Goal: Task Accomplishment & Management: Use online tool/utility

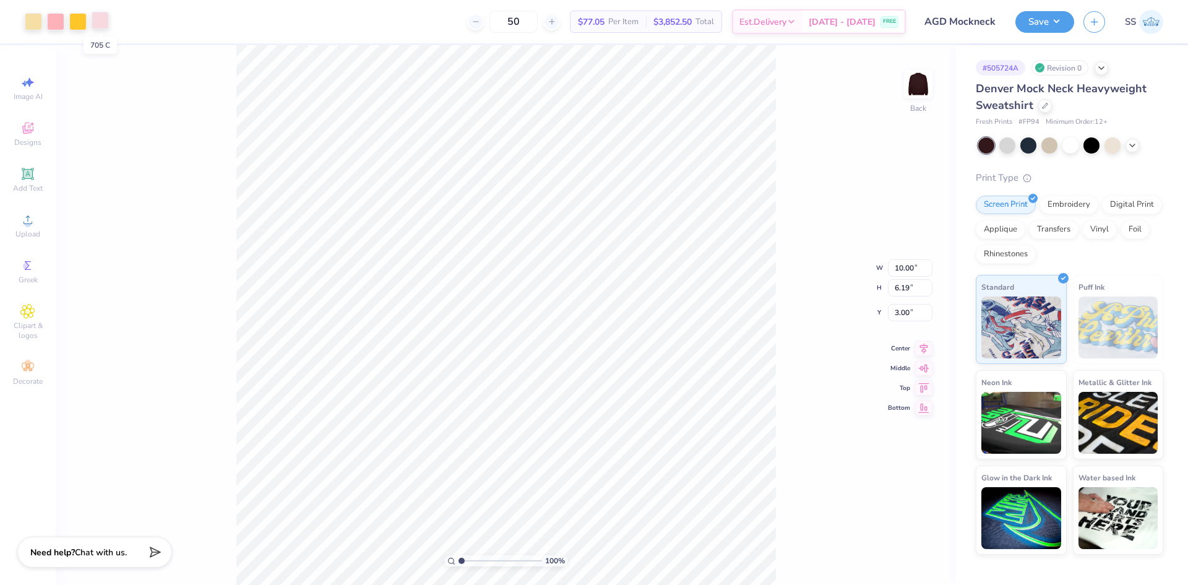
click at [102, 24] on div at bounding box center [100, 20] width 17 height 17
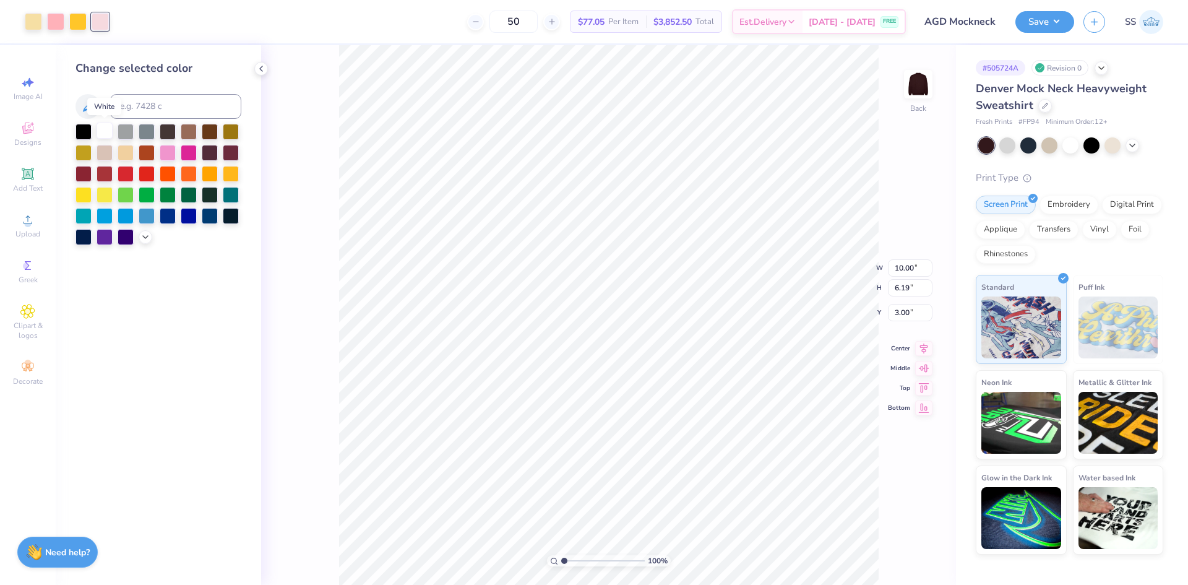
click at [100, 125] on div at bounding box center [105, 131] width 16 height 16
click at [100, 134] on div at bounding box center [105, 131] width 16 height 16
click at [210, 299] on div "Change selected color" at bounding box center [158, 314] width 205 height 539
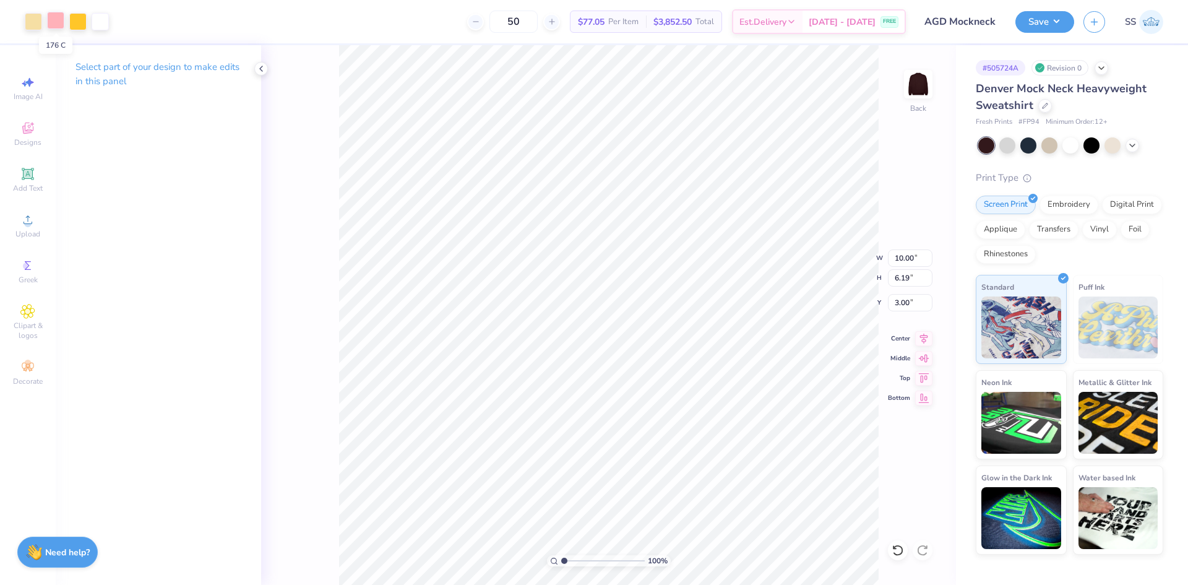
click at [54, 18] on div at bounding box center [55, 20] width 17 height 17
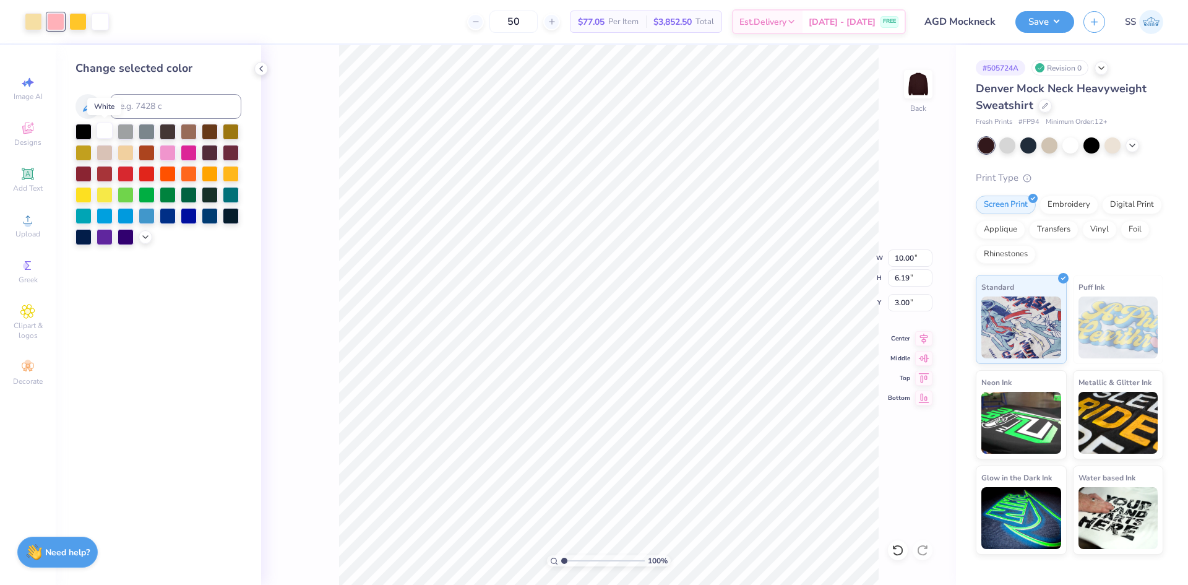
click at [104, 130] on div at bounding box center [105, 131] width 16 height 16
click at [204, 343] on div "Change selected color" at bounding box center [158, 314] width 205 height 539
click at [37, 23] on div at bounding box center [33, 20] width 17 height 17
click at [228, 150] on div at bounding box center [231, 152] width 16 height 16
click at [1031, 148] on div at bounding box center [1028, 144] width 16 height 16
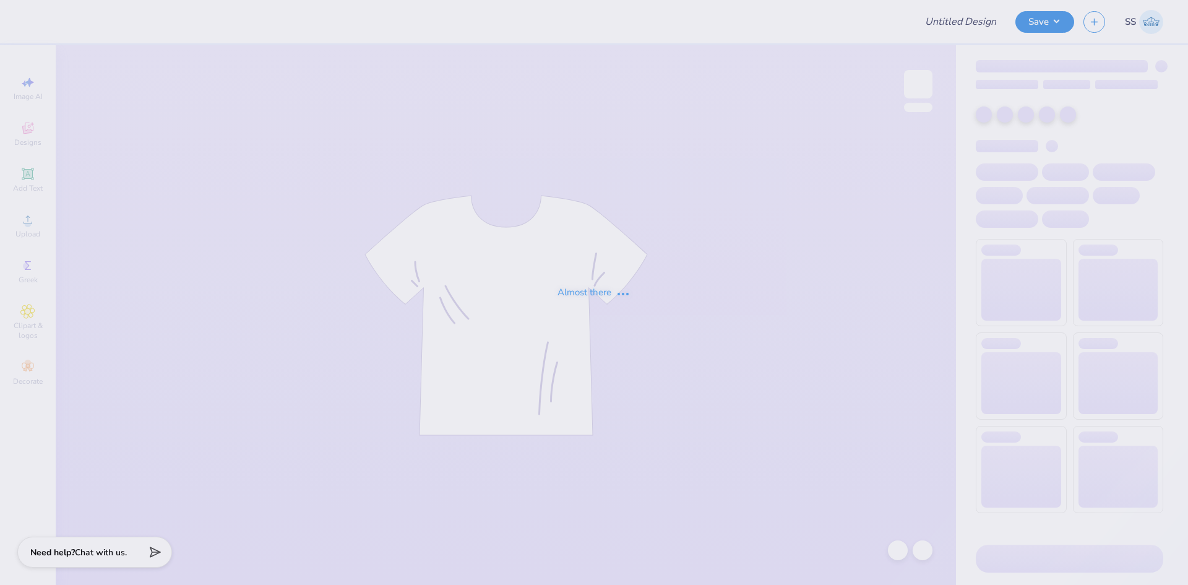
type input "AGD Mockneck"
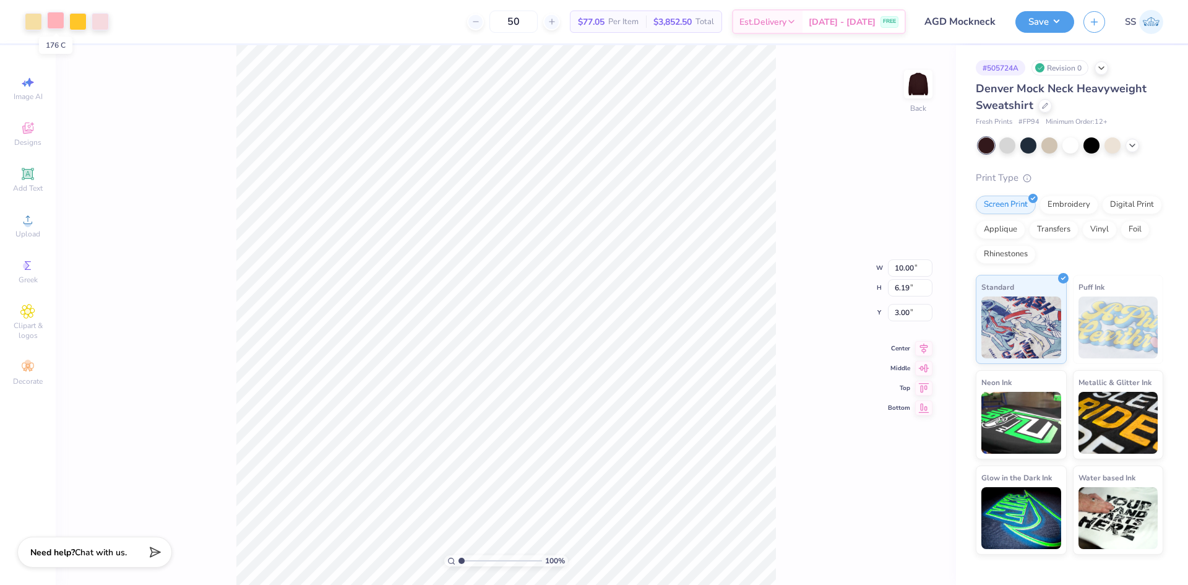
click at [54, 19] on div at bounding box center [55, 20] width 17 height 17
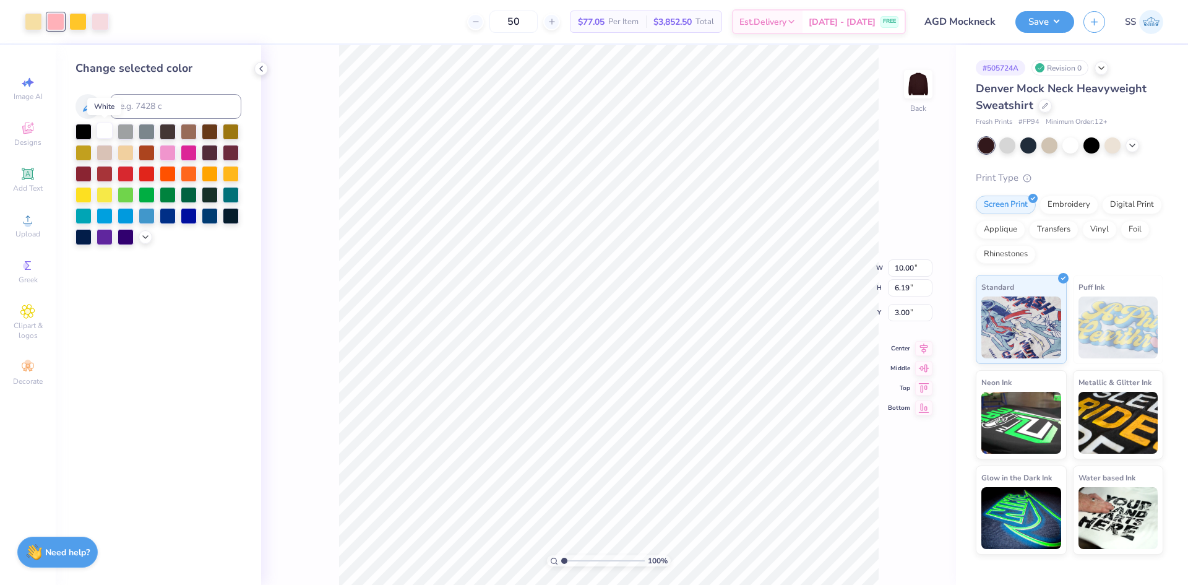
click at [105, 129] on div at bounding box center [105, 131] width 16 height 16
click at [311, 296] on div "100 % Back W 10.00 10.00 " H 6.19 6.19 " Y 3.00 3.00 " Center Middle Top Bottom" at bounding box center [608, 314] width 695 height 539
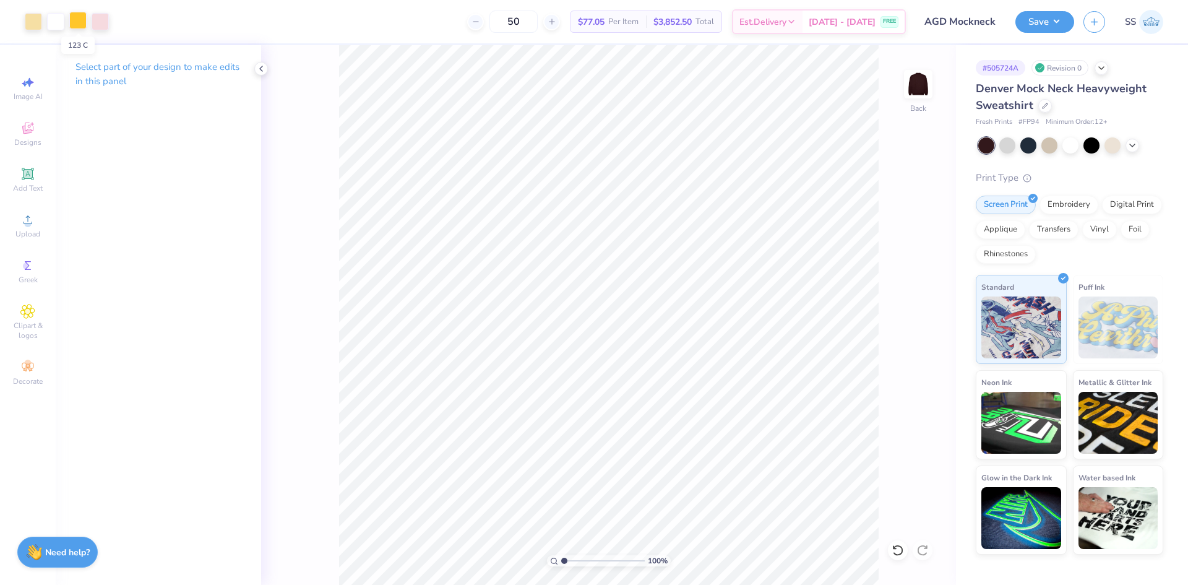
click at [82, 20] on div at bounding box center [77, 20] width 17 height 17
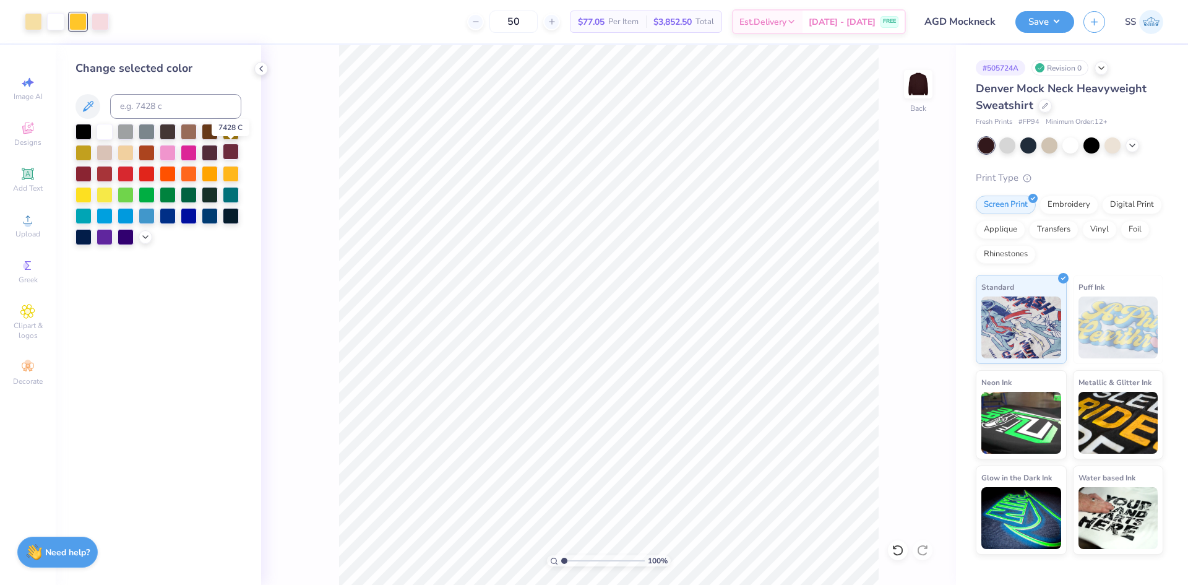
click at [234, 153] on div at bounding box center [231, 152] width 16 height 16
click at [37, 20] on div at bounding box center [33, 20] width 17 height 17
click at [223, 154] on div at bounding box center [231, 152] width 16 height 16
click at [85, 28] on div at bounding box center [77, 20] width 17 height 17
click at [234, 149] on div at bounding box center [231, 152] width 16 height 16
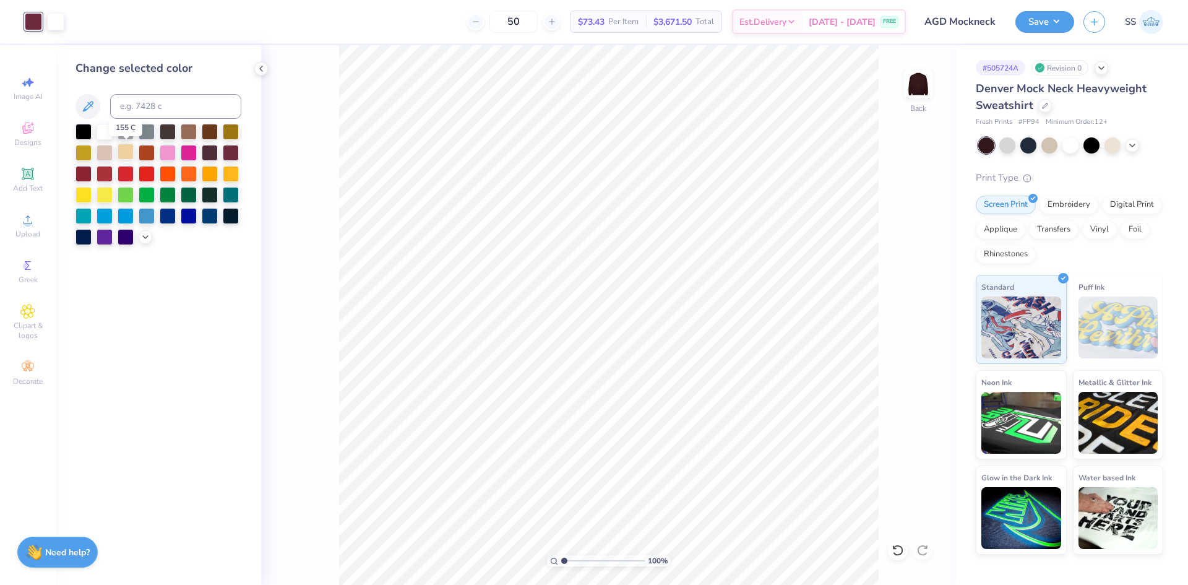
click at [123, 155] on div at bounding box center [126, 152] width 16 height 16
click at [299, 176] on div "100 % Back" at bounding box center [608, 314] width 695 height 539
click at [234, 153] on div at bounding box center [231, 152] width 16 height 16
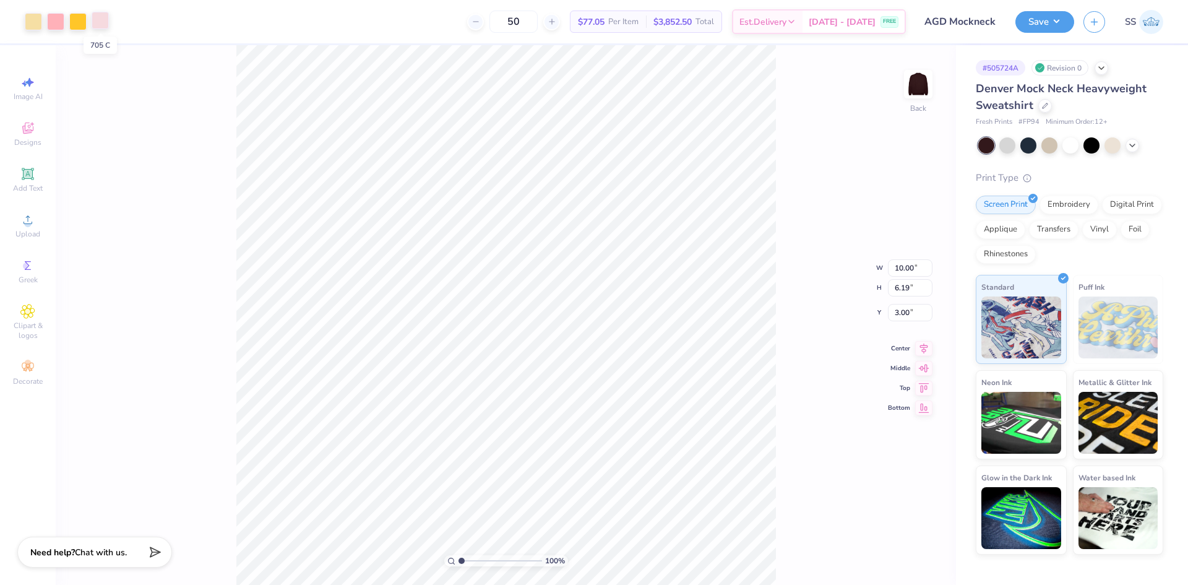
click at [95, 25] on div at bounding box center [100, 20] width 17 height 17
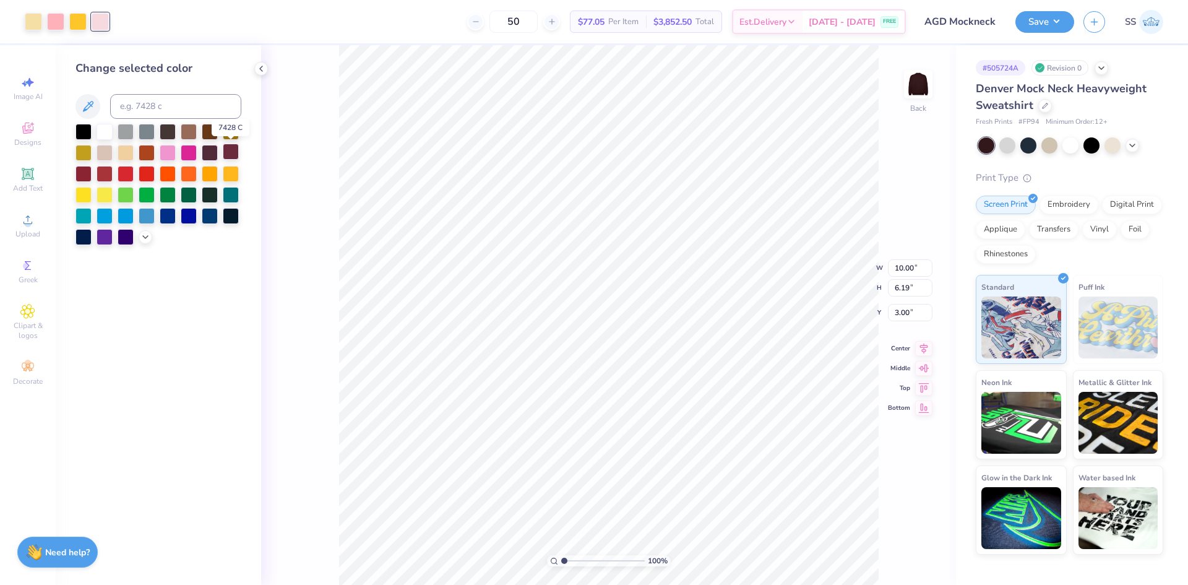
click at [228, 151] on div at bounding box center [231, 152] width 16 height 16
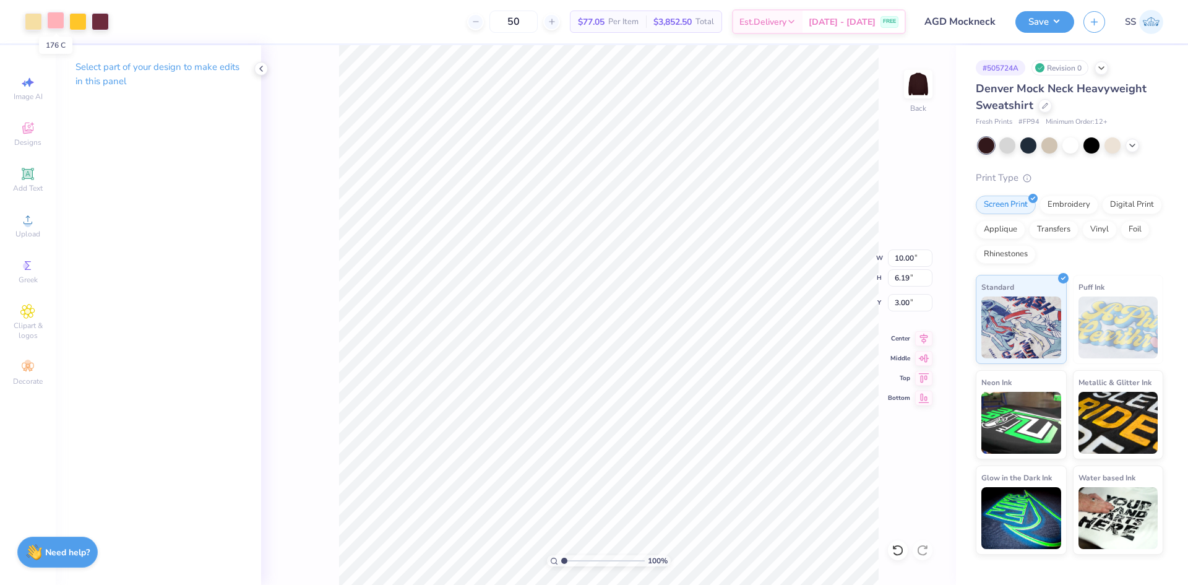
click at [52, 21] on div at bounding box center [55, 20] width 17 height 17
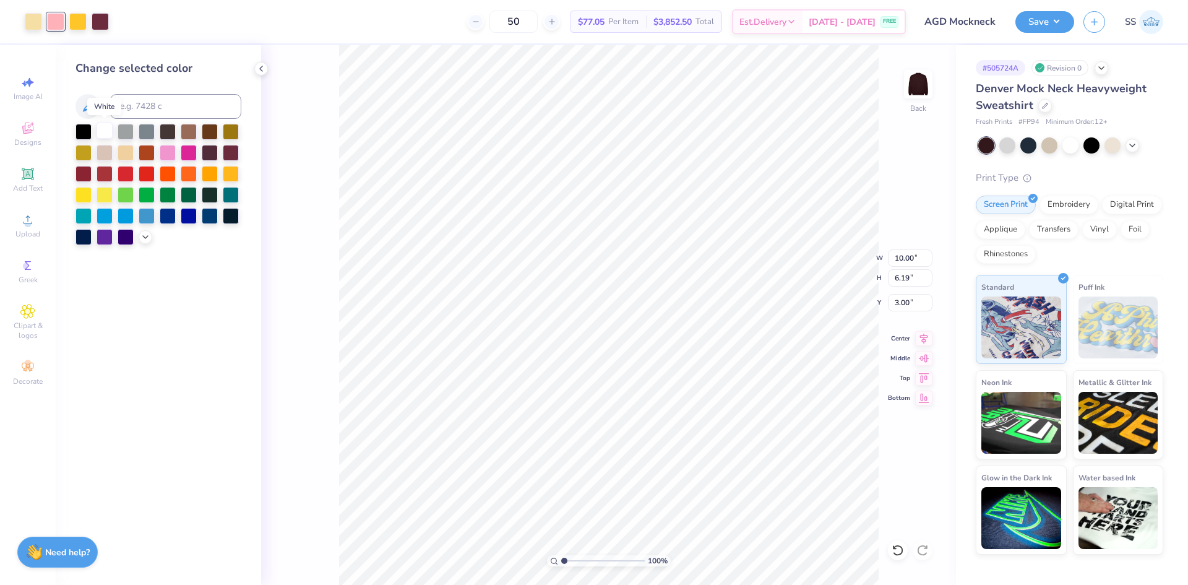
click at [103, 134] on div at bounding box center [105, 131] width 16 height 16
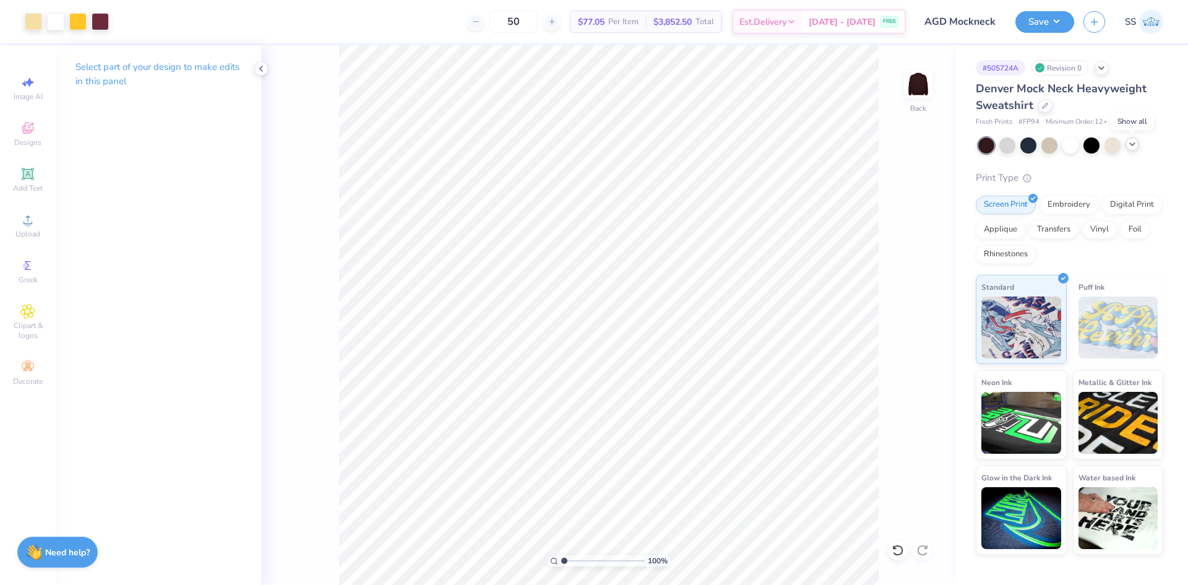
click at [1136, 149] on div at bounding box center [1132, 144] width 14 height 14
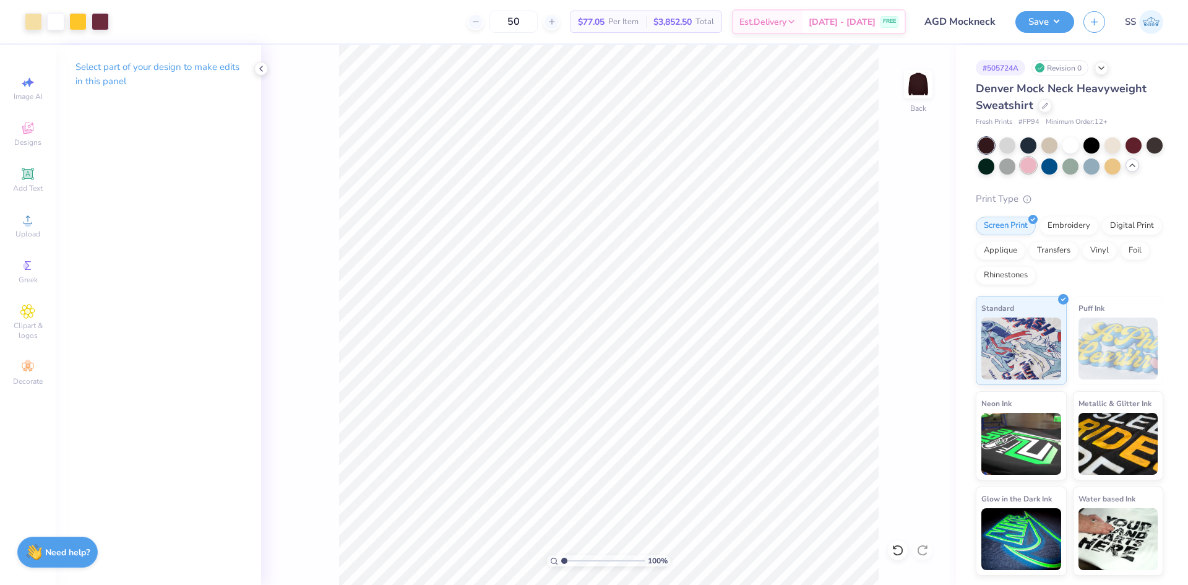
click at [1026, 161] on div at bounding box center [1028, 165] width 16 height 16
click at [59, 25] on div at bounding box center [55, 20] width 17 height 17
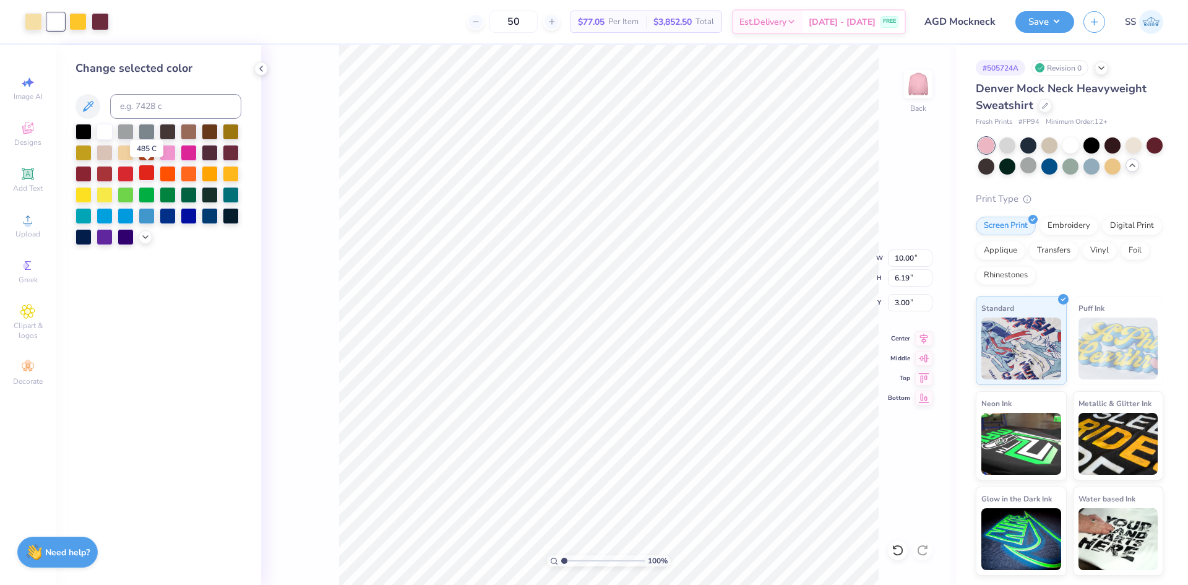
click at [143, 171] on div at bounding box center [147, 173] width 16 height 16
click at [293, 172] on div "100 % Back W 10.00 10.00 " H 6.19 6.19 " Y 3.00 3.00 " Center Middle Top Bottom" at bounding box center [608, 314] width 695 height 539
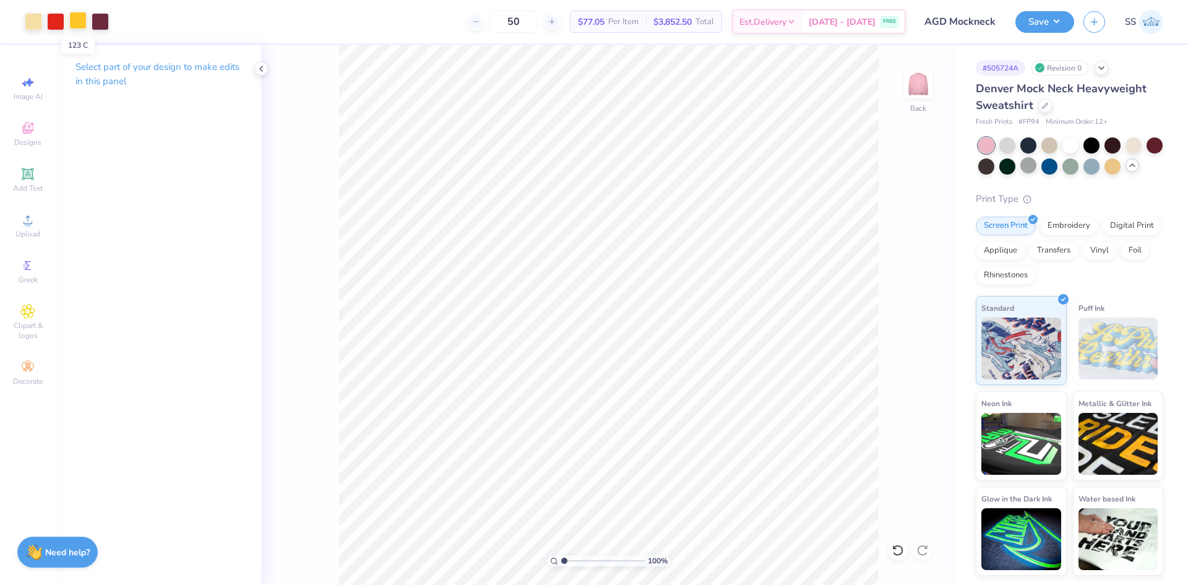
click at [80, 20] on div at bounding box center [77, 20] width 17 height 17
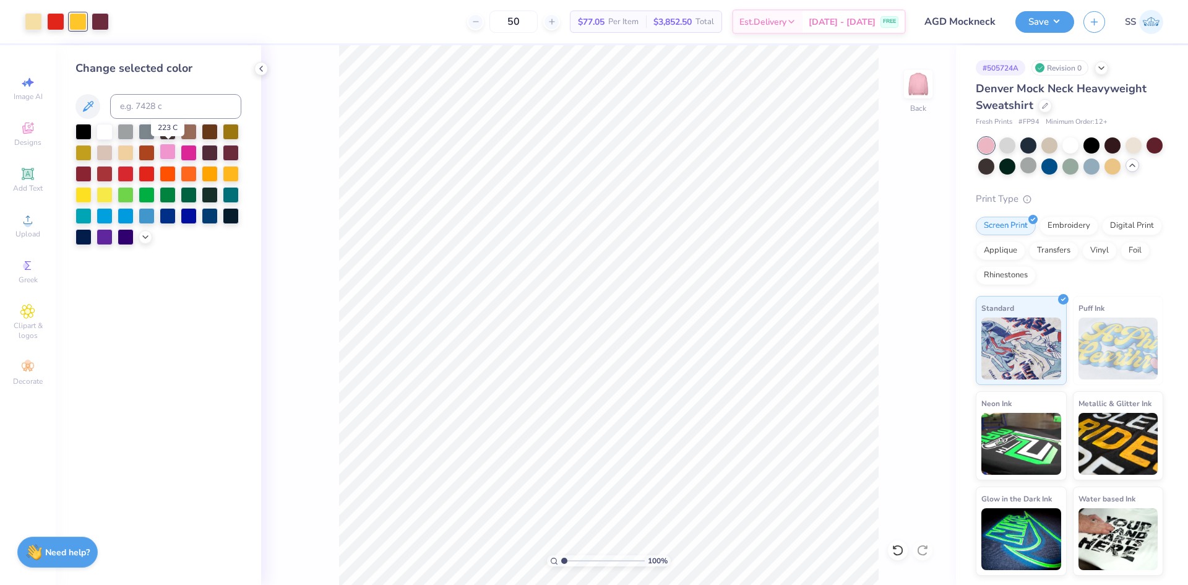
click at [168, 150] on div at bounding box center [168, 152] width 16 height 16
click at [295, 129] on div "100 % Back" at bounding box center [608, 314] width 695 height 539
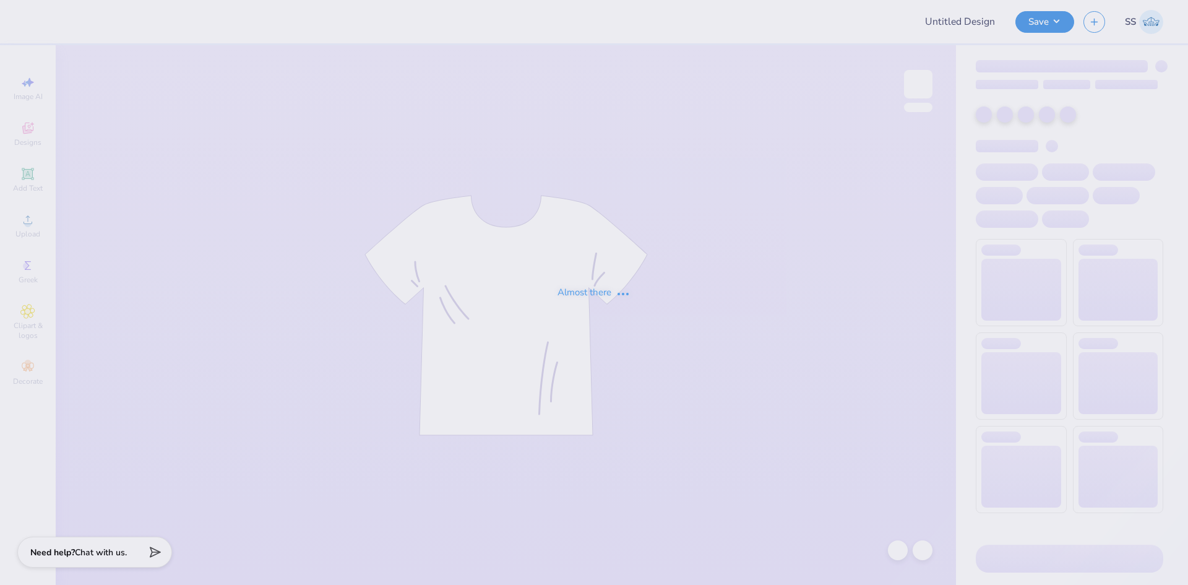
type input "AGD Mockneck"
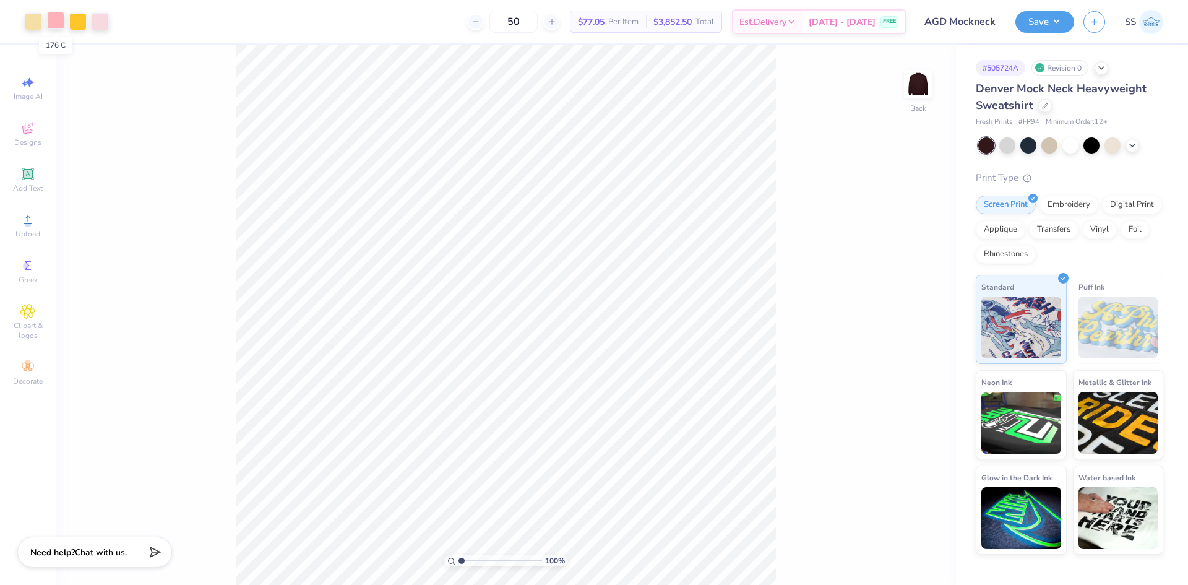
click at [57, 22] on div at bounding box center [55, 20] width 17 height 17
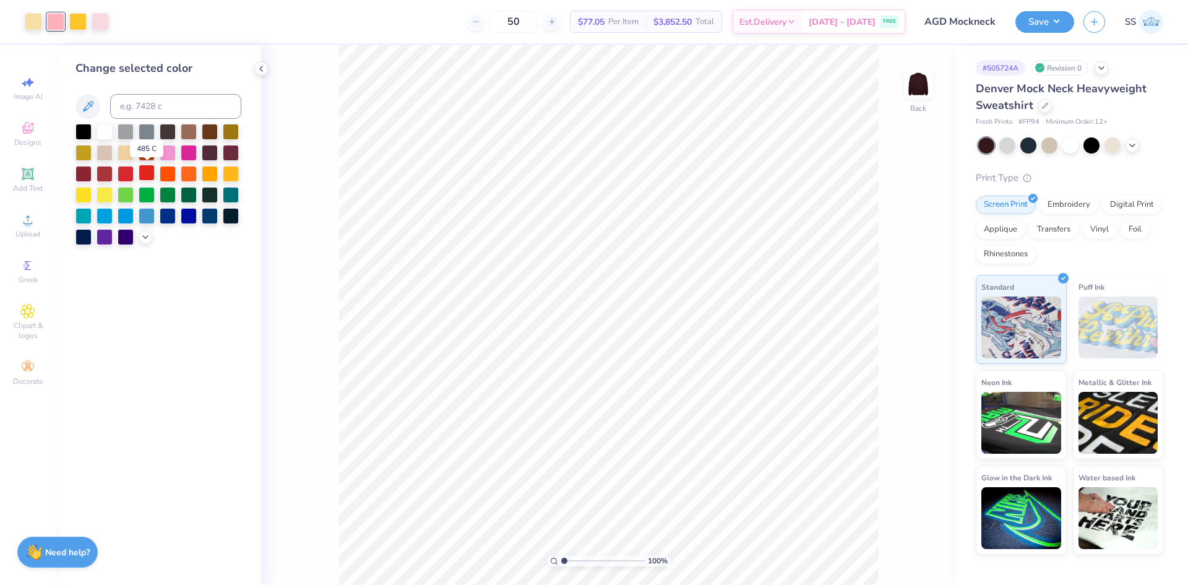
click at [149, 170] on div at bounding box center [147, 173] width 16 height 16
click at [1135, 145] on icon at bounding box center [1132, 144] width 10 height 10
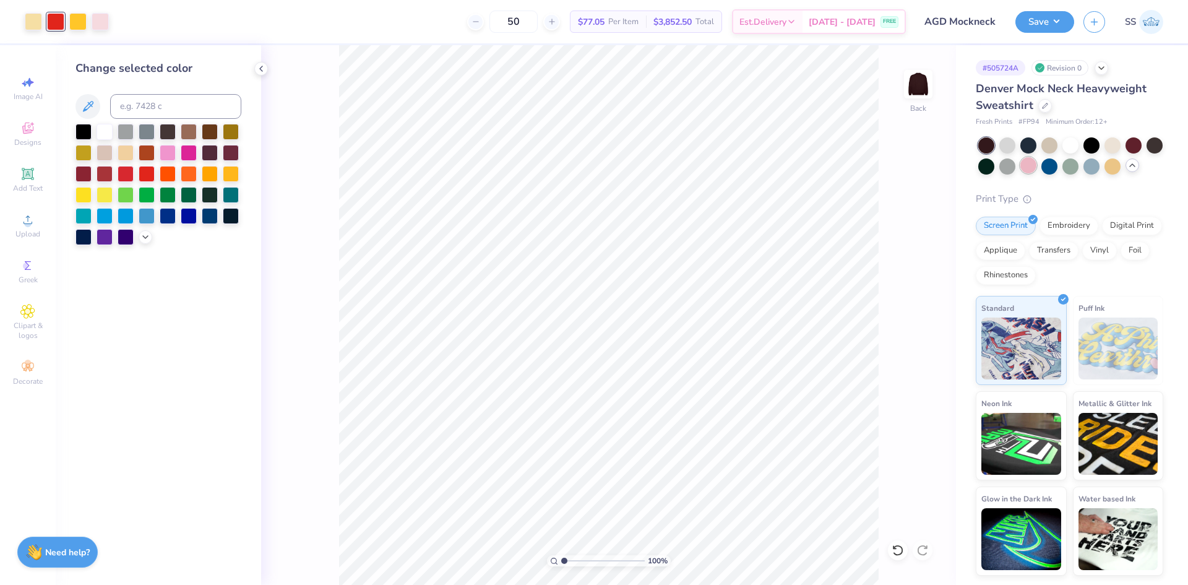
click at [1022, 168] on div at bounding box center [1028, 165] width 16 height 16
click at [906, 197] on div "100 % Back" at bounding box center [608, 314] width 695 height 539
click at [113, 134] on div at bounding box center [105, 131] width 16 height 16
click at [152, 174] on div at bounding box center [147, 173] width 16 height 16
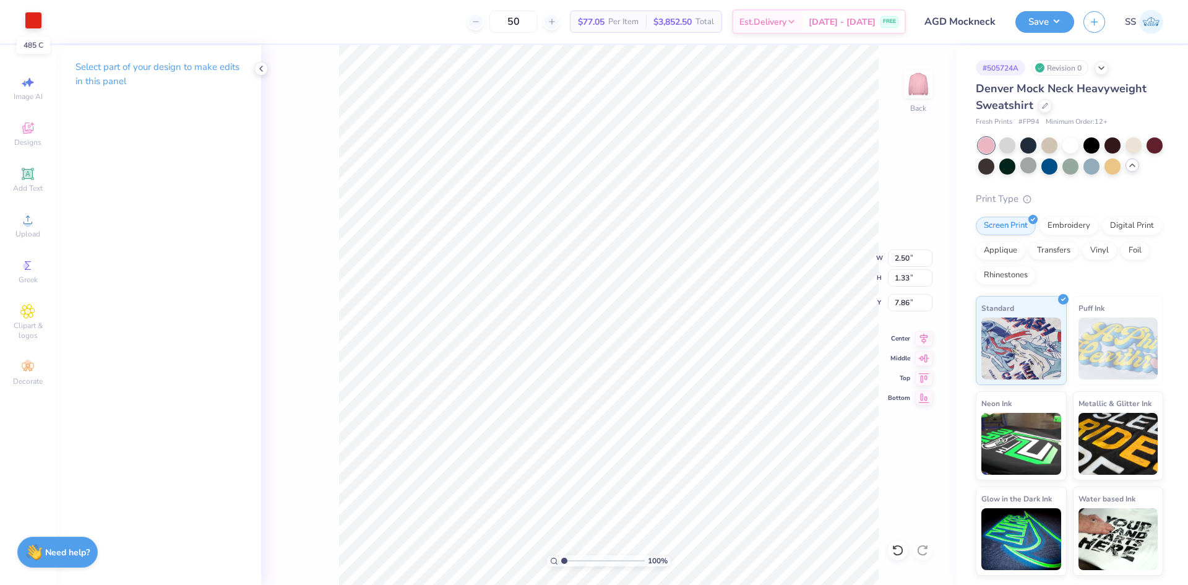
click at [33, 23] on div at bounding box center [33, 20] width 17 height 17
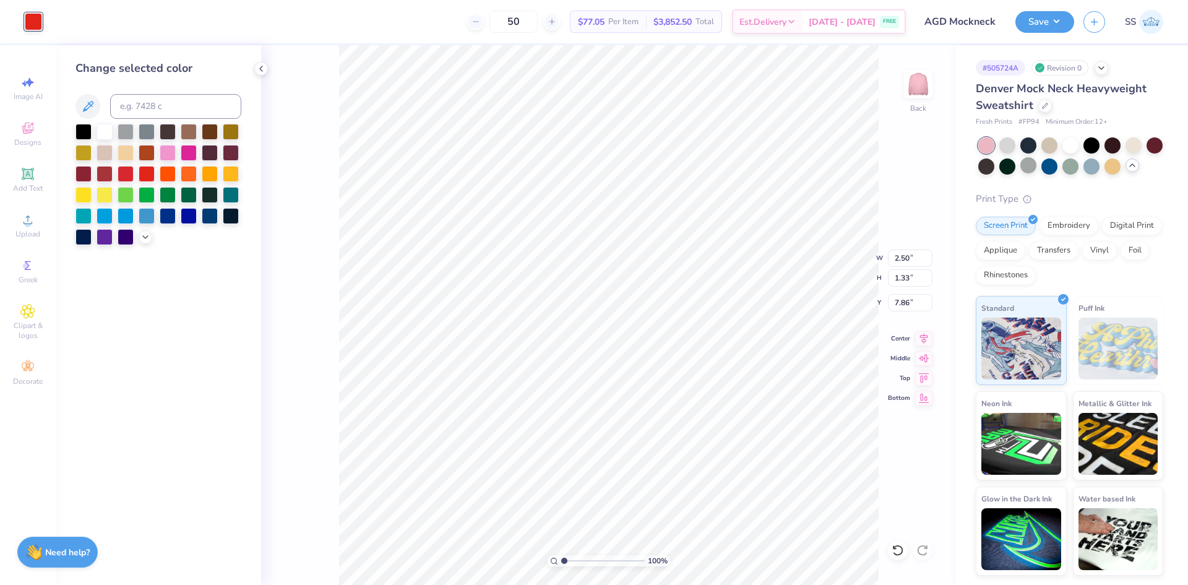
type input "0.28"
type input "4.49"
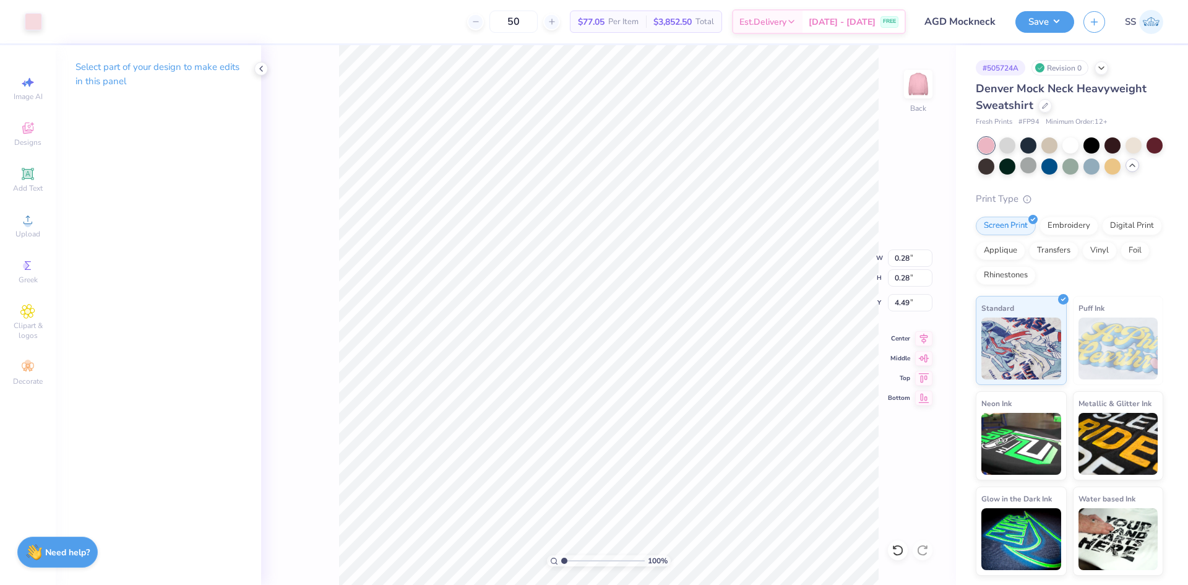
type input "2.15"
type input "3.54"
type input "3.60"
click at [27, 22] on div at bounding box center [33, 20] width 17 height 17
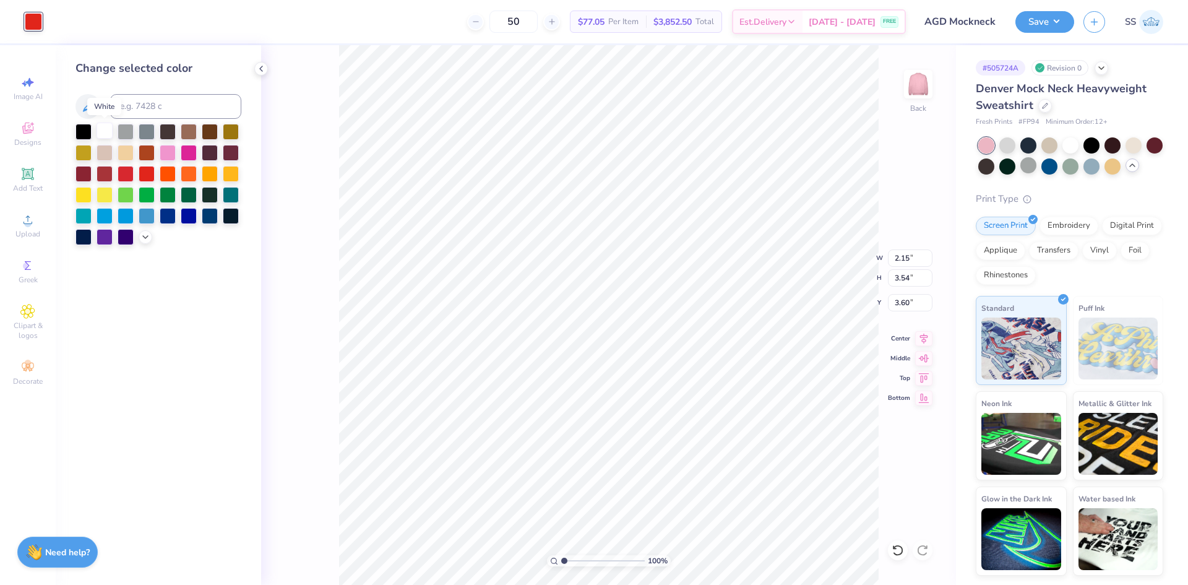
click at [101, 133] on div at bounding box center [105, 131] width 16 height 16
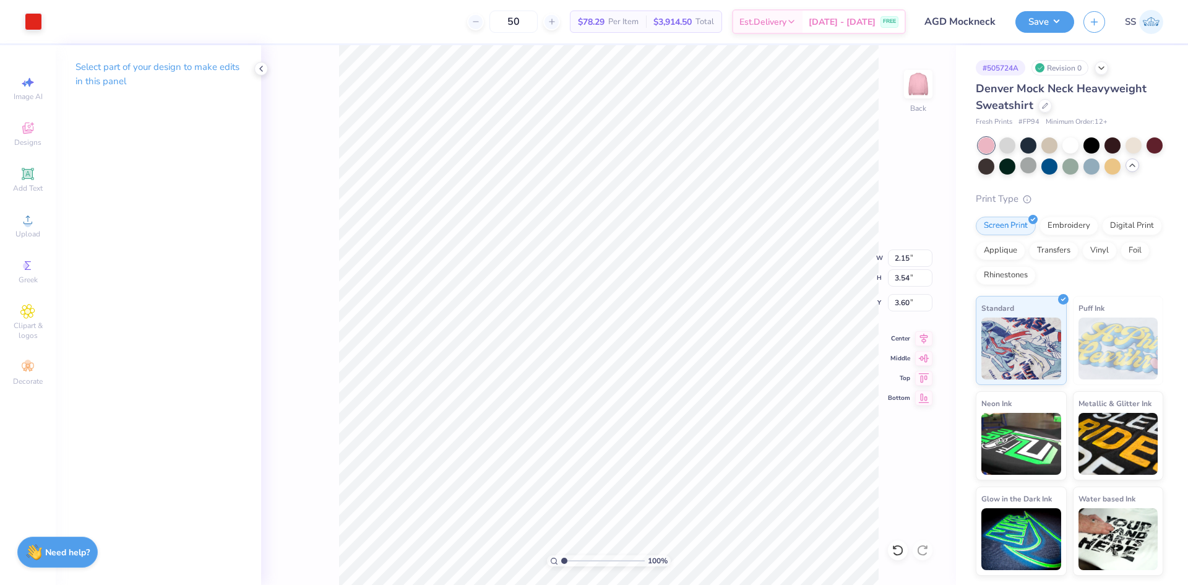
type input "2.21"
type input "3.46"
type input "3.12"
click at [38, 20] on div at bounding box center [33, 20] width 17 height 17
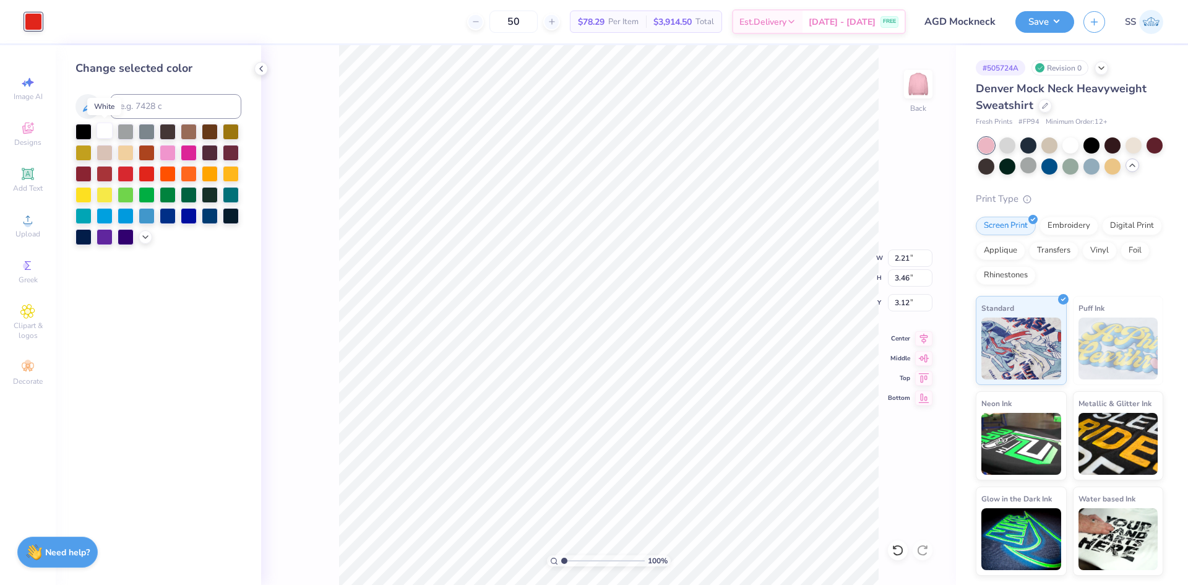
click at [107, 131] on div at bounding box center [105, 131] width 16 height 16
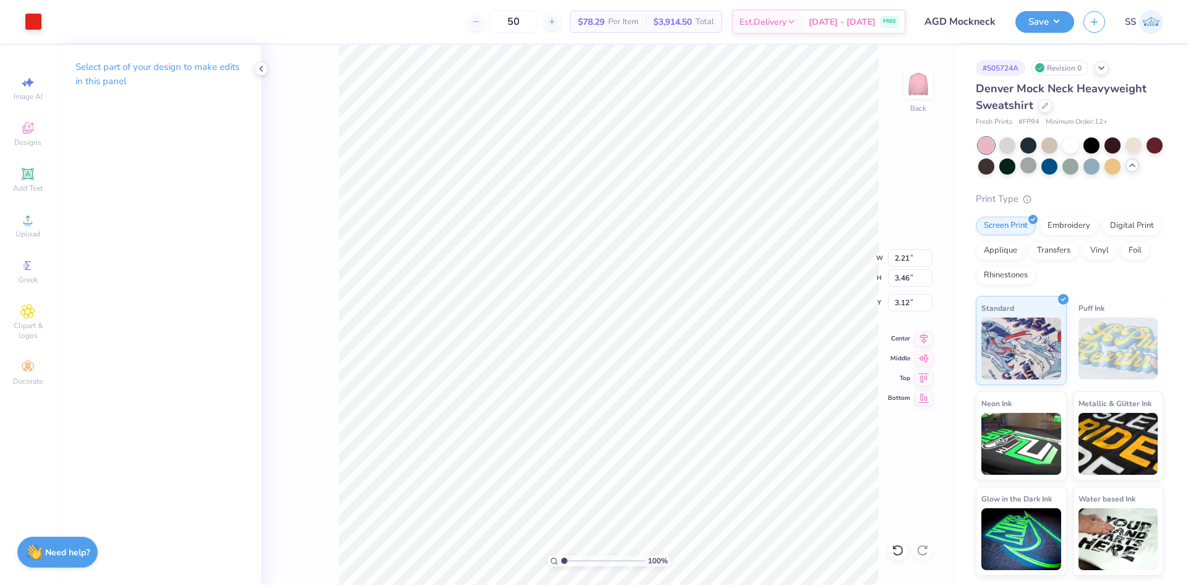
type input "2.27"
type input "3.48"
type input "3.16"
click at [40, 28] on div at bounding box center [33, 20] width 17 height 17
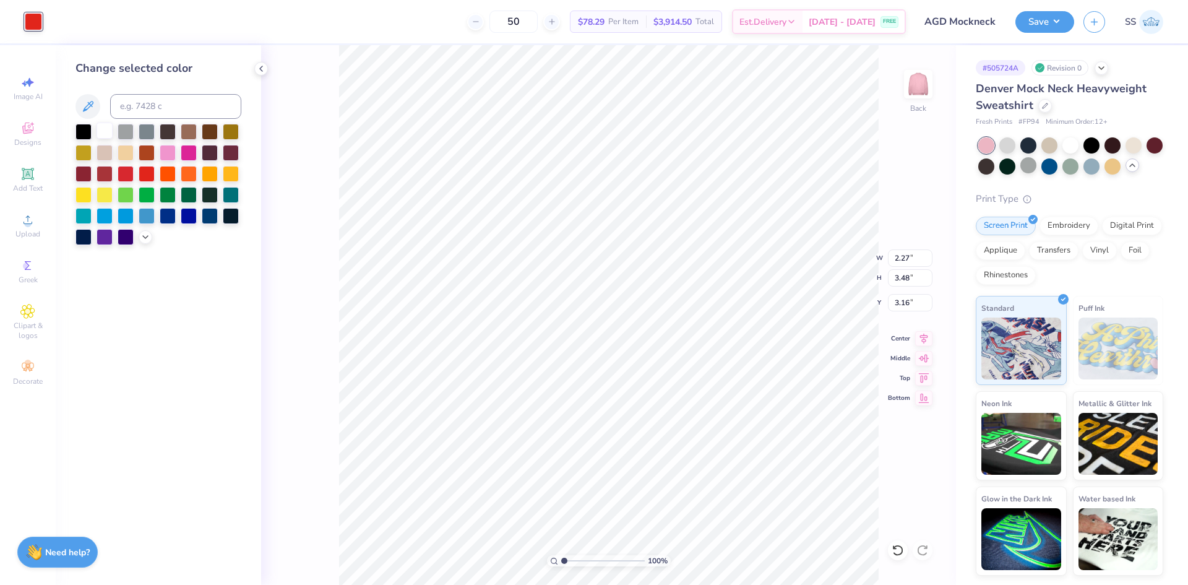
click at [106, 129] on div at bounding box center [105, 131] width 16 height 16
type input "2.30"
type input "3.54"
type input "3.77"
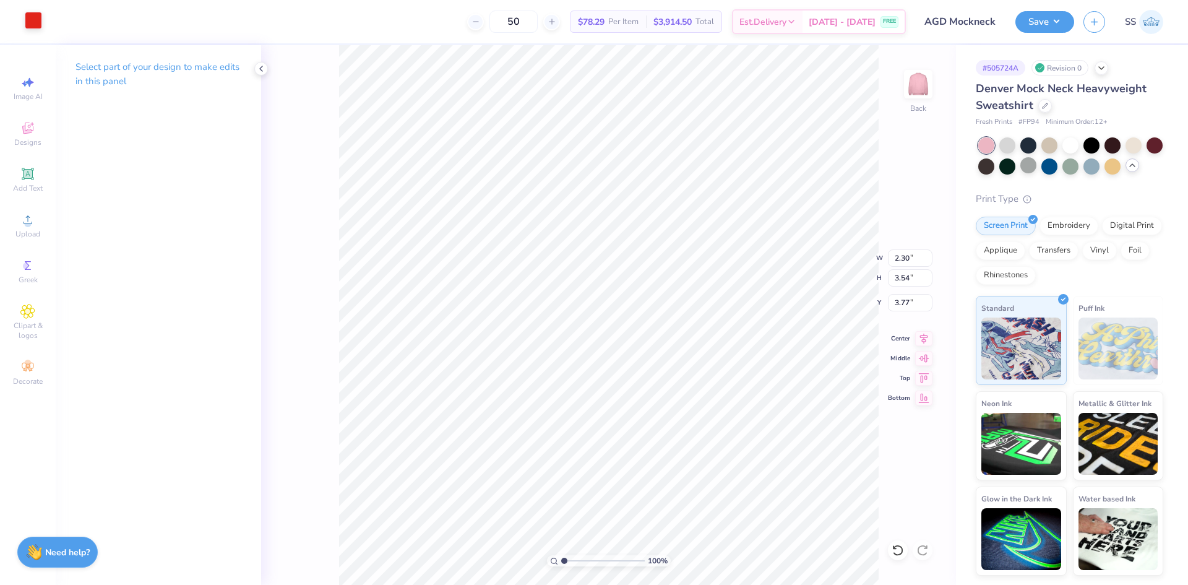
click at [30, 20] on div at bounding box center [33, 20] width 17 height 17
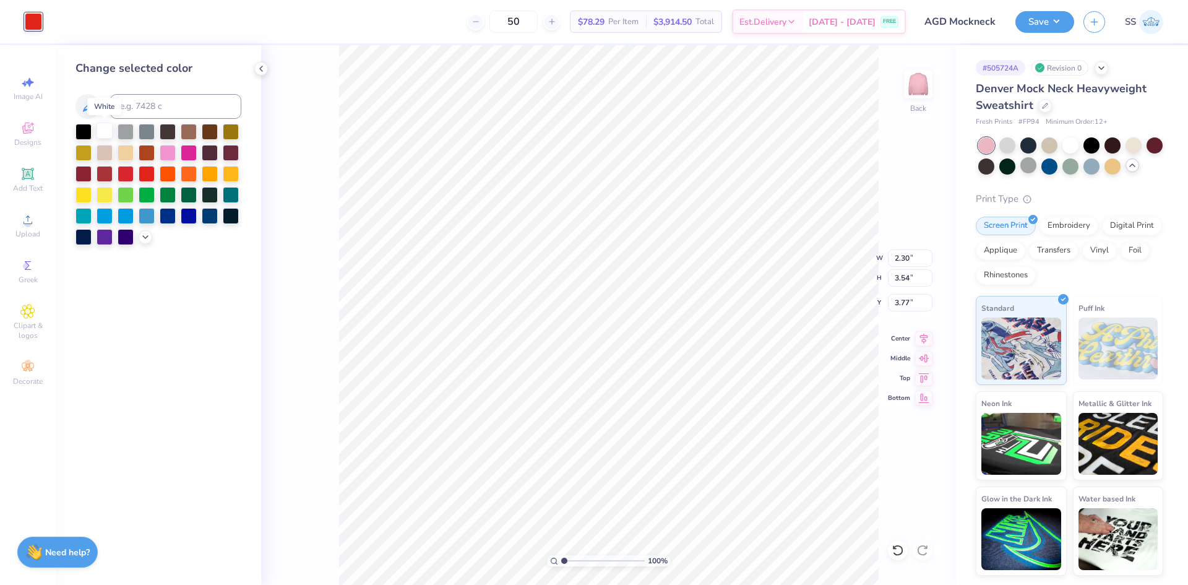
click at [110, 132] on div at bounding box center [105, 131] width 16 height 16
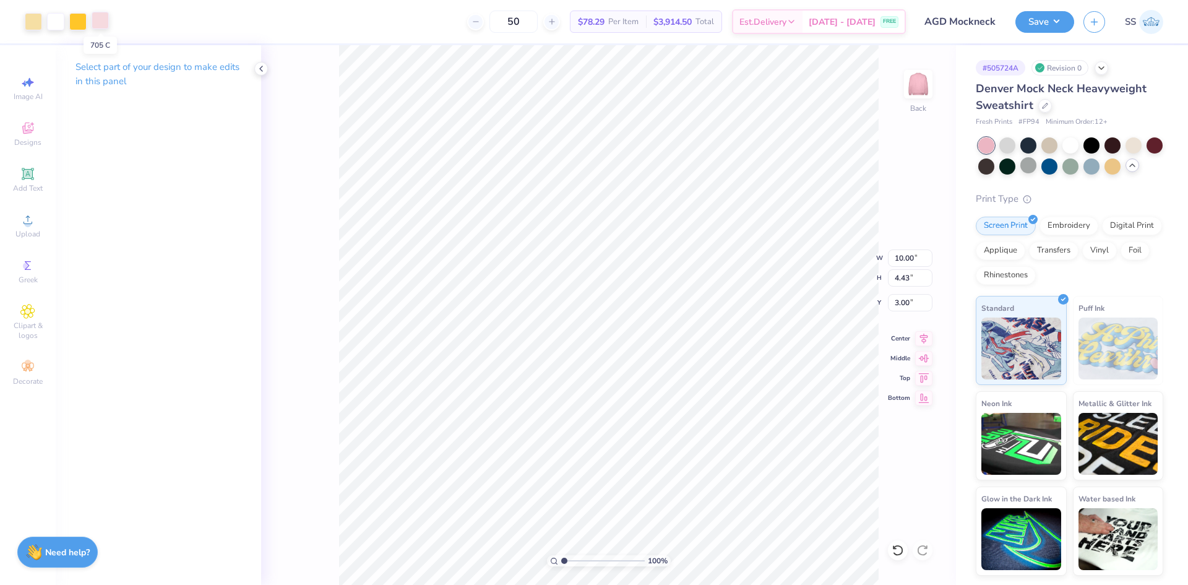
click at [97, 22] on div at bounding box center [100, 20] width 17 height 17
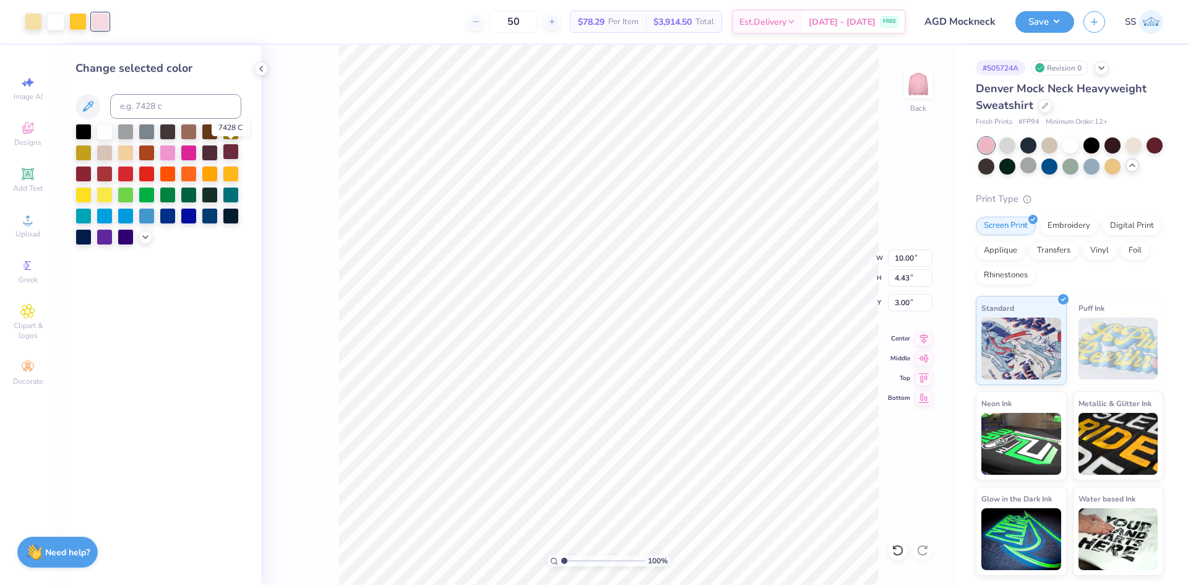
click at [230, 153] on div at bounding box center [231, 152] width 16 height 16
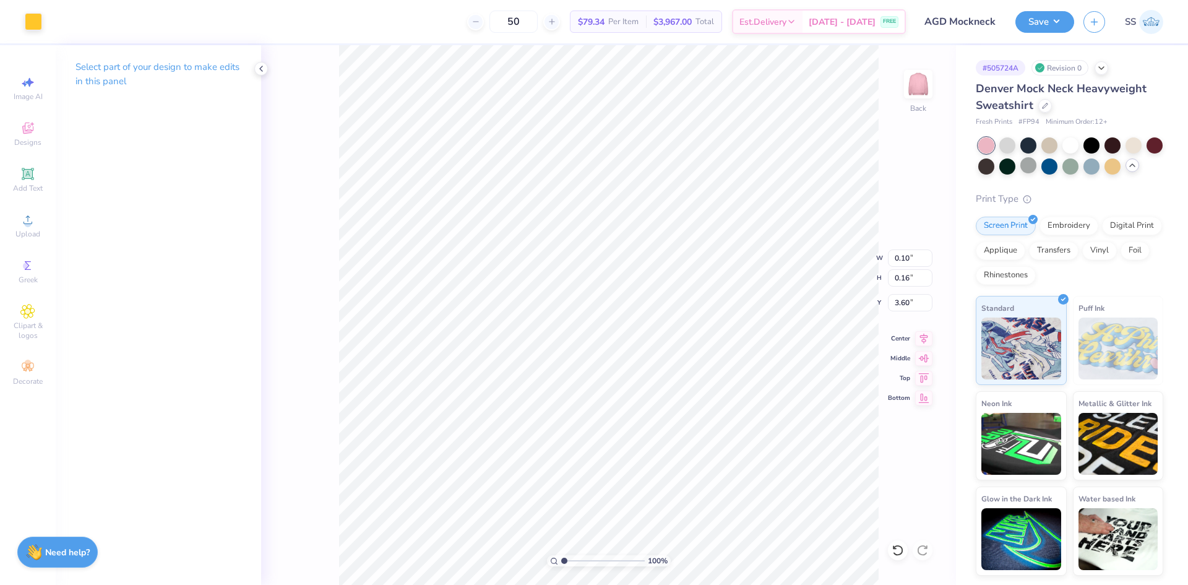
type input "2.15"
type input "3.54"
click at [32, 16] on div at bounding box center [33, 20] width 17 height 17
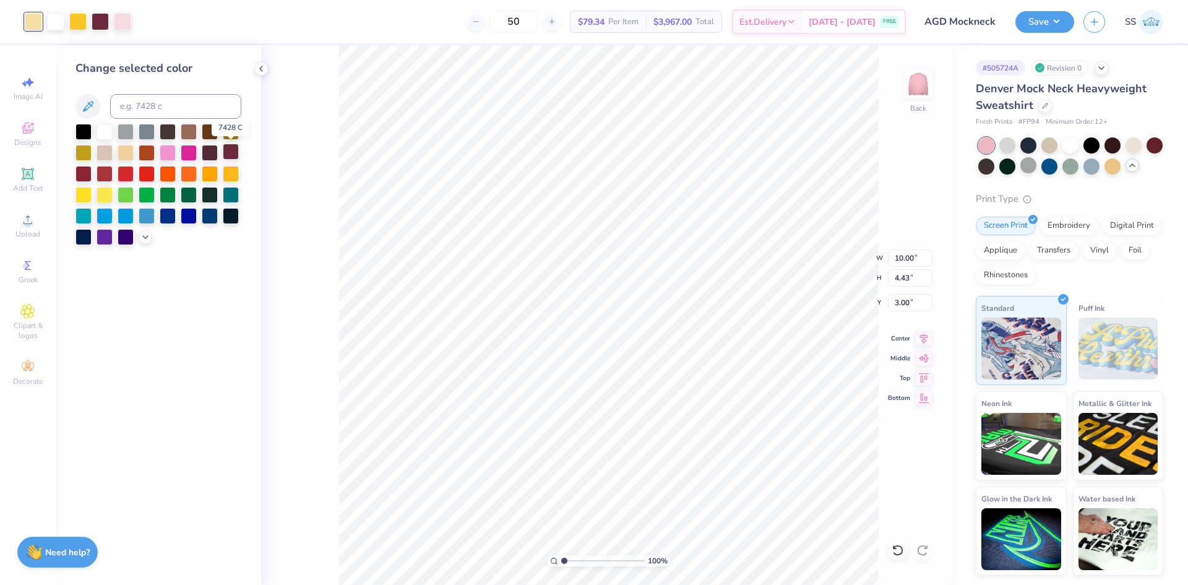
click at [228, 150] on div at bounding box center [231, 152] width 16 height 16
click at [338, 153] on div "100 % Back W 10.00 10.00 " H 4.43 4.43 " Y 3.00 3.00 " Center Middle Top Bottom" at bounding box center [608, 314] width 695 height 539
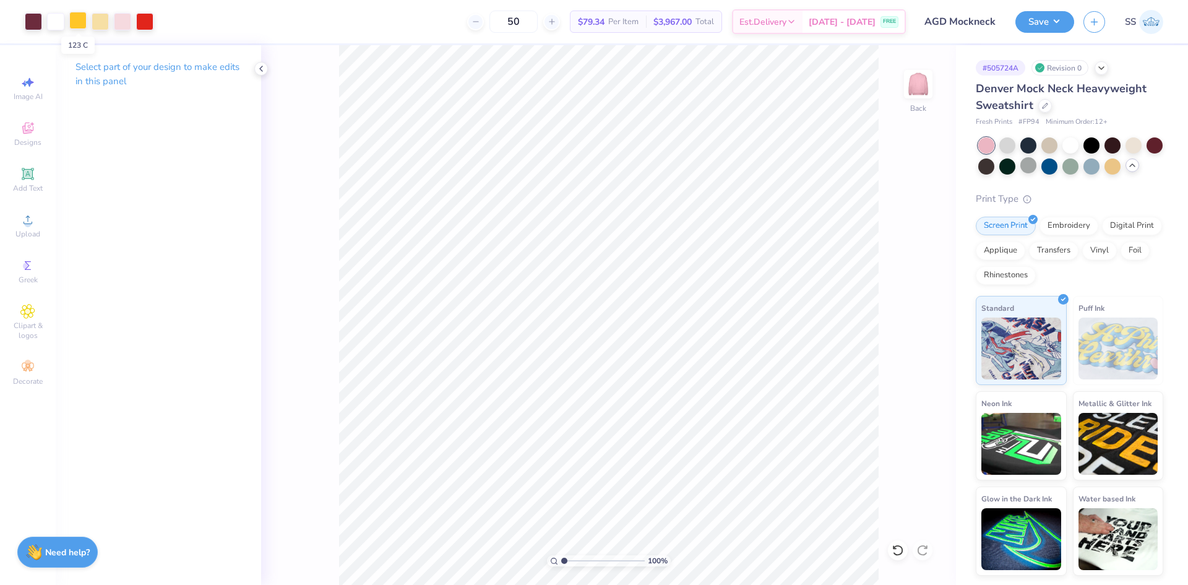
click at [77, 27] on div at bounding box center [77, 20] width 17 height 17
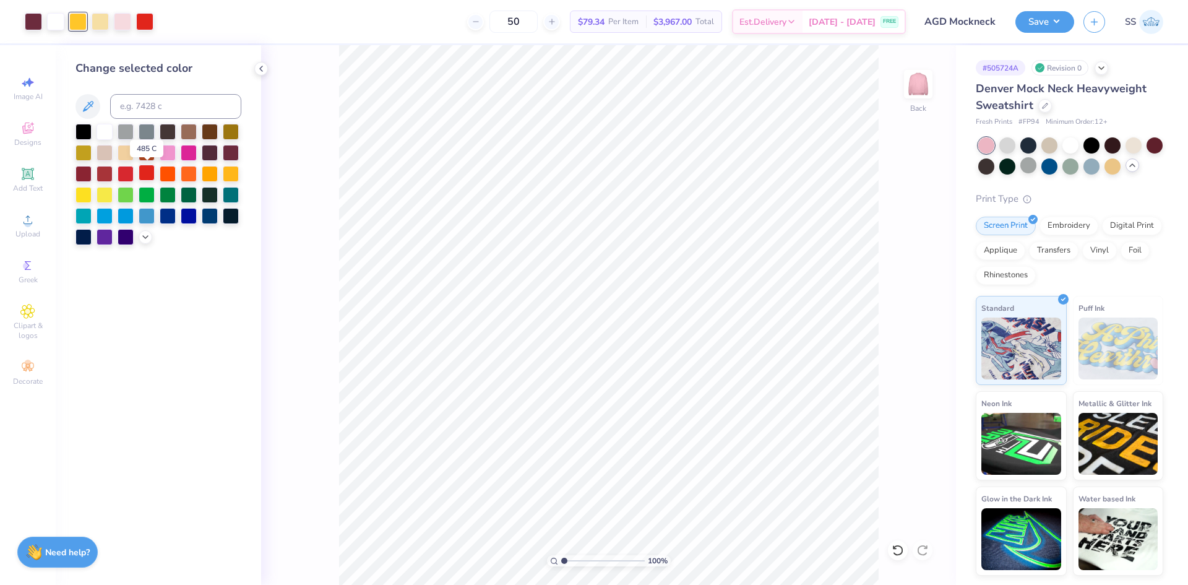
click at [145, 171] on div at bounding box center [147, 173] width 16 height 16
click at [100, 25] on div at bounding box center [100, 20] width 17 height 17
click at [147, 173] on div at bounding box center [147, 173] width 16 height 16
click at [313, 142] on div "100 % Back" at bounding box center [608, 314] width 695 height 539
click at [80, 196] on div at bounding box center [83, 194] width 16 height 16
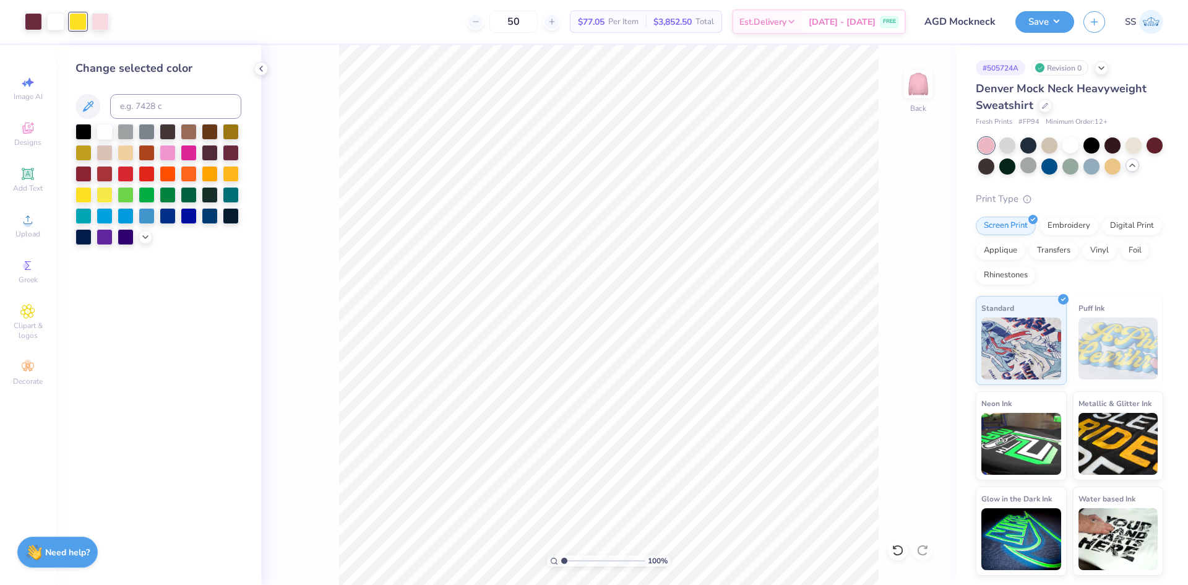
click at [333, 187] on div "100 % Back" at bounding box center [608, 314] width 695 height 539
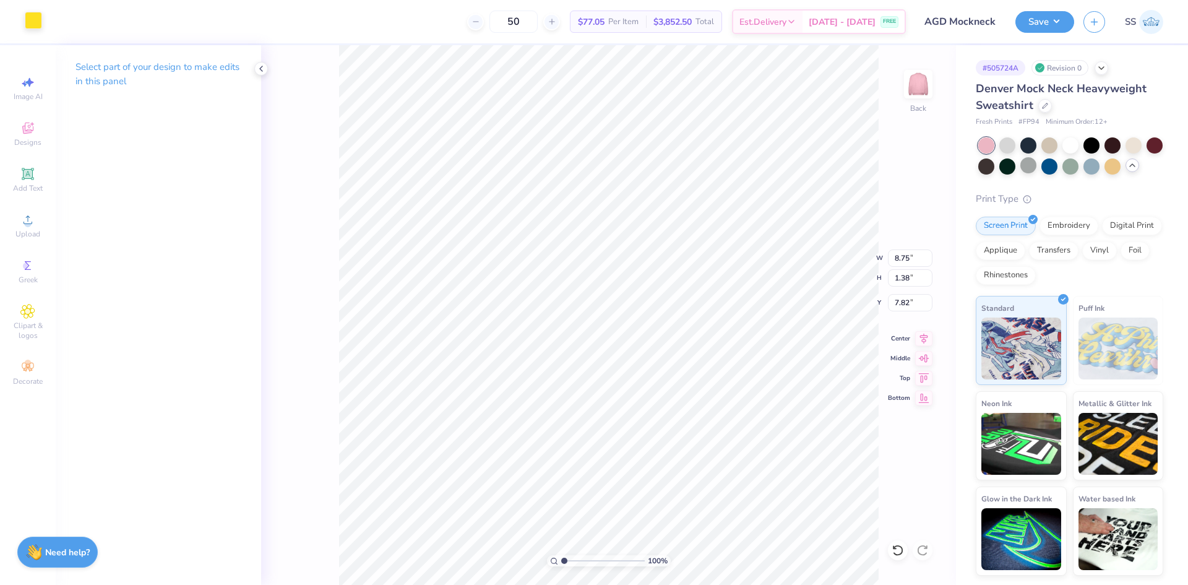
click at [39, 24] on div at bounding box center [33, 20] width 17 height 17
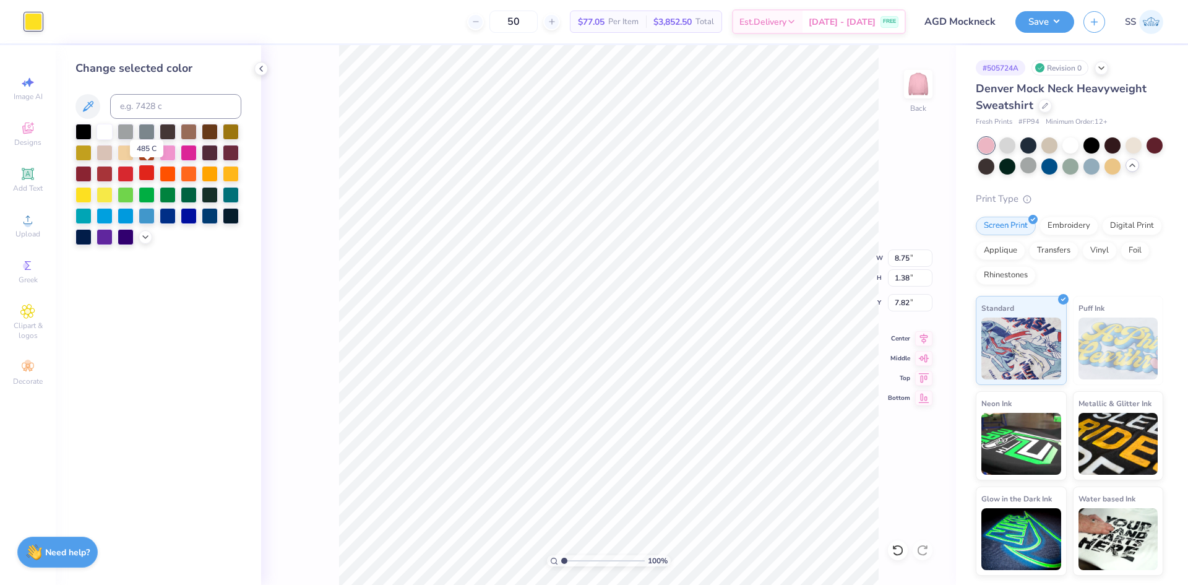
click at [152, 173] on div at bounding box center [147, 173] width 16 height 16
click at [317, 180] on div "100 % Back W 8.75 8.75 " H 1.38 1.38 " Y 7.82 7.82 " Center Middle Top Bottom" at bounding box center [608, 314] width 695 height 539
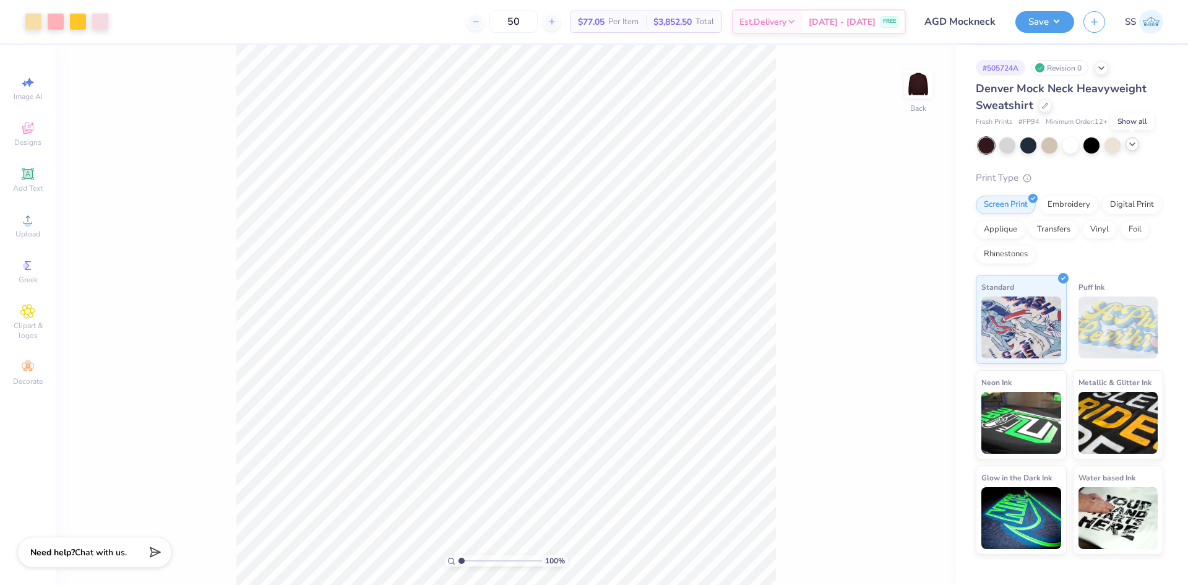
click at [1133, 149] on div at bounding box center [1132, 144] width 14 height 14
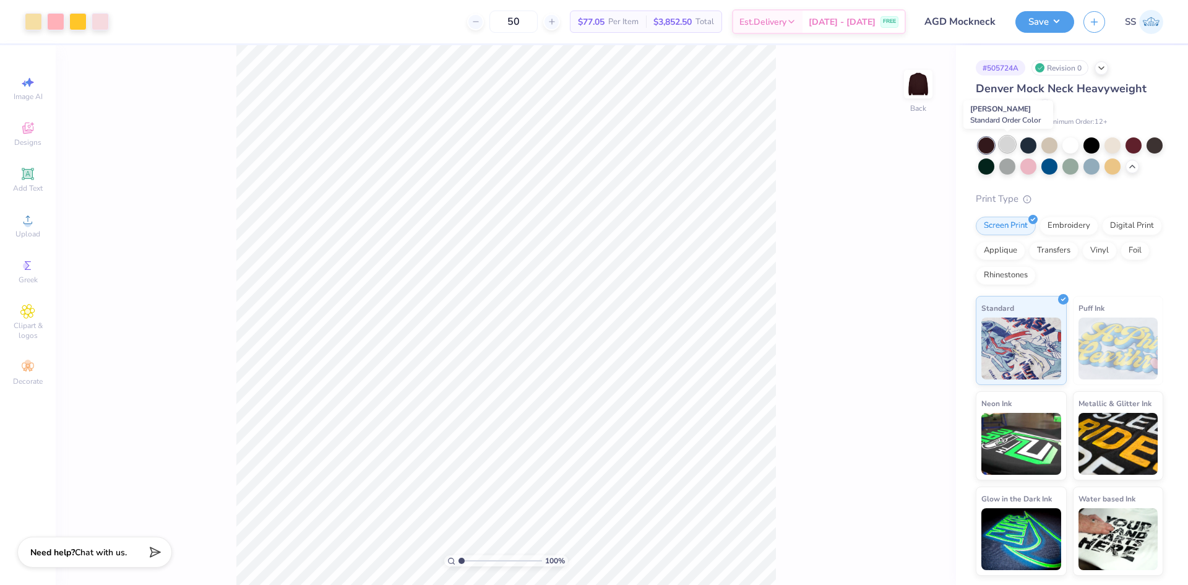
click at [1006, 145] on div at bounding box center [1007, 144] width 16 height 16
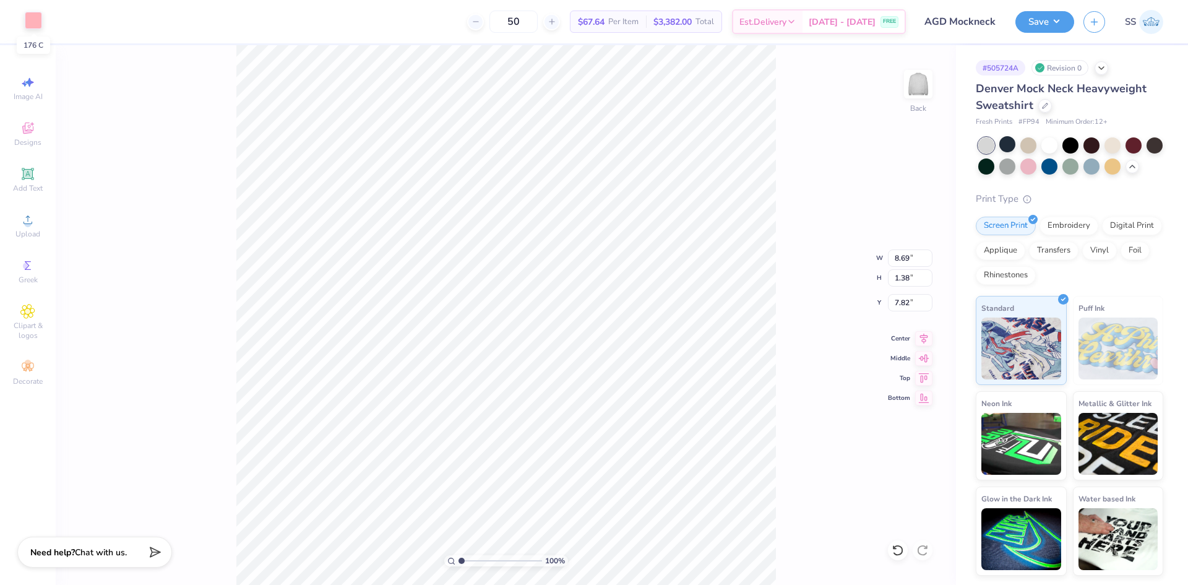
click at [36, 23] on div at bounding box center [33, 20] width 17 height 17
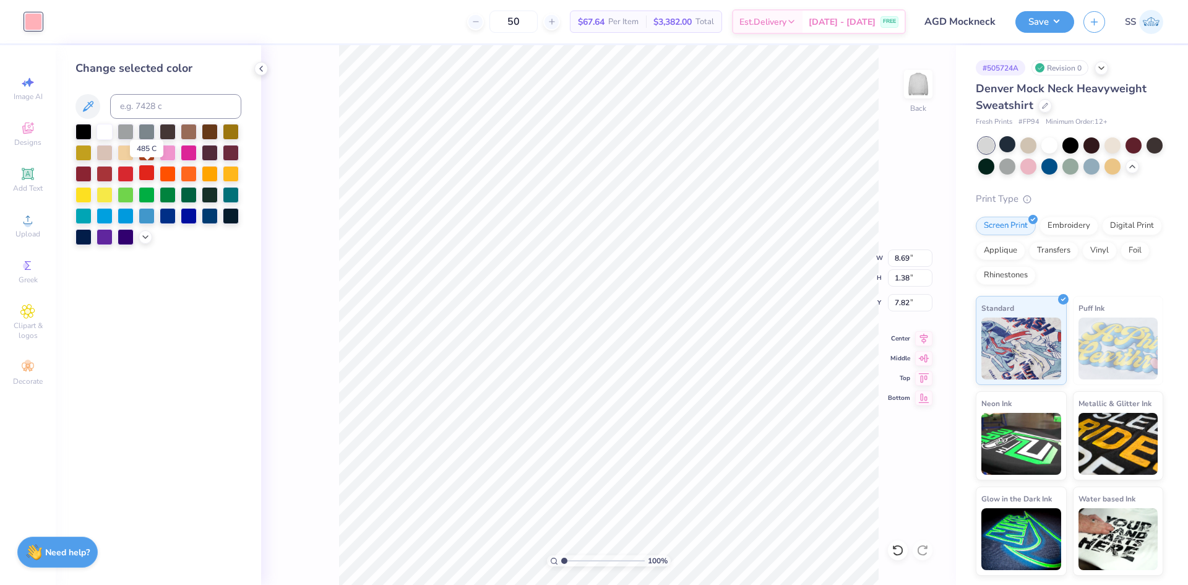
click at [150, 173] on div at bounding box center [147, 173] width 16 height 16
click at [309, 247] on div "100 % Back W 8.69 8.69 " H 1.38 1.38 " Y 7.82 7.82 " Center Middle Top Bottom" at bounding box center [608, 314] width 695 height 539
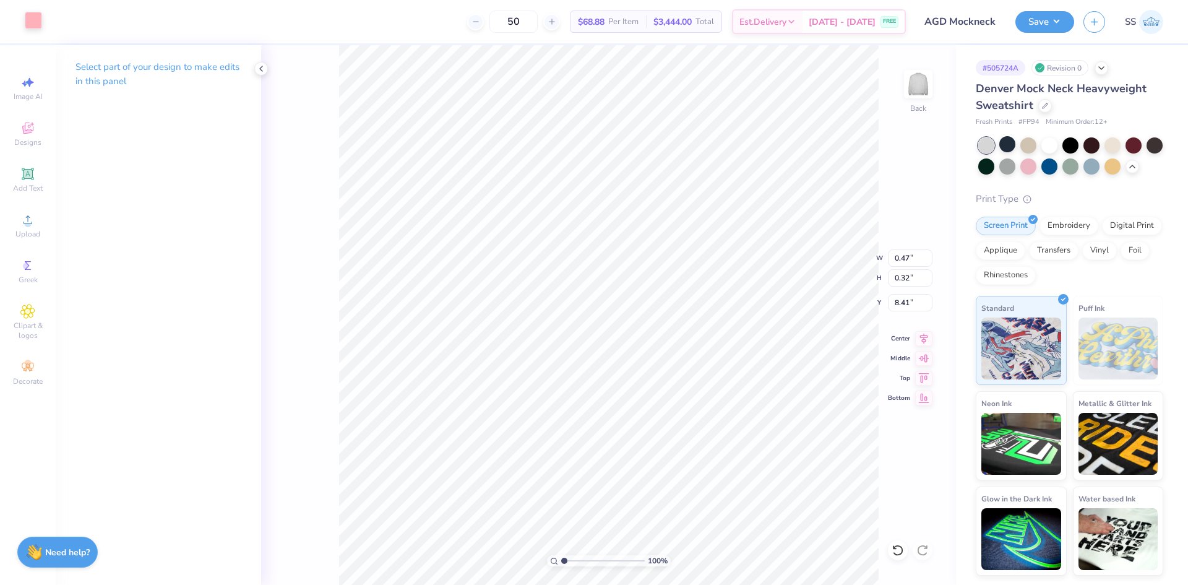
click at [38, 13] on div at bounding box center [33, 20] width 17 height 17
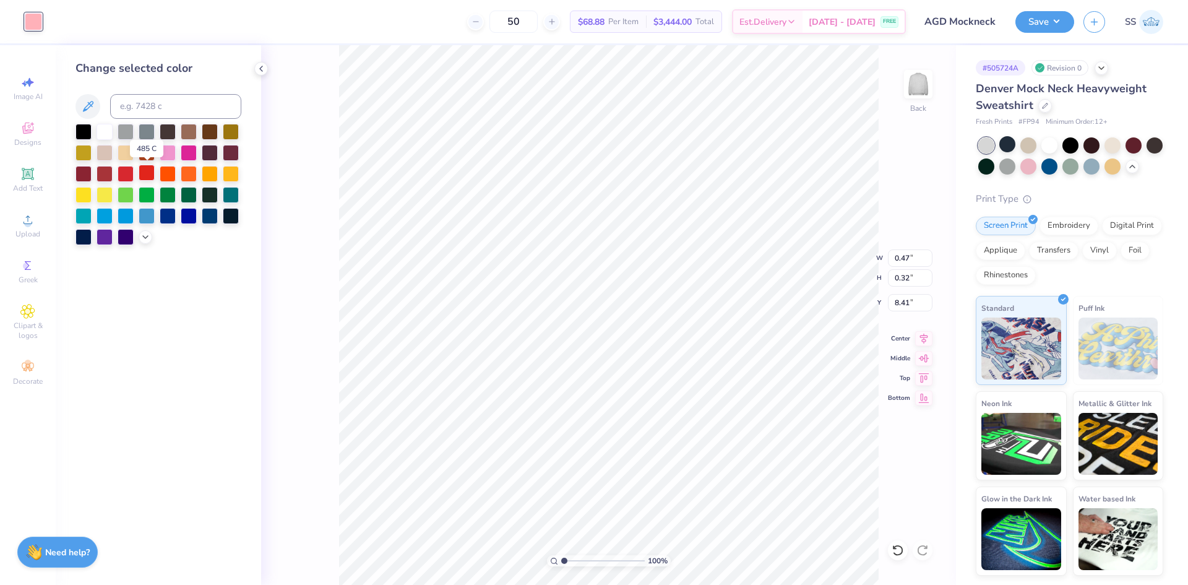
click at [145, 174] on div at bounding box center [147, 173] width 16 height 16
click at [301, 194] on div "100 % Back W 0.47 0.47 " H 0.32 0.32 " Y 8.41 8.41 " Center Middle Top Bottom" at bounding box center [608, 314] width 695 height 539
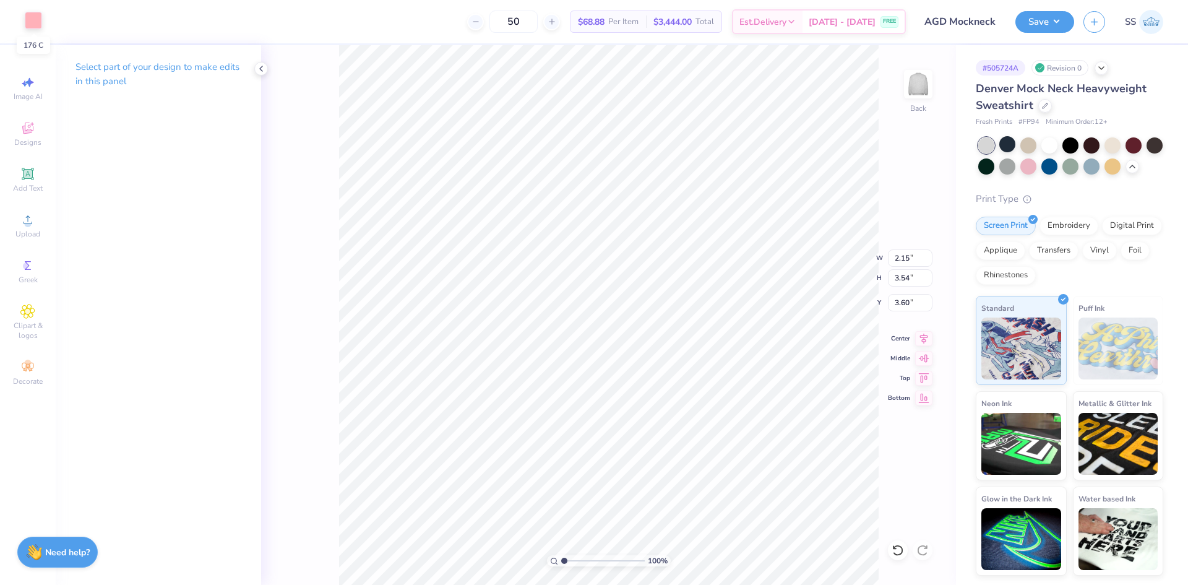
click at [38, 25] on div at bounding box center [33, 20] width 17 height 17
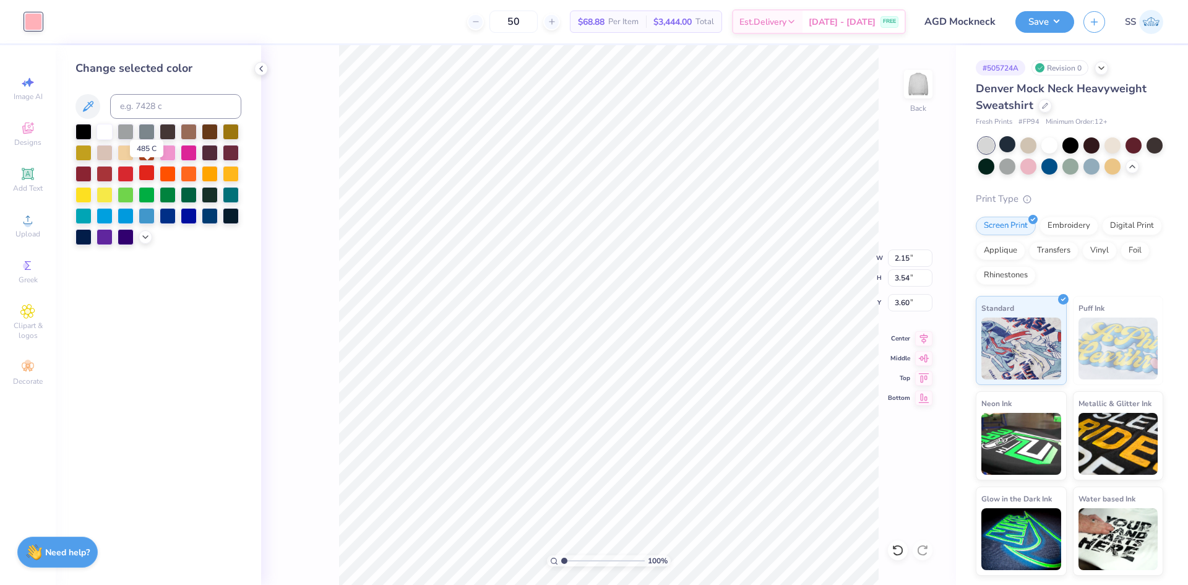
click at [142, 173] on div at bounding box center [147, 173] width 16 height 16
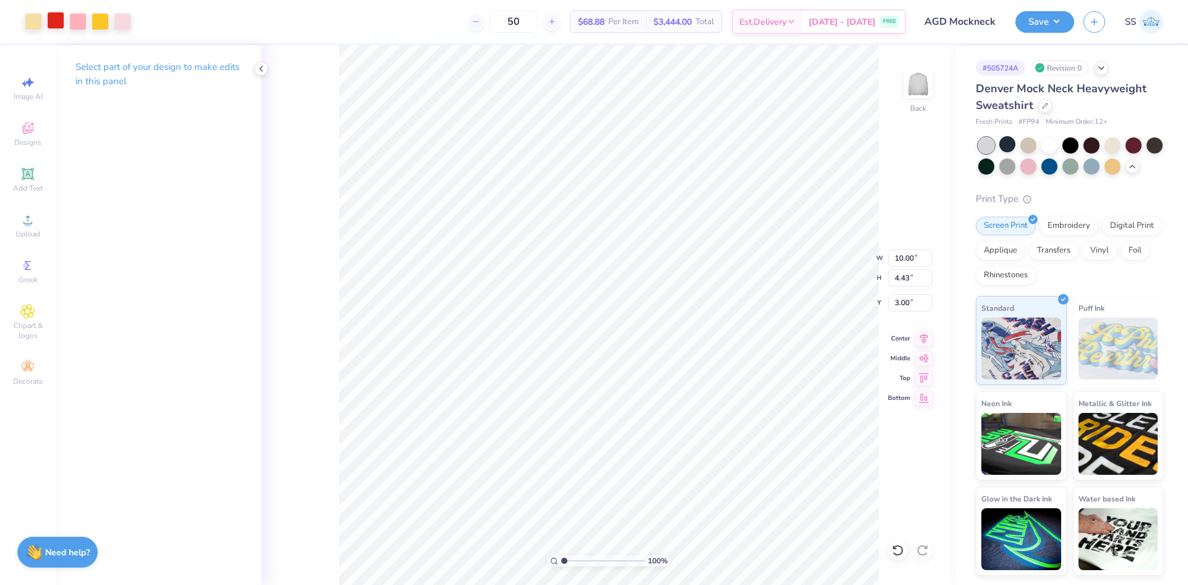
click at [63, 24] on div at bounding box center [55, 20] width 17 height 17
click at [64, 22] on div at bounding box center [55, 20] width 17 height 17
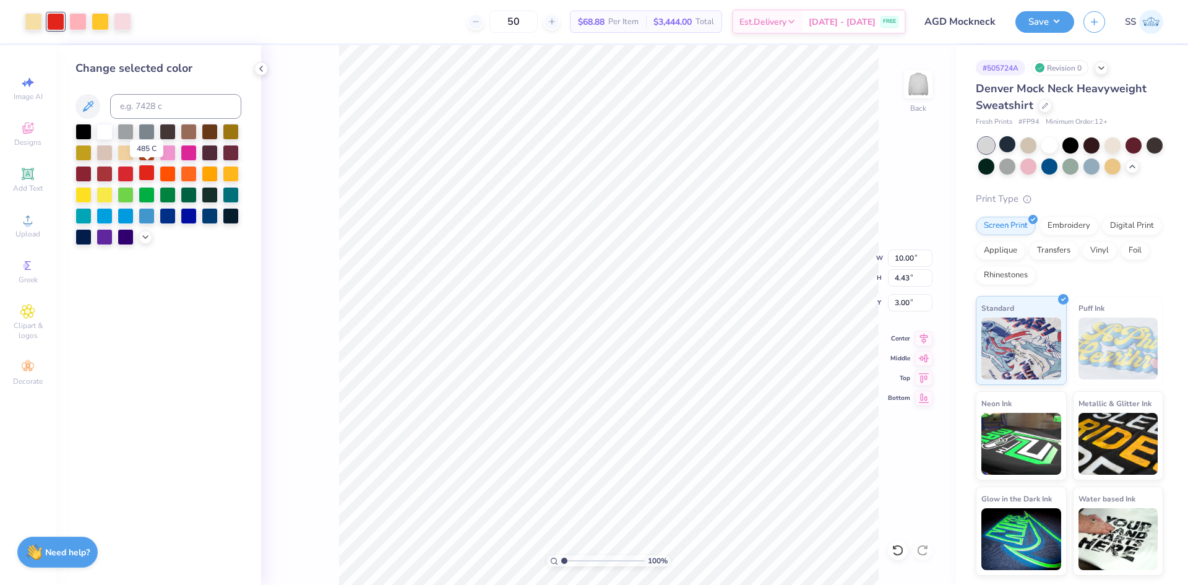
click at [150, 171] on div at bounding box center [147, 173] width 16 height 16
click at [147, 170] on div at bounding box center [147, 173] width 16 height 16
click at [307, 187] on div "100 % Back W 10.00 10.00 " H 4.43 4.43 " Y 3.00 3.00 " Center Middle Top Bottom" at bounding box center [608, 314] width 695 height 539
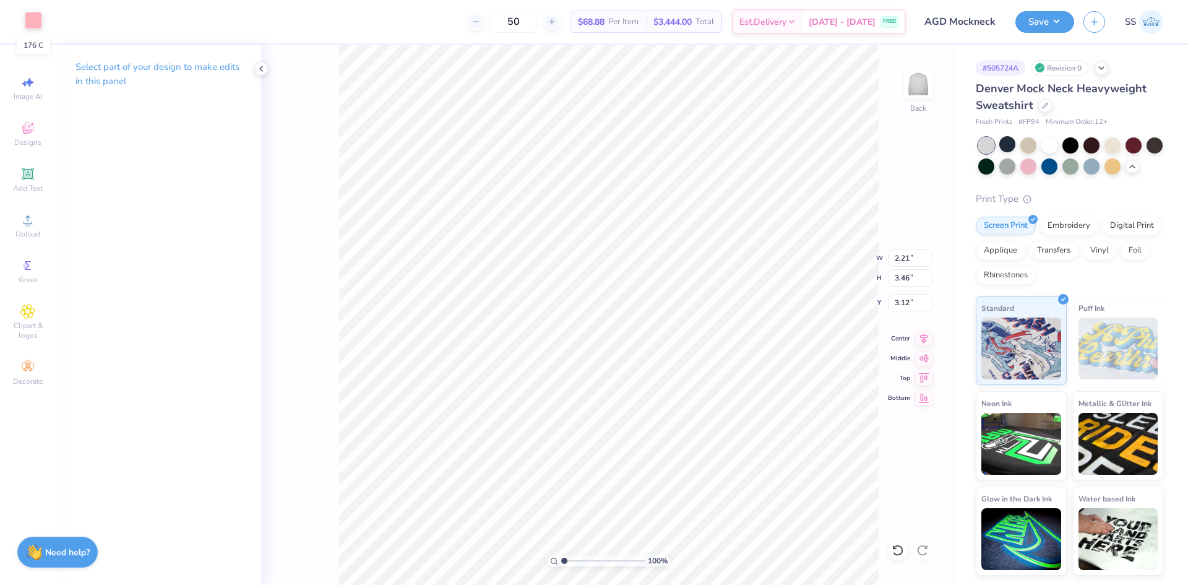
click at [37, 17] on div at bounding box center [33, 20] width 17 height 17
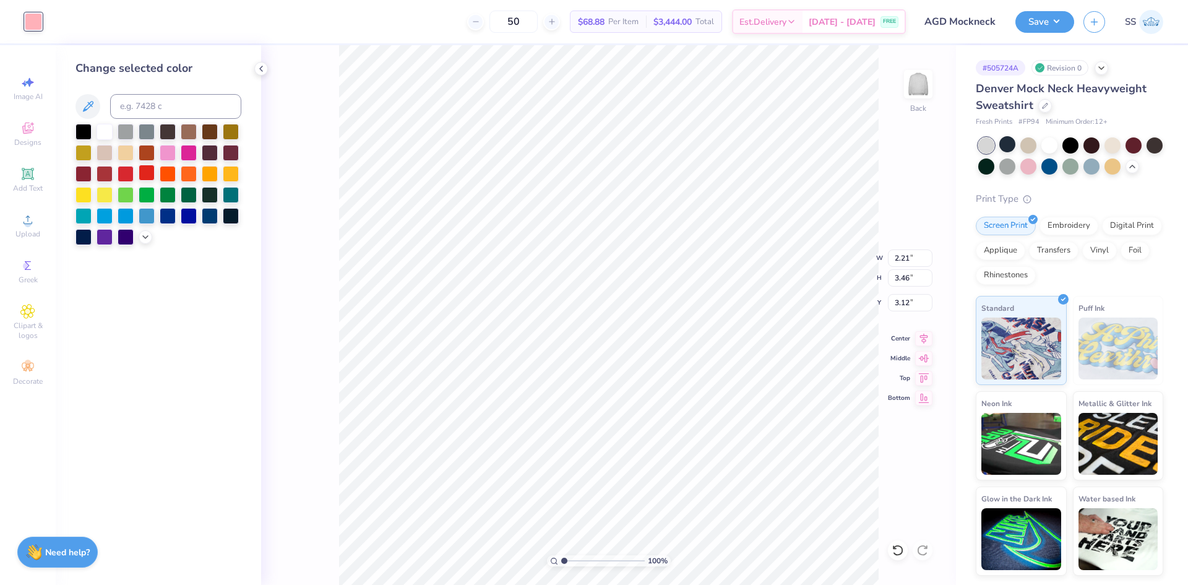
click at [145, 179] on div at bounding box center [147, 173] width 16 height 16
type input "2.27"
type input "3.48"
type input "3.16"
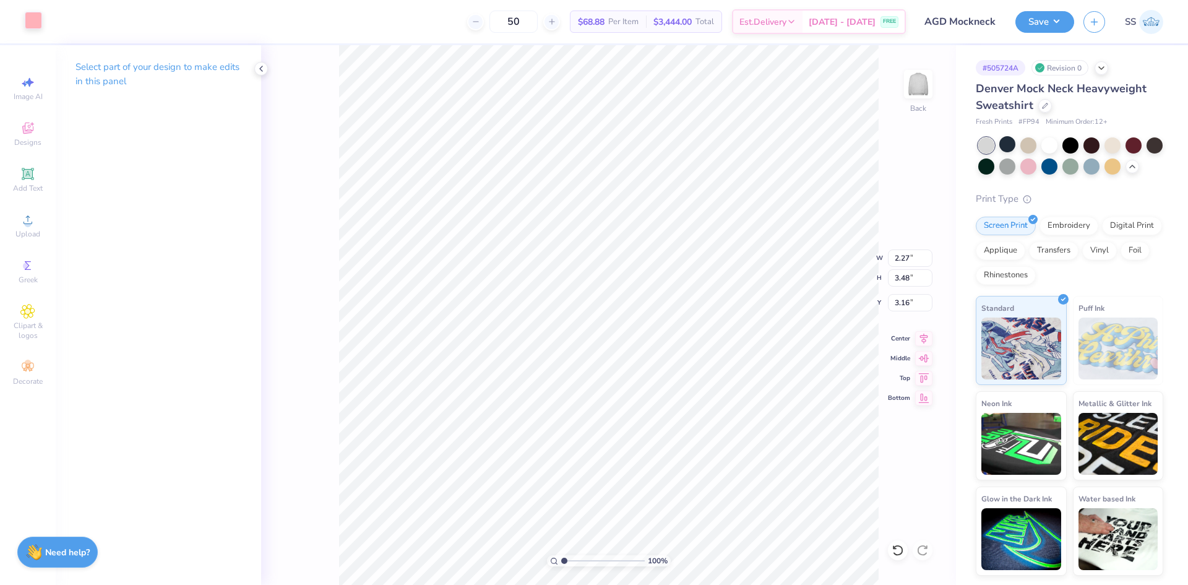
click at [42, 24] on div at bounding box center [33, 20] width 17 height 17
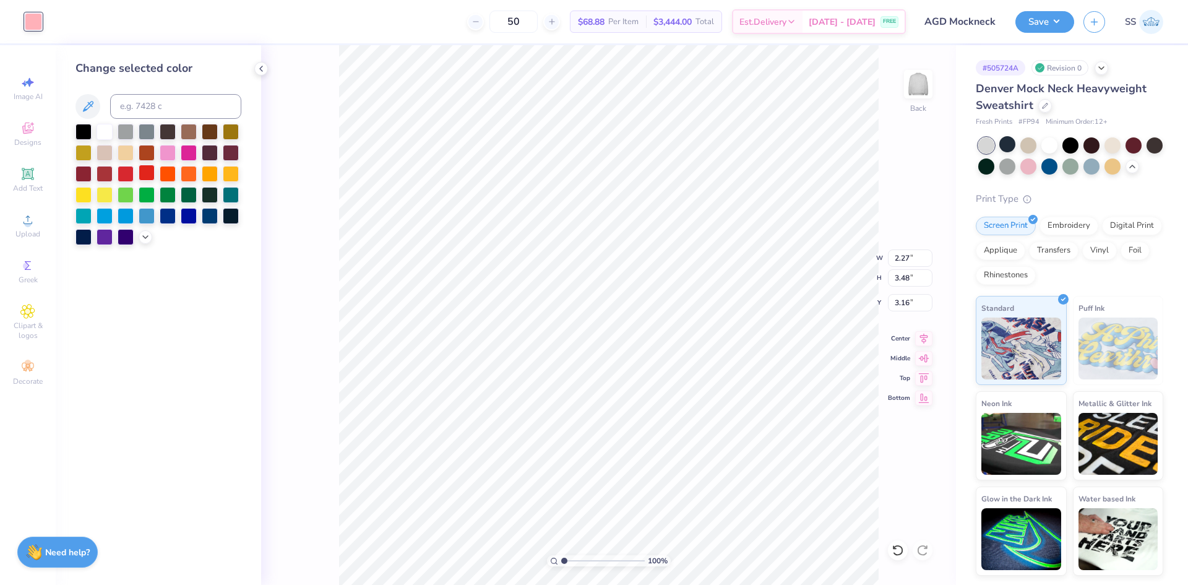
click at [150, 171] on div at bounding box center [147, 173] width 16 height 16
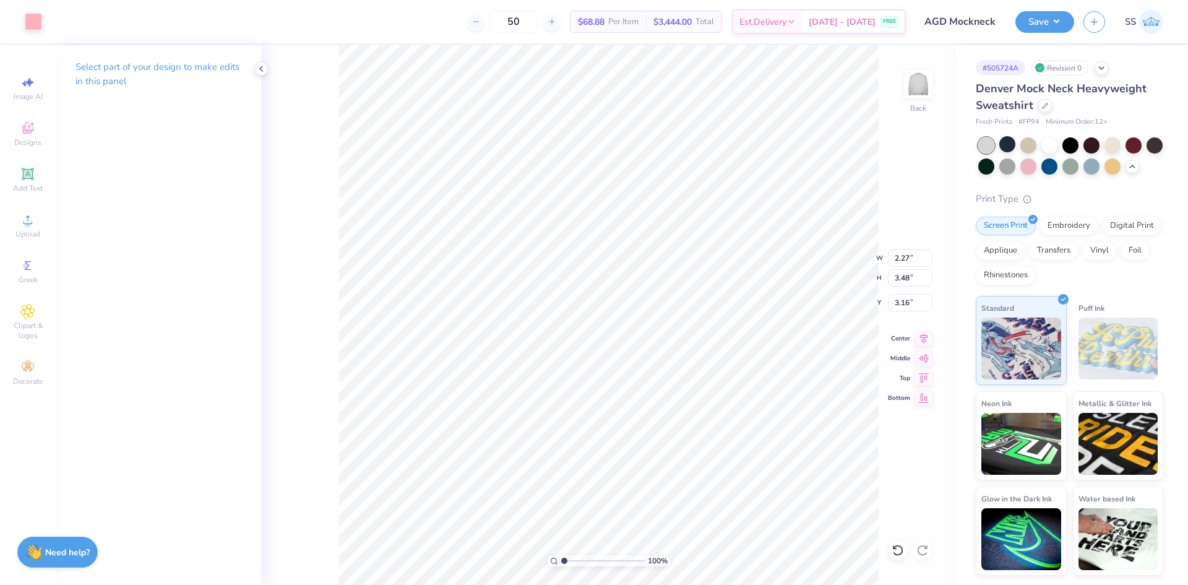
type input "2.30"
type input "3.54"
type input "3.77"
click at [38, 14] on div at bounding box center [33, 20] width 17 height 17
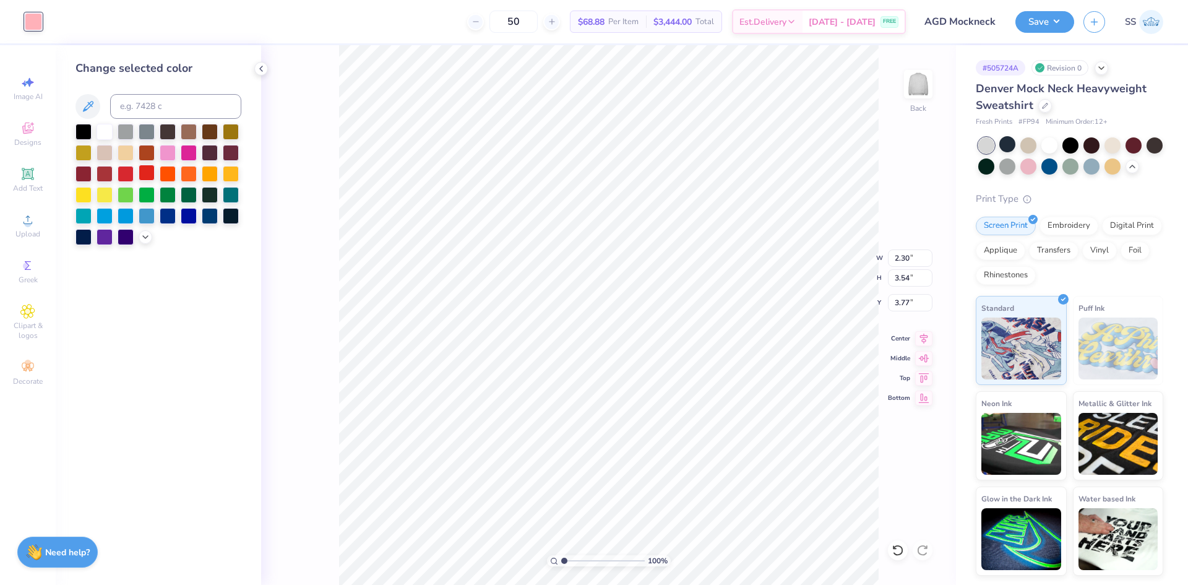
click at [153, 171] on div at bounding box center [147, 173] width 16 height 16
click at [320, 181] on div "100 % Back W 2.30 2.30 " H 3.54 3.54 " Y 3.77 3.77 " Center Middle Top Bottom" at bounding box center [608, 314] width 695 height 539
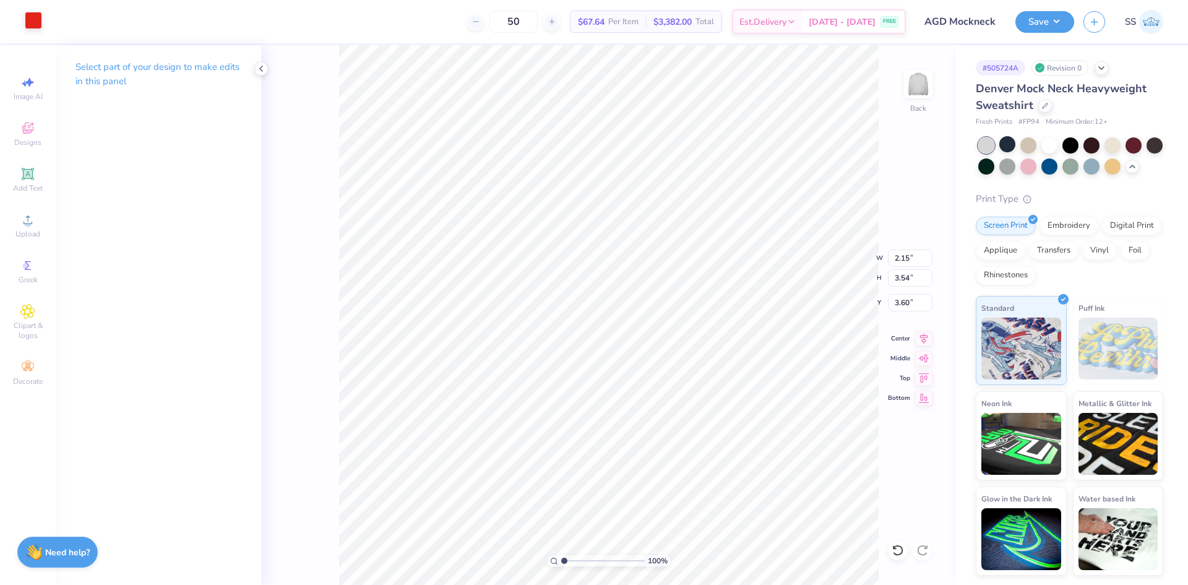
click at [29, 12] on div at bounding box center [33, 20] width 17 height 17
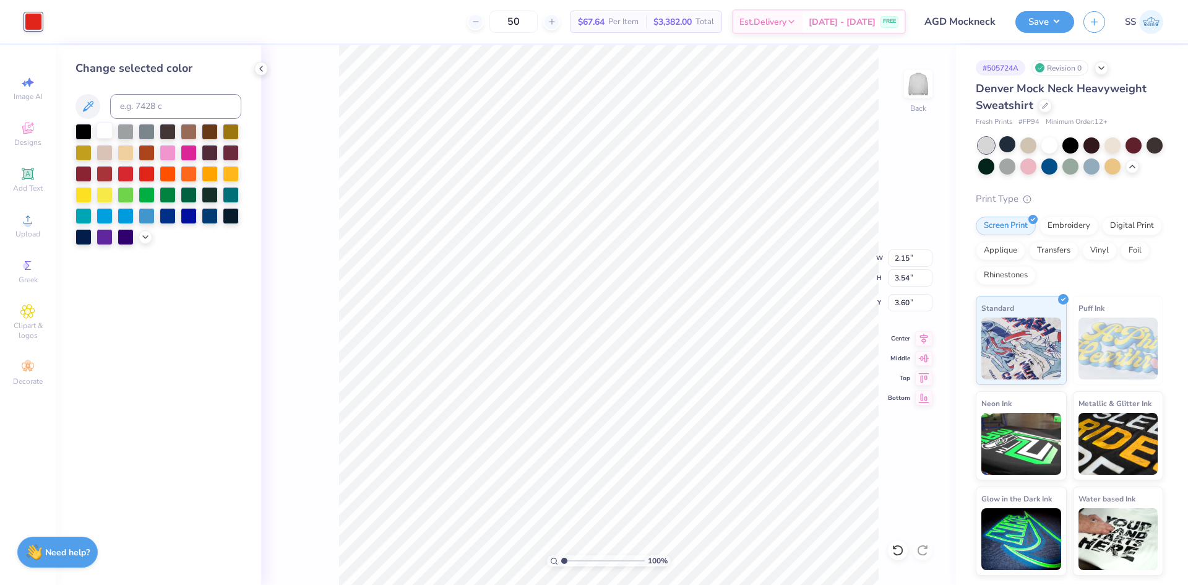
click at [108, 128] on div at bounding box center [105, 131] width 16 height 16
type input "2.21"
type input "3.46"
type input "3.12"
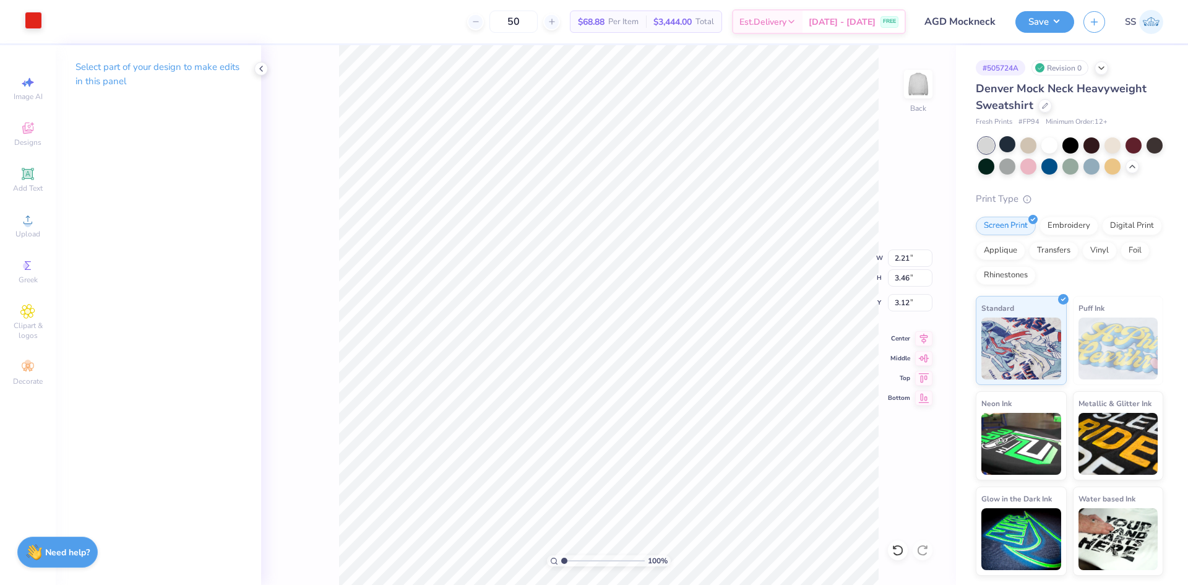
click at [25, 12] on div at bounding box center [33, 20] width 17 height 17
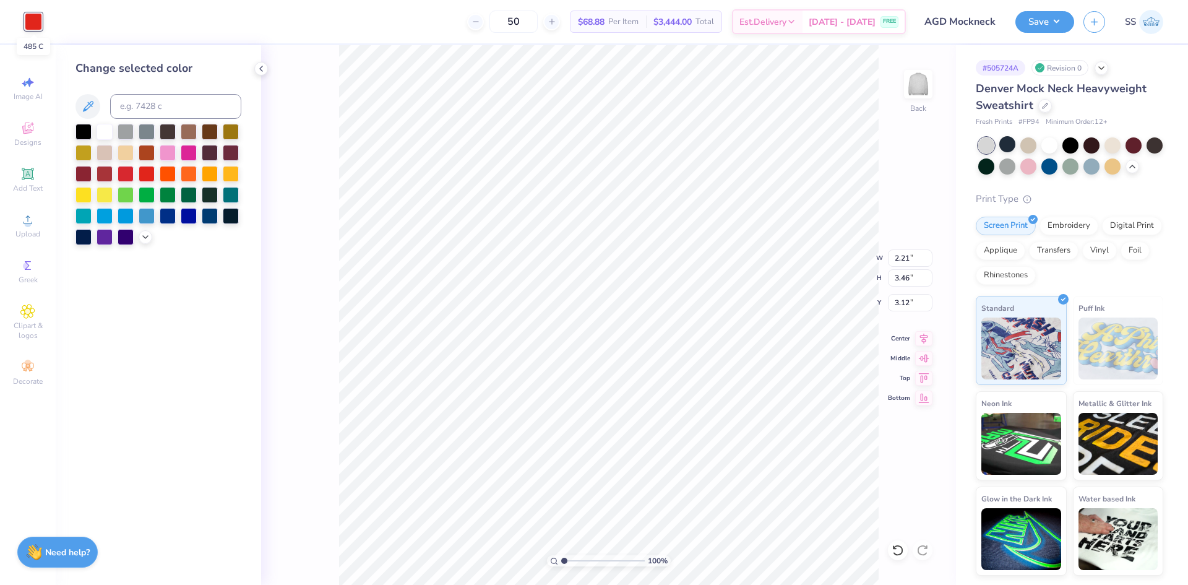
click at [28, 17] on div at bounding box center [33, 21] width 17 height 17
click at [104, 129] on div at bounding box center [105, 131] width 16 height 16
type input "2.52"
type input "3.72"
type input "3.04"
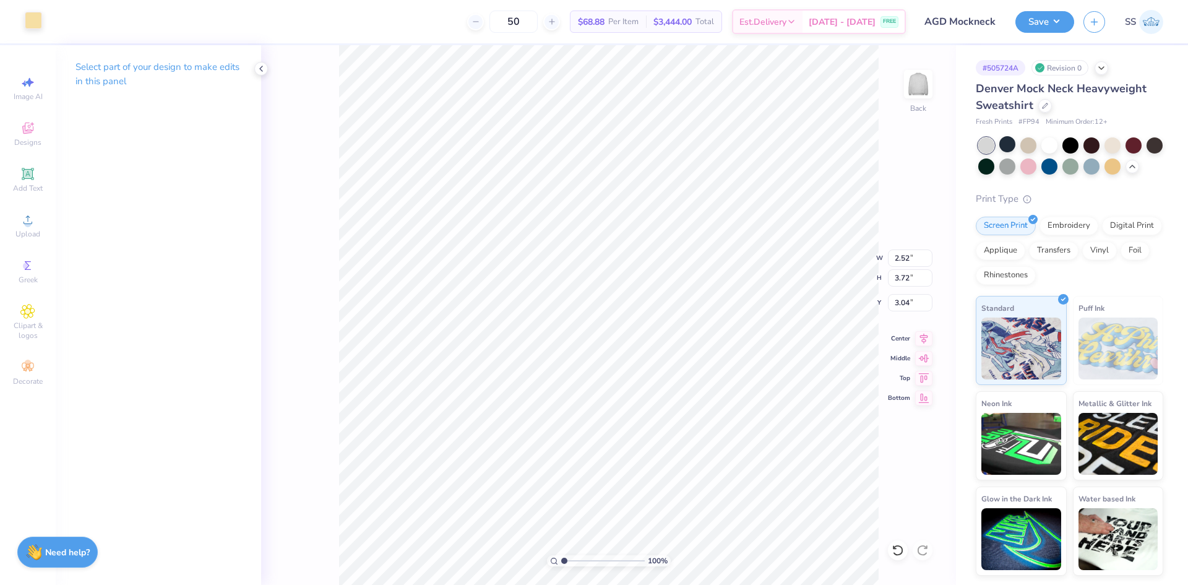
click at [39, 23] on div at bounding box center [33, 20] width 17 height 17
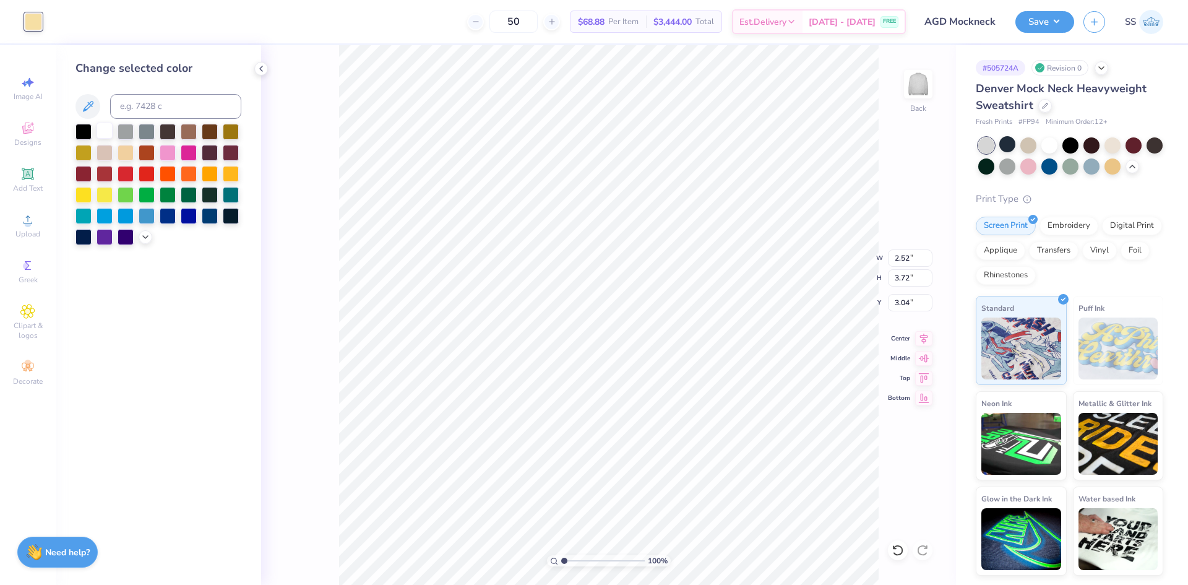
click at [108, 129] on div at bounding box center [105, 131] width 16 height 16
click at [901, 554] on icon at bounding box center [897, 549] width 11 height 11
click at [319, 221] on div "100 % Back W 2.52 2.52 " H 3.72 3.72 " Y 3.04 3.04 " Center Middle Top Bottom" at bounding box center [608, 314] width 695 height 539
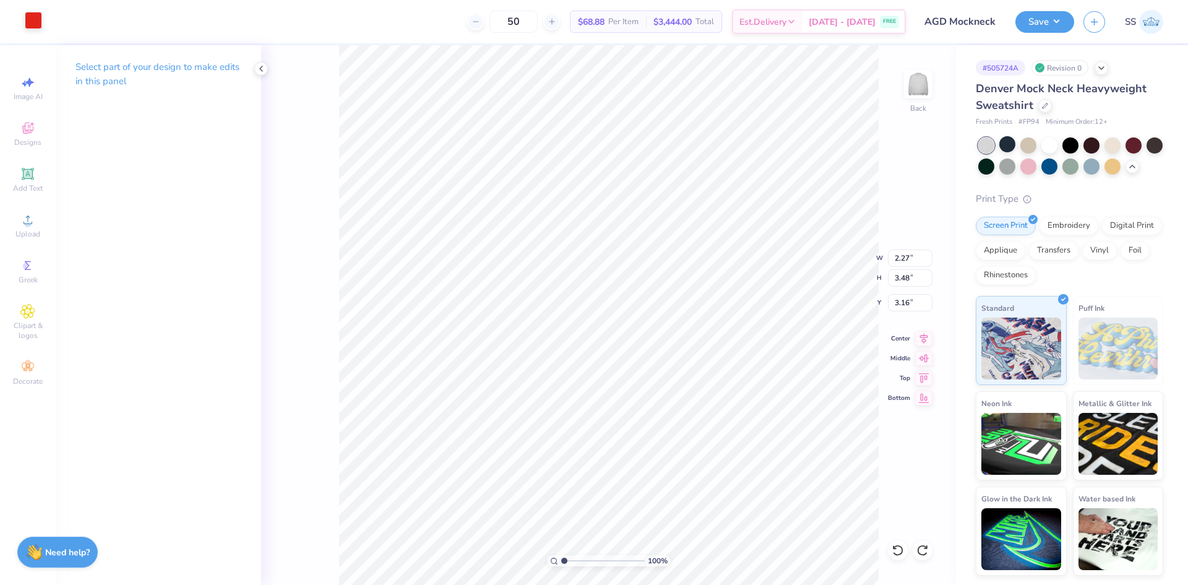
click at [40, 14] on div at bounding box center [33, 20] width 17 height 17
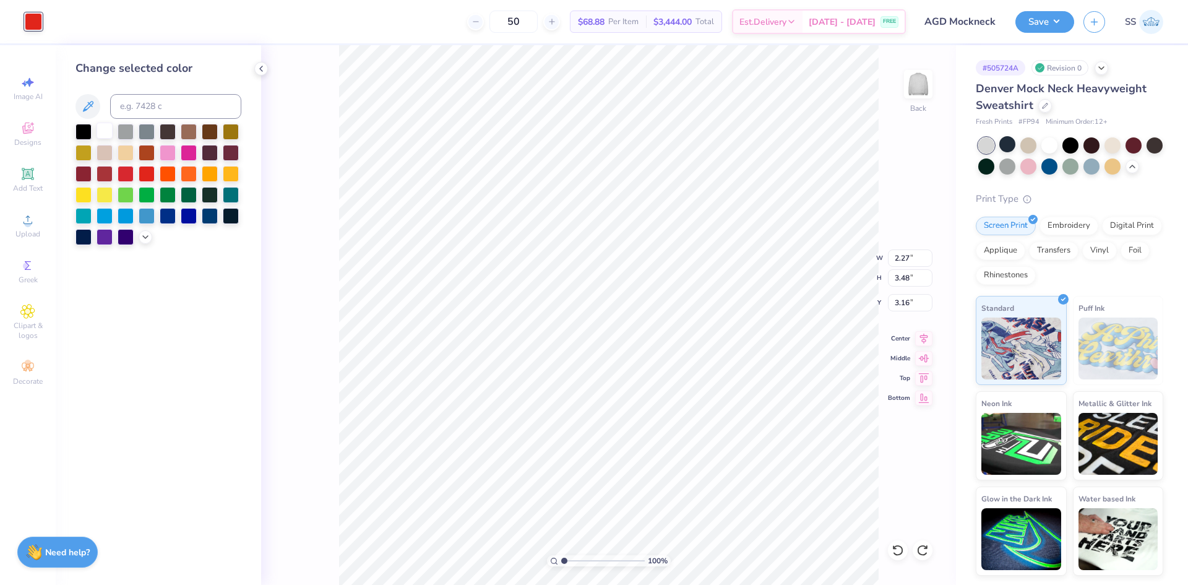
click at [110, 131] on div at bounding box center [105, 131] width 16 height 16
click at [291, 160] on div "100 % Back W 2.27 2.27 " H 3.48 3.48 " Y 3.16 3.16 " Center Middle Top Bottom" at bounding box center [608, 314] width 695 height 539
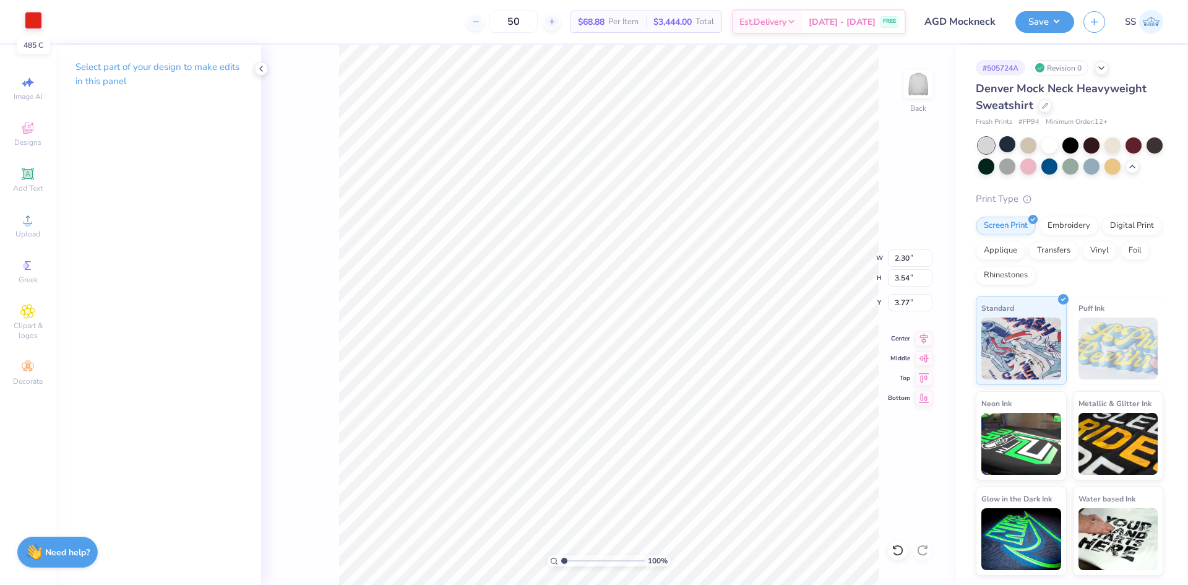
click at [37, 25] on div at bounding box center [33, 20] width 17 height 17
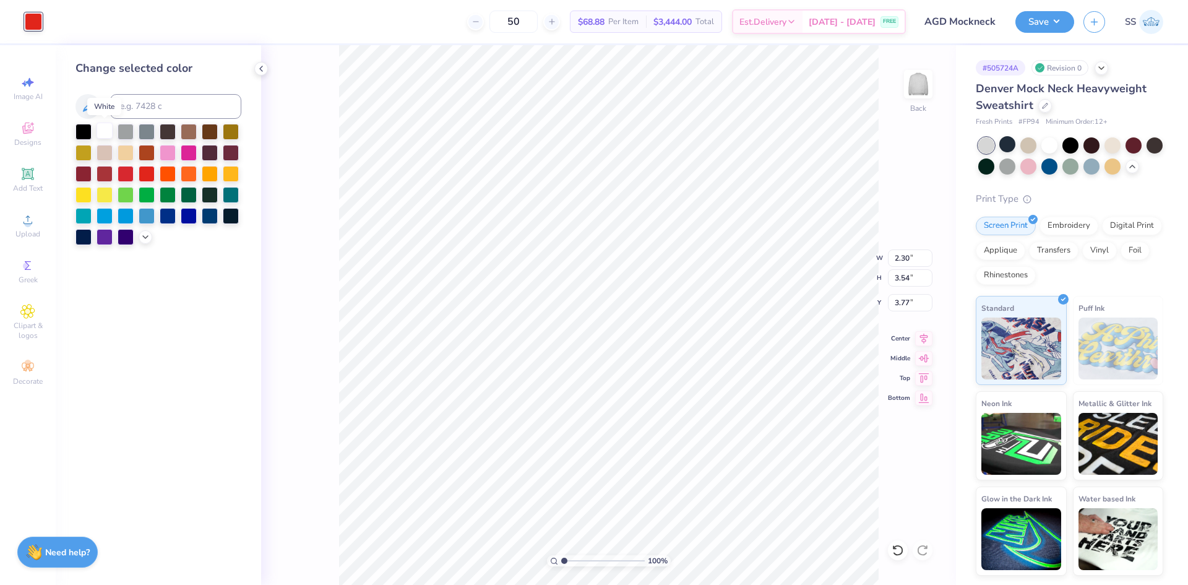
click at [103, 123] on div at bounding box center [105, 131] width 16 height 16
click at [308, 188] on div "100 % Back W 2.30 2.30 " H 3.54 3.54 " Y 3.77 3.77 " Center Middle Top Bottom" at bounding box center [608, 314] width 695 height 539
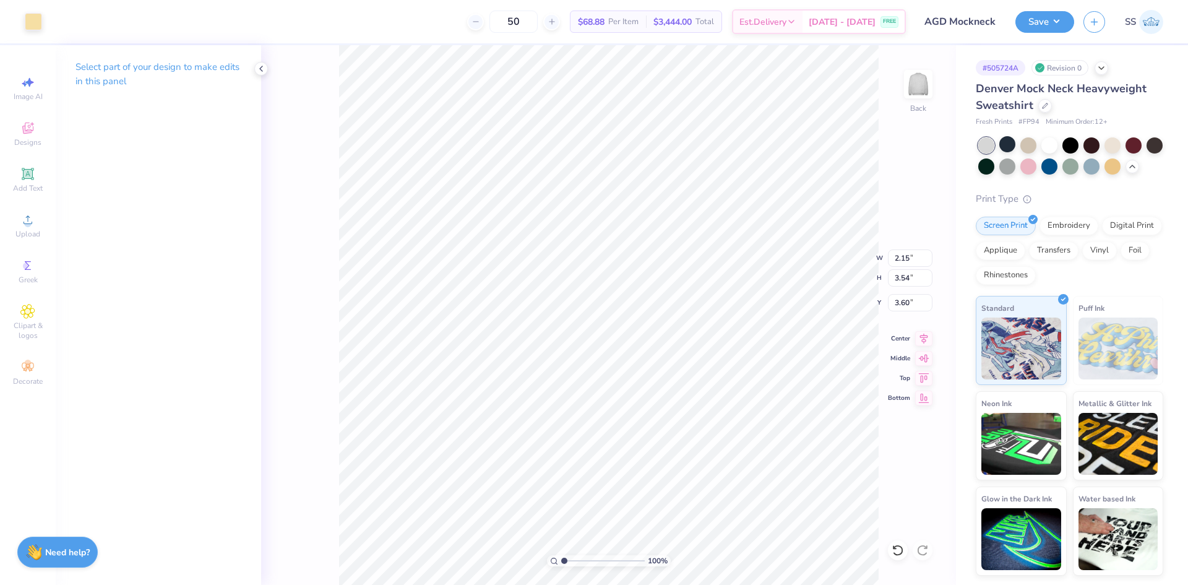
type input "0.28"
type input "5.49"
click at [109, 27] on div at bounding box center [100, 20] width 17 height 17
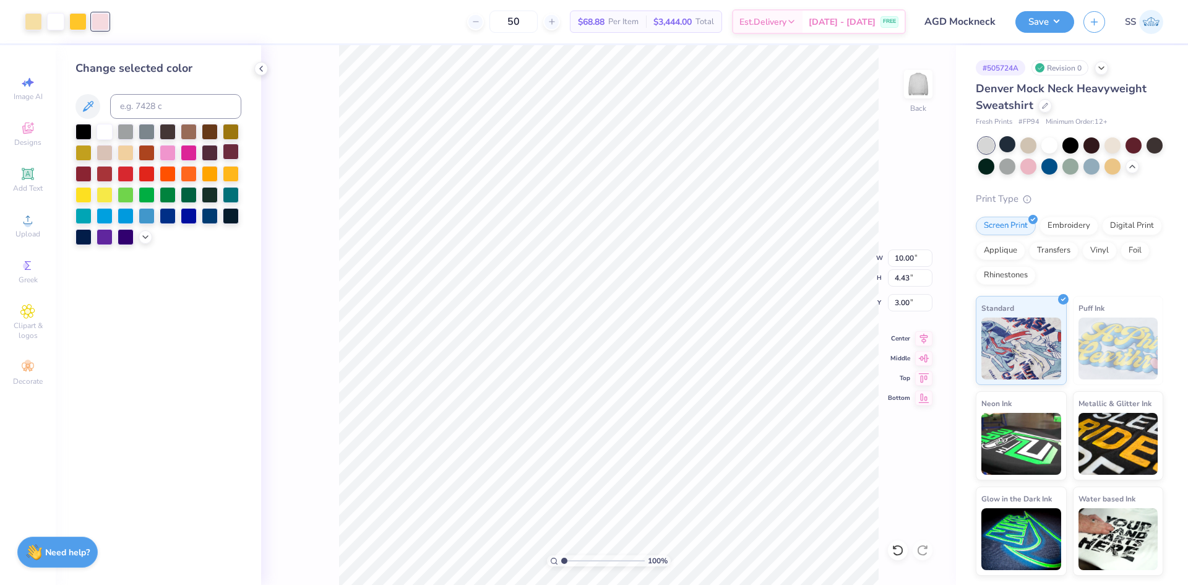
click at [231, 148] on div at bounding box center [231, 152] width 16 height 16
click at [328, 143] on div "100 % Back W 10.00 10.00 " H 4.43 4.43 " Y 3.00 3.00 " Center Middle Top Bottom" at bounding box center [608, 314] width 695 height 539
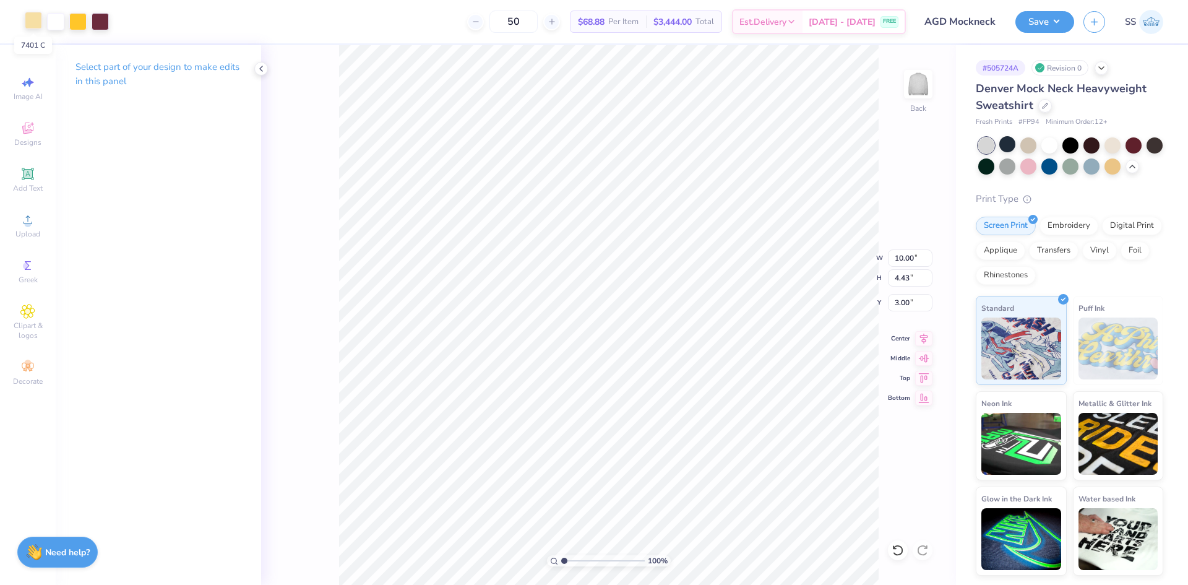
click at [29, 23] on div at bounding box center [33, 20] width 17 height 17
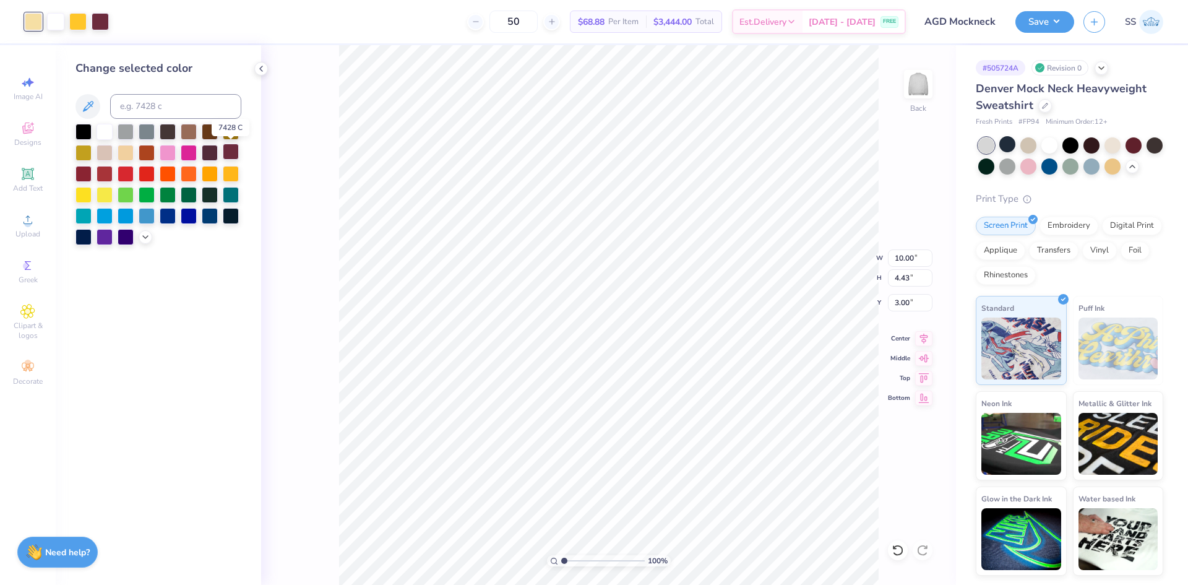
click at [231, 153] on div at bounding box center [231, 152] width 16 height 16
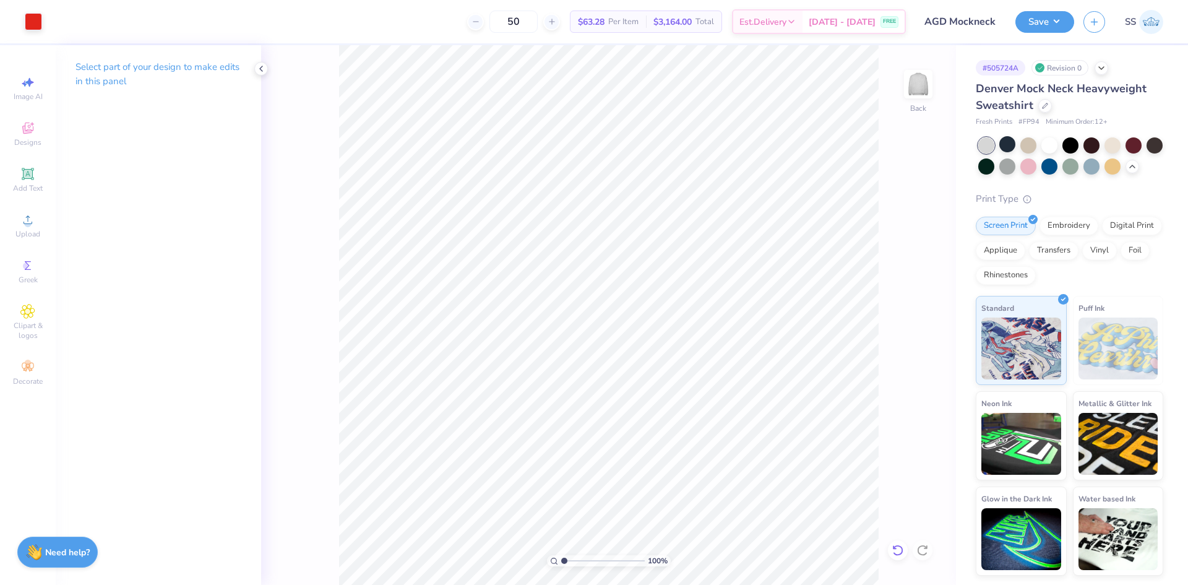
click at [898, 549] on icon at bounding box center [898, 550] width 12 height 12
click at [904, 551] on div at bounding box center [898, 550] width 20 height 20
click at [901, 546] on icon at bounding box center [898, 550] width 12 height 12
click at [72, 22] on div at bounding box center [77, 20] width 17 height 17
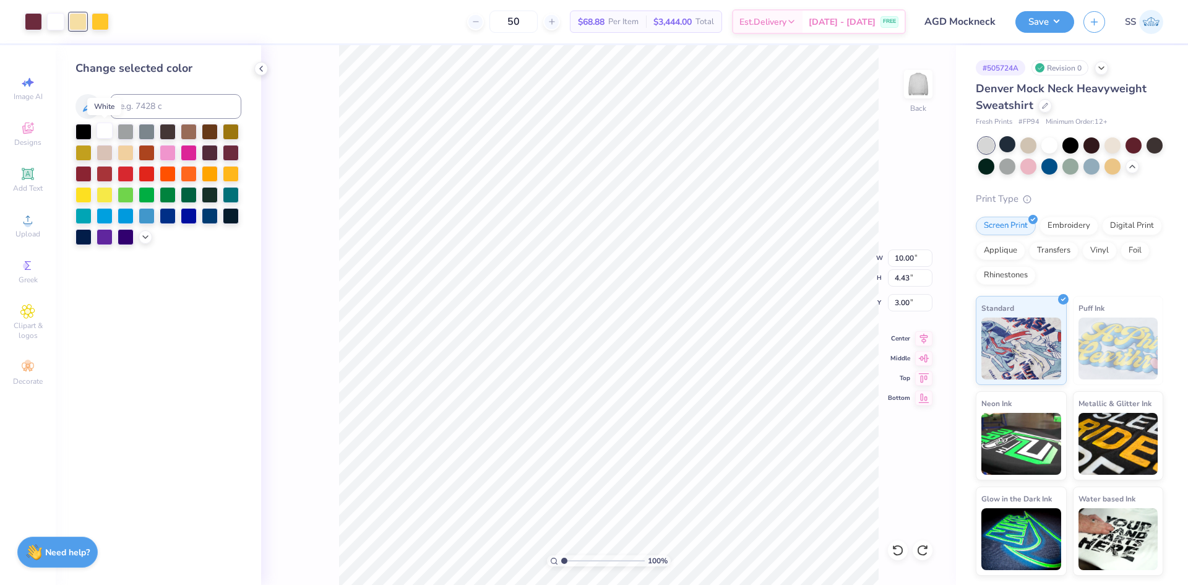
click at [106, 131] on div at bounding box center [105, 131] width 16 height 16
click at [304, 100] on div "100 % Back W 10.00 10.00 " H 4.43 4.43 " Y 3.00 3.00 " Center Middle Top Bottom" at bounding box center [608, 314] width 695 height 539
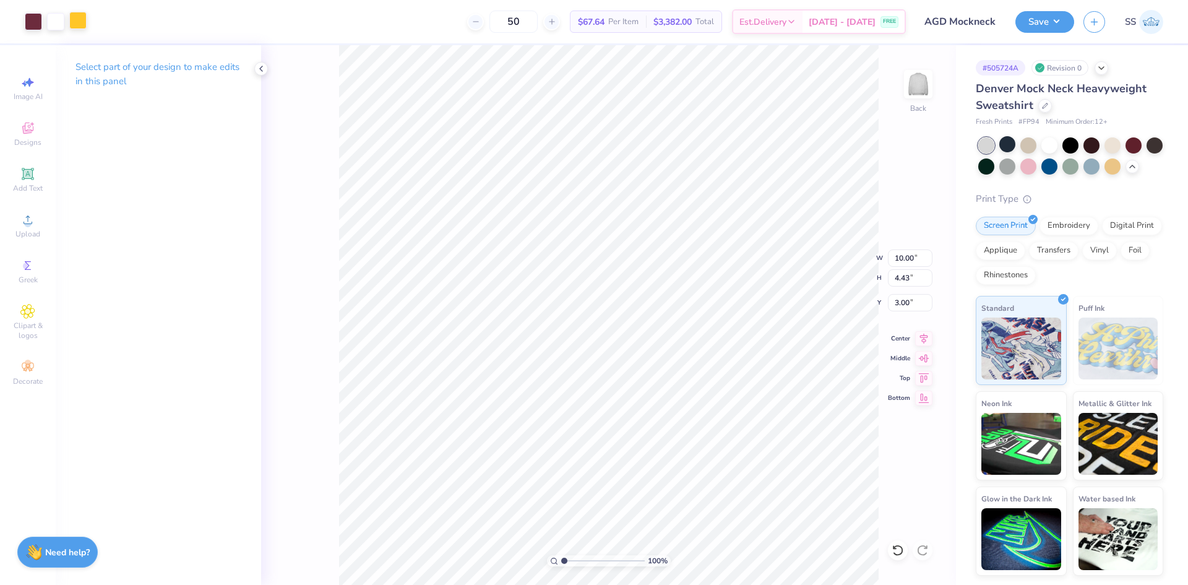
click at [84, 17] on div at bounding box center [77, 20] width 17 height 17
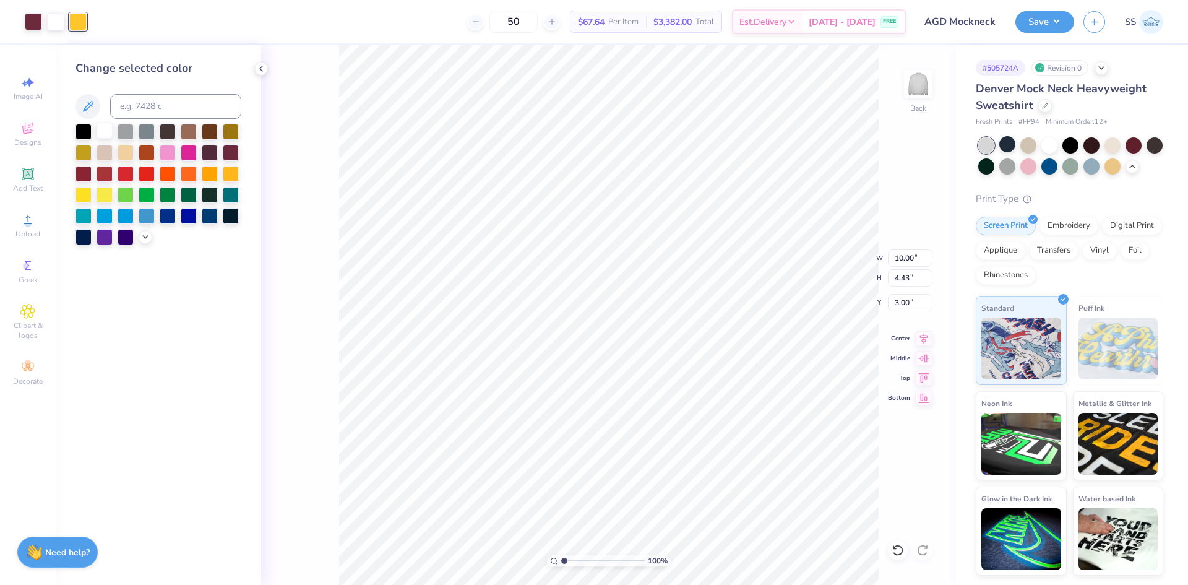
click at [108, 131] on div at bounding box center [105, 131] width 16 height 16
click at [329, 133] on div "100 % Back W 10.00 10.00 " H 4.43 4.43 " Y 3.00 3.00 " Center Middle Top Bottom" at bounding box center [608, 314] width 695 height 539
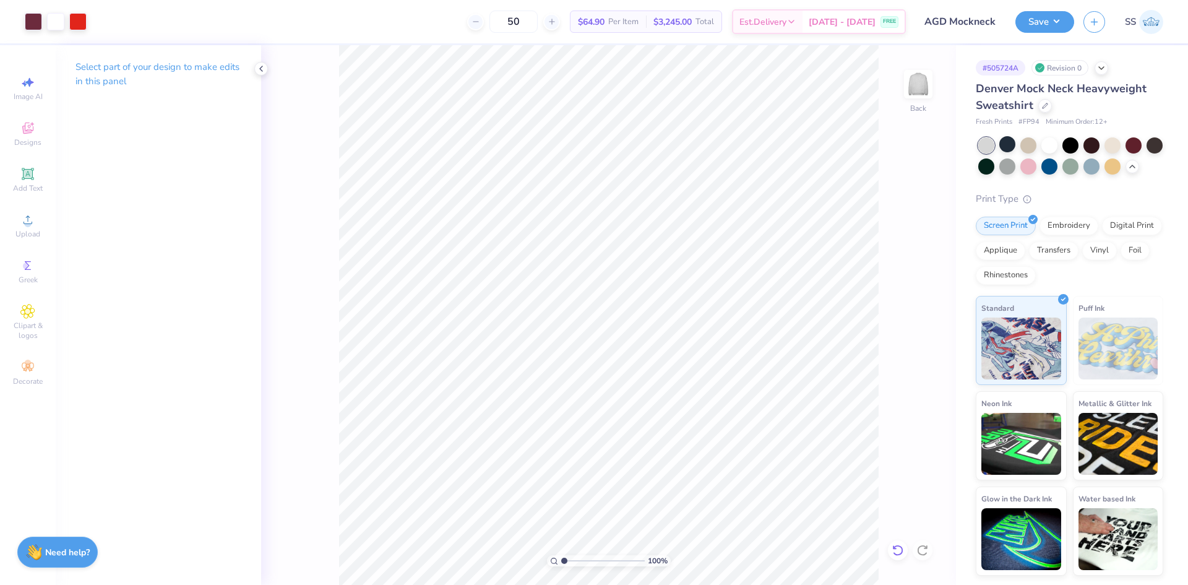
click at [901, 548] on icon at bounding box center [898, 550] width 12 height 12
click at [80, 16] on div at bounding box center [77, 20] width 17 height 17
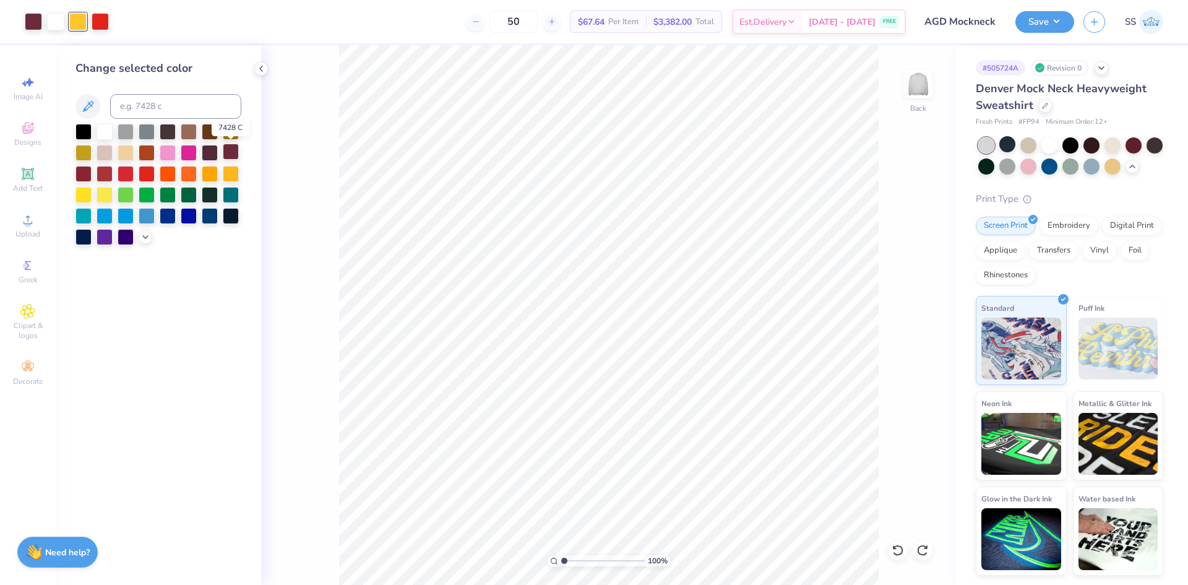
click at [230, 155] on div at bounding box center [231, 152] width 16 height 16
click at [333, 159] on div "100 % Back" at bounding box center [608, 314] width 695 height 539
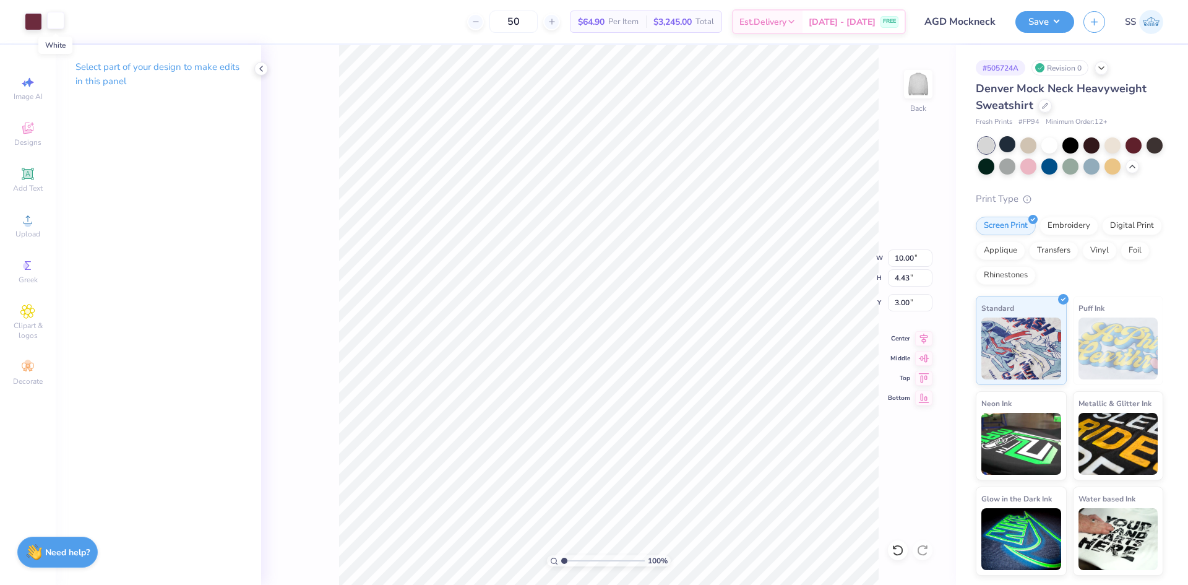
click at [51, 19] on div at bounding box center [55, 20] width 17 height 17
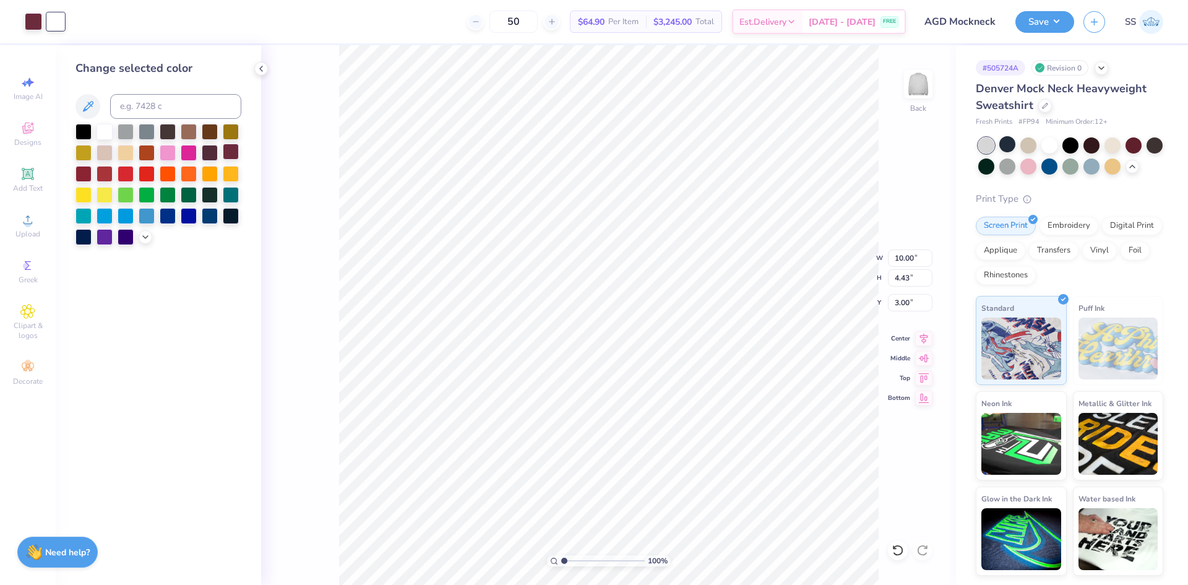
click at [234, 150] on div at bounding box center [231, 152] width 16 height 16
click at [291, 147] on div "100 % Back W 10.00 10.00 " H 4.43 4.43 " Y 3.00 3.00 " Center Middle Top Bottom" at bounding box center [608, 314] width 695 height 539
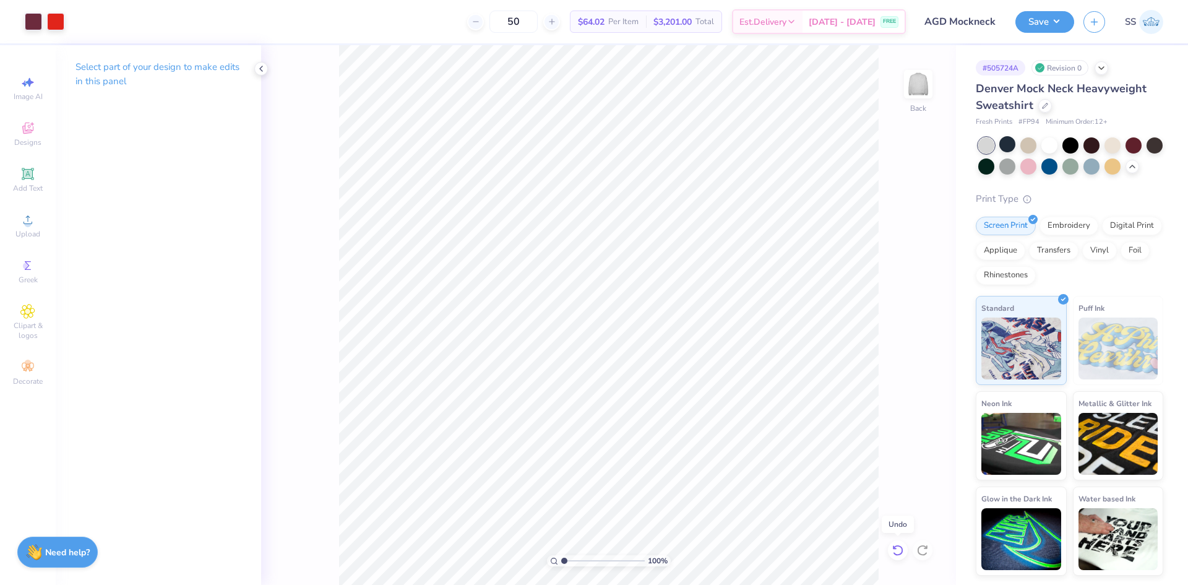
click at [895, 551] on icon at bounding box center [898, 550] width 12 height 12
click at [82, 15] on div at bounding box center [77, 20] width 17 height 17
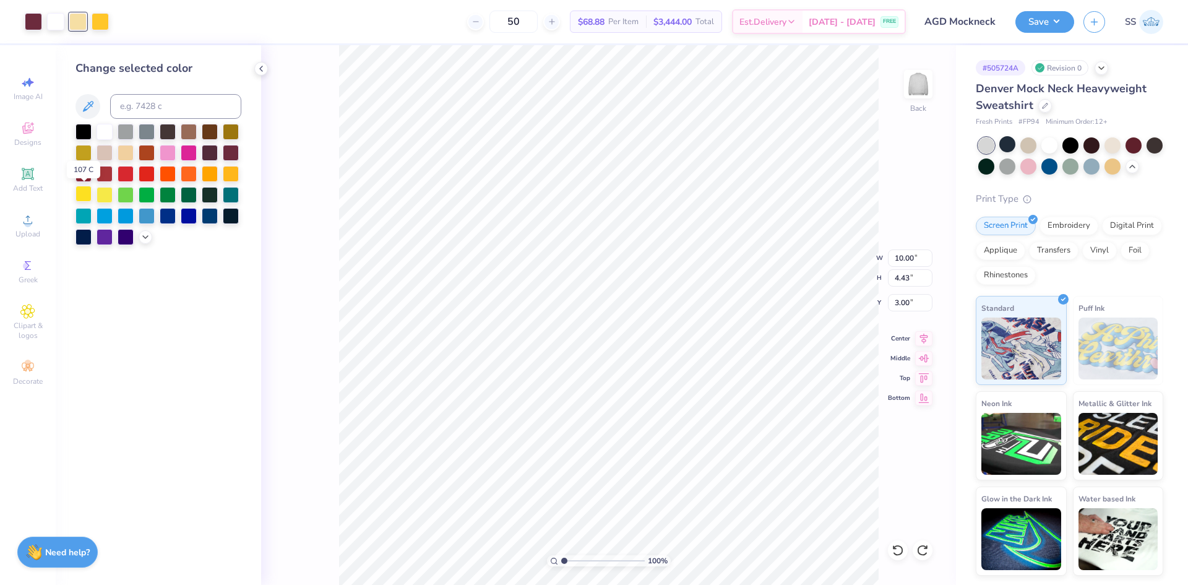
click at [82, 191] on div at bounding box center [83, 194] width 16 height 16
click at [223, 171] on div at bounding box center [231, 173] width 16 height 16
click at [302, 187] on div "100 % Back W 10.00 10.00 " H 4.43 4.43 " Y 3.00 3.00 " Center Middle Top Bottom" at bounding box center [608, 314] width 695 height 539
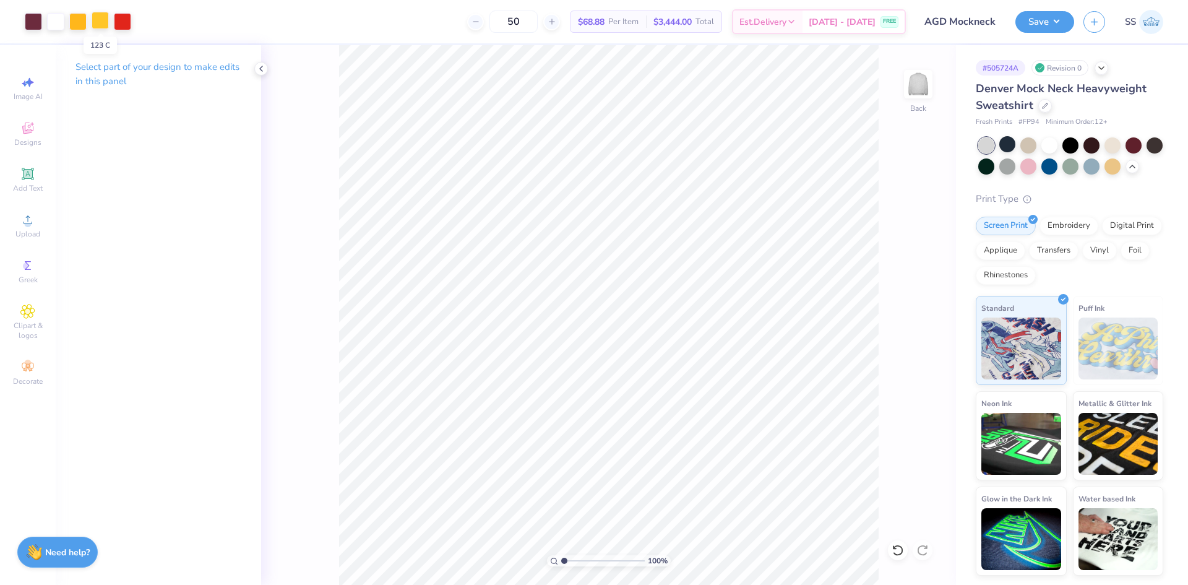
click at [93, 15] on div at bounding box center [100, 20] width 17 height 17
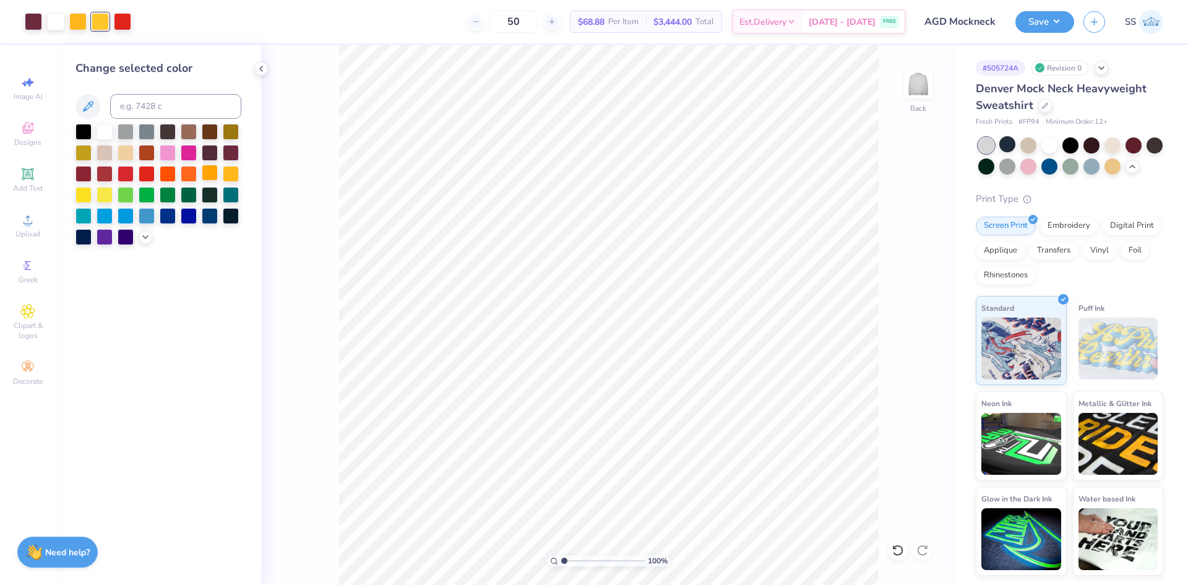
click at [210, 170] on div at bounding box center [210, 173] width 16 height 16
click at [320, 197] on div "100 % Back" at bounding box center [608, 314] width 695 height 539
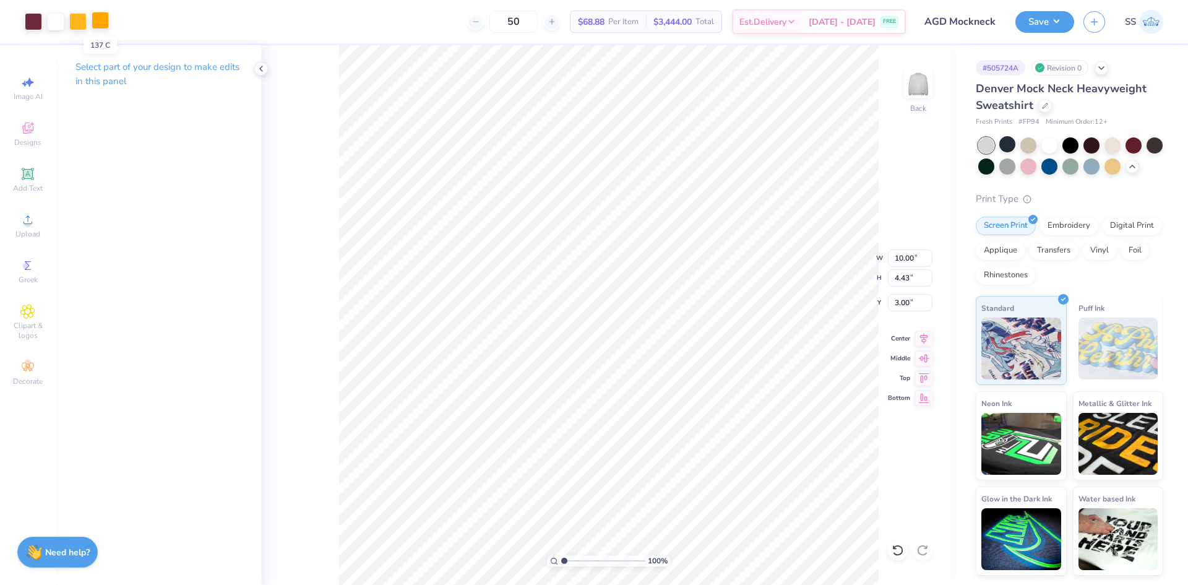
click at [96, 20] on div at bounding box center [100, 20] width 17 height 17
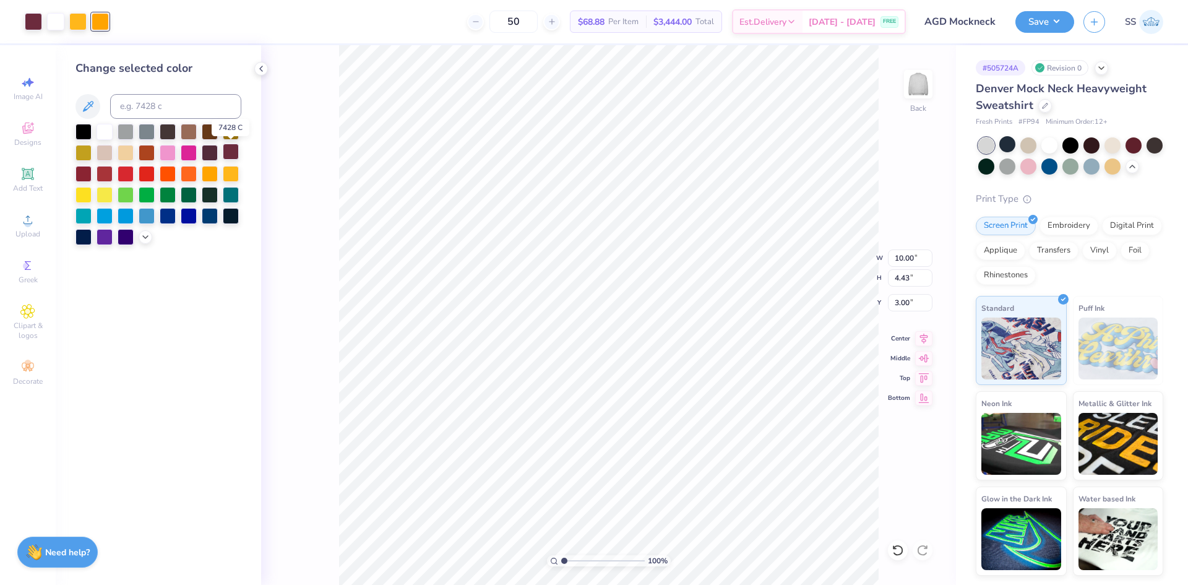
click at [223, 153] on div at bounding box center [231, 152] width 16 height 16
click at [82, 21] on div at bounding box center [77, 20] width 17 height 17
click at [232, 154] on div at bounding box center [231, 152] width 16 height 16
click at [327, 130] on div "100 % Back W 10.00 10.00 " H 4.43 4.43 " Y 3.00 3.00 " Center Middle Top Bottom" at bounding box center [608, 314] width 695 height 539
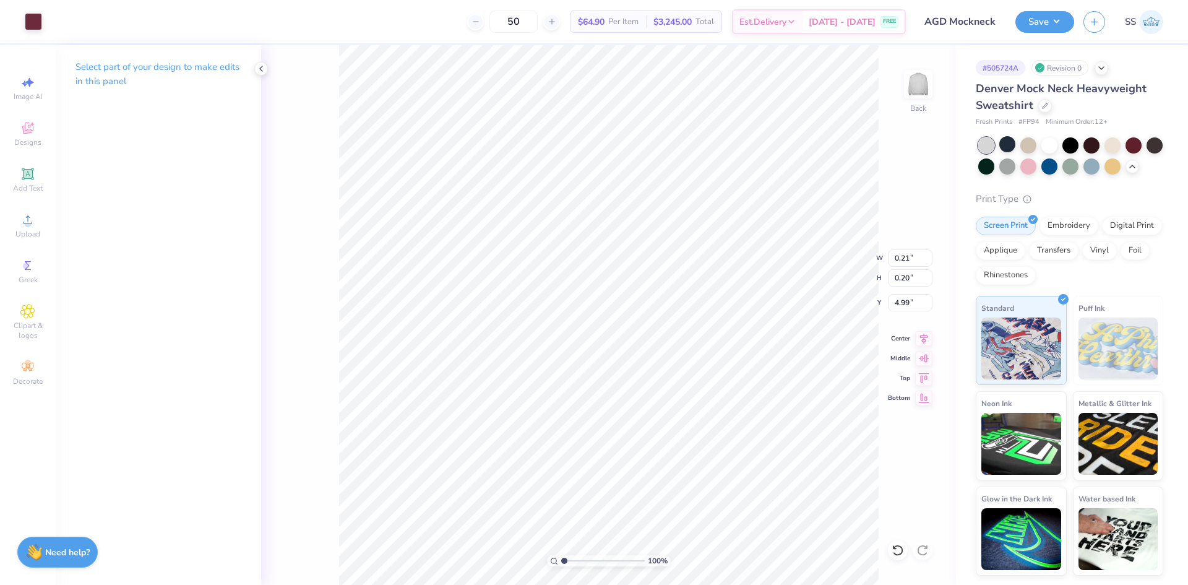
type input "0.21"
type input "0.20"
type input "4.99"
click at [892, 546] on icon at bounding box center [898, 550] width 12 height 12
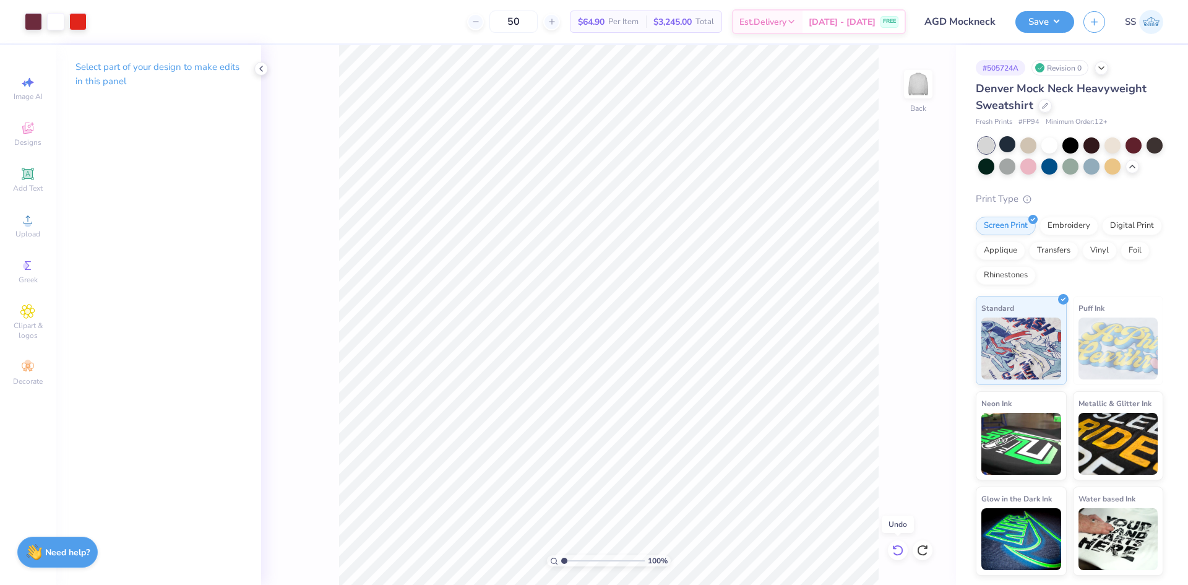
click at [900, 551] on icon at bounding box center [898, 550] width 12 height 12
click at [908, 344] on div "100 % Back" at bounding box center [608, 314] width 695 height 539
click at [893, 544] on icon at bounding box center [898, 550] width 12 height 12
click at [921, 550] on icon at bounding box center [922, 550] width 12 height 12
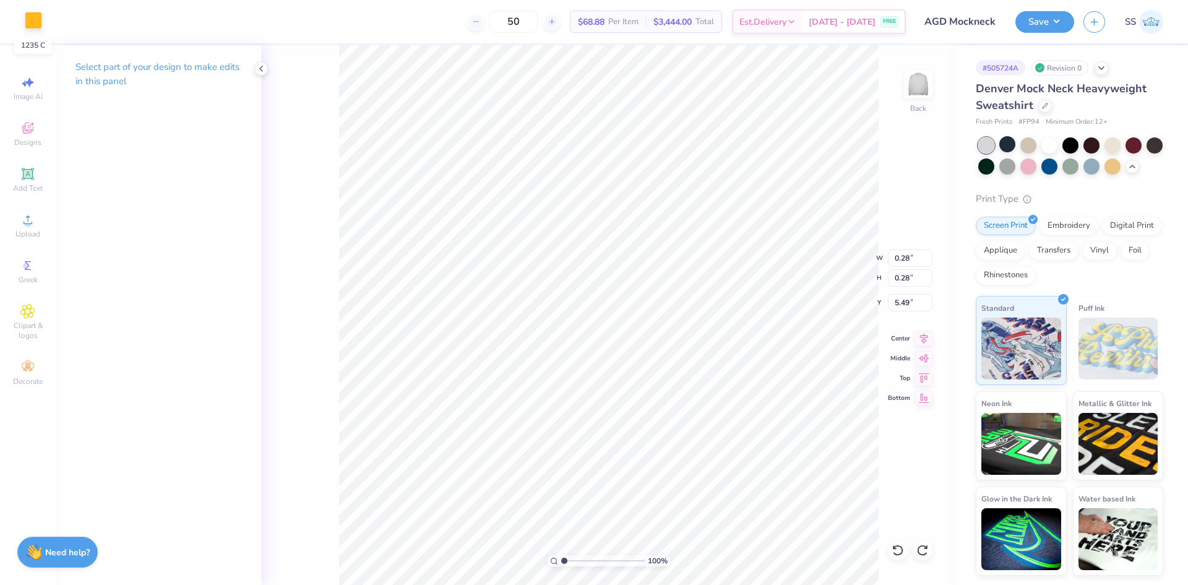
click at [36, 14] on div at bounding box center [33, 20] width 17 height 17
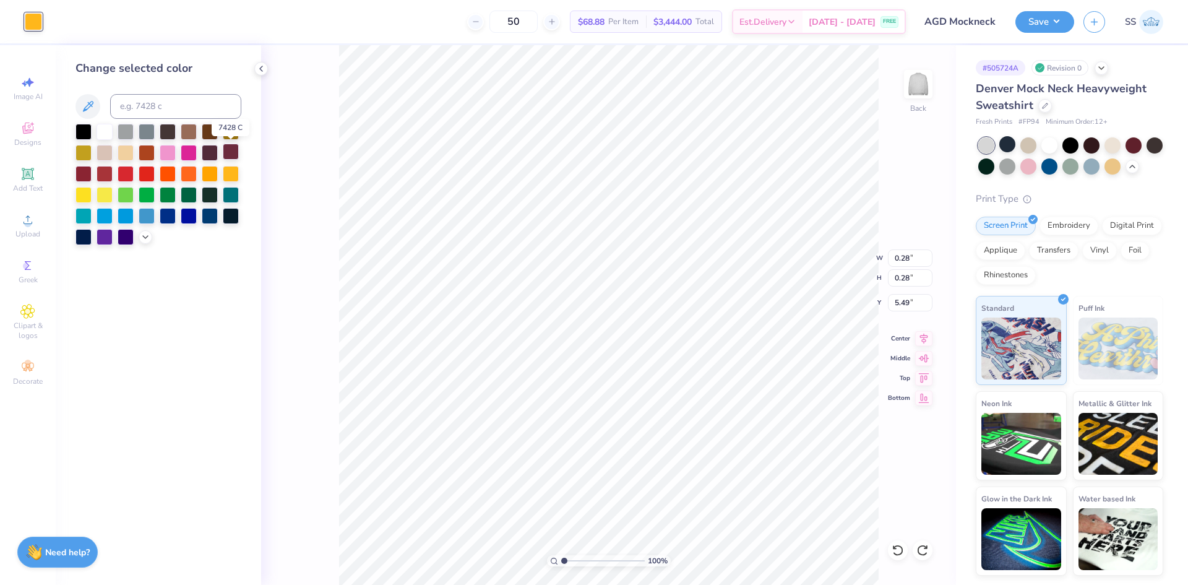
click at [226, 151] on div at bounding box center [231, 152] width 16 height 16
click at [279, 161] on div "100 % Back W 0.28 0.28 " H 0.28 0.28 " Y 5.49 5.49 " Center Middle Top Bottom" at bounding box center [608, 314] width 695 height 539
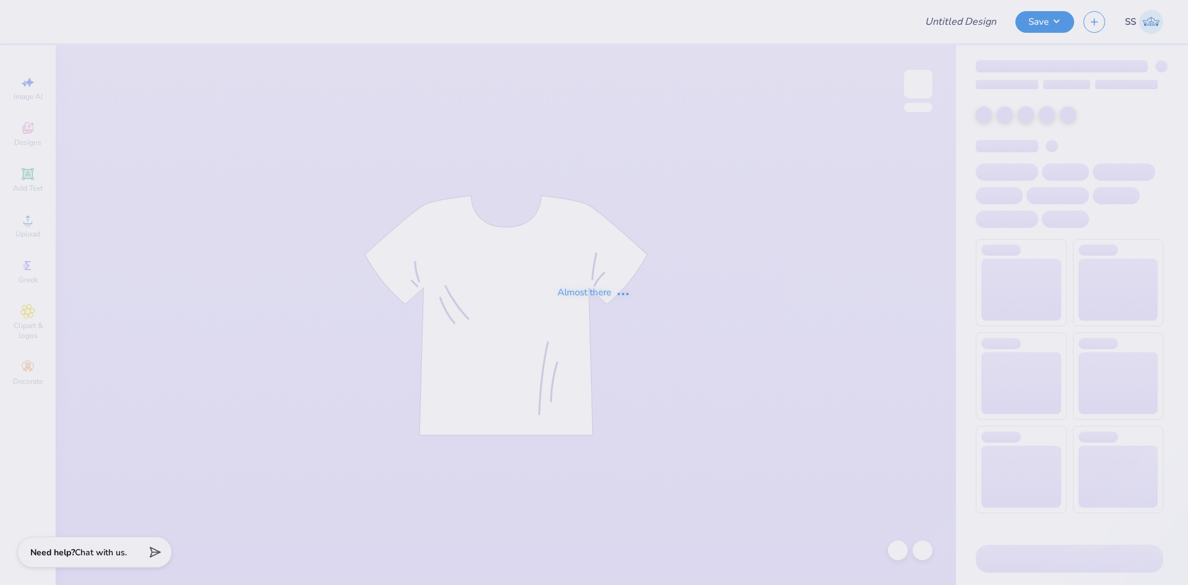
type input "AGD Mockneck"
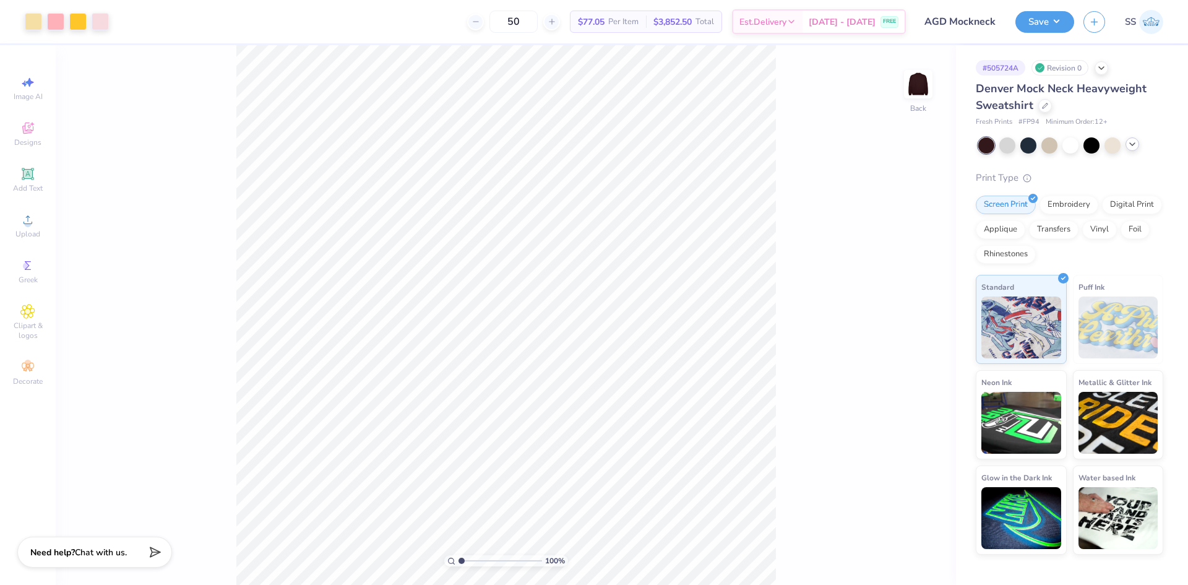
click at [1128, 151] on div at bounding box center [1070, 145] width 185 height 16
click at [1131, 146] on icon at bounding box center [1132, 144] width 10 height 10
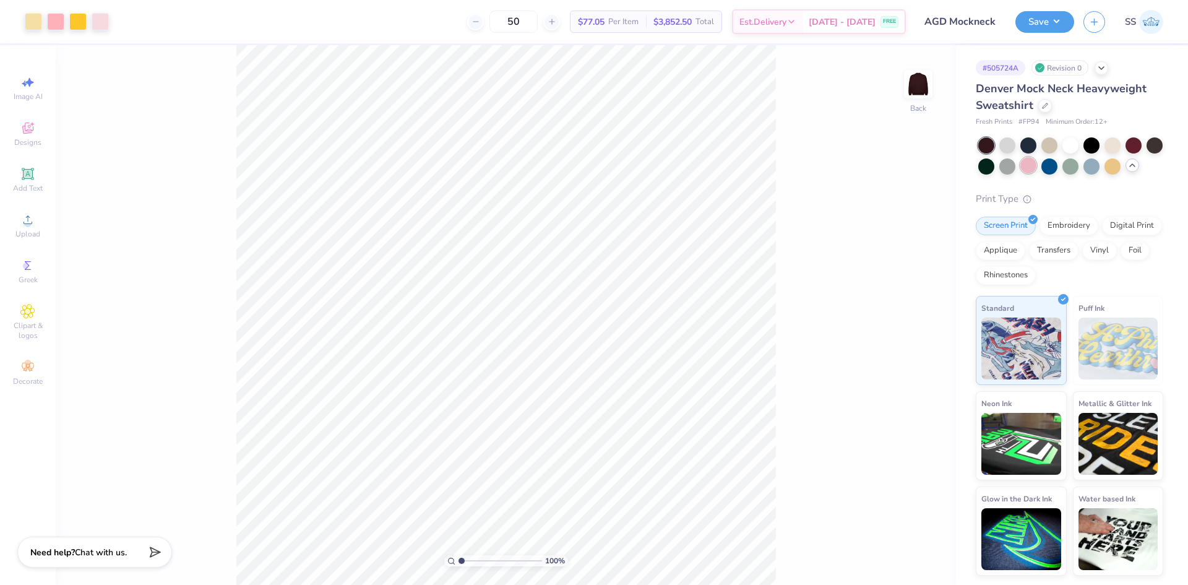
click at [1023, 164] on div at bounding box center [1028, 165] width 16 height 16
click at [59, 18] on div at bounding box center [55, 20] width 17 height 17
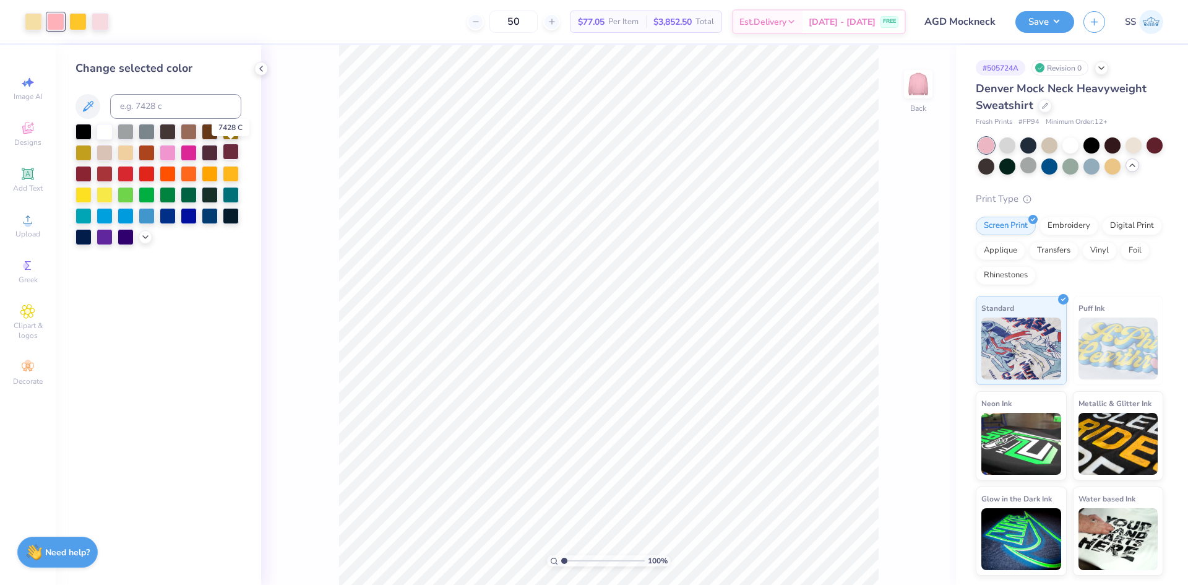
click at [235, 153] on div at bounding box center [231, 152] width 16 height 16
click at [902, 544] on icon at bounding box center [898, 550] width 12 height 12
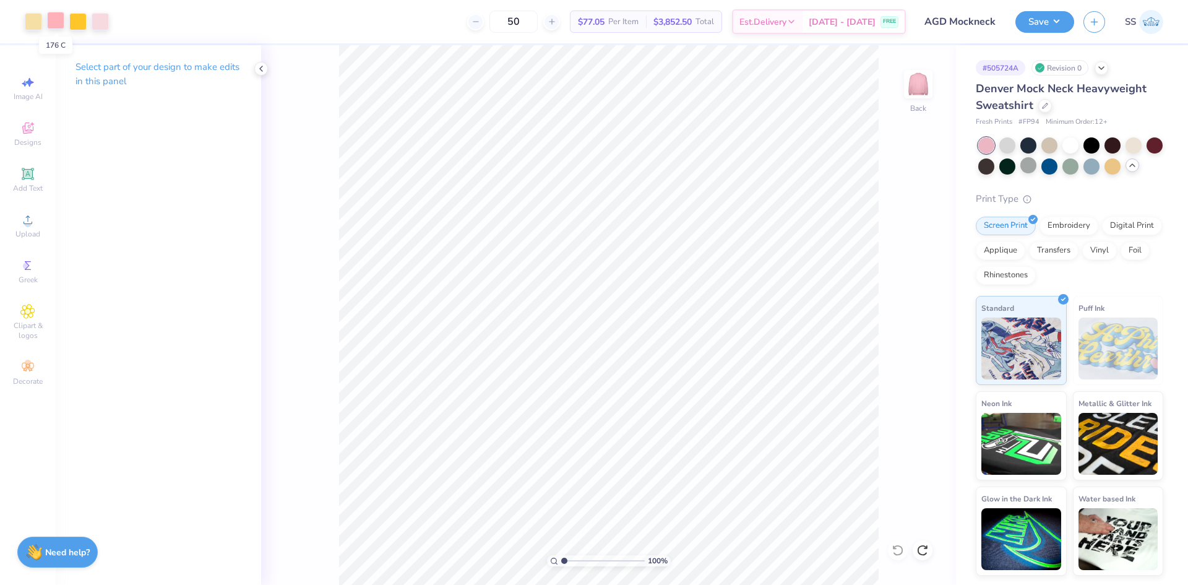
click at [54, 24] on div at bounding box center [55, 20] width 17 height 17
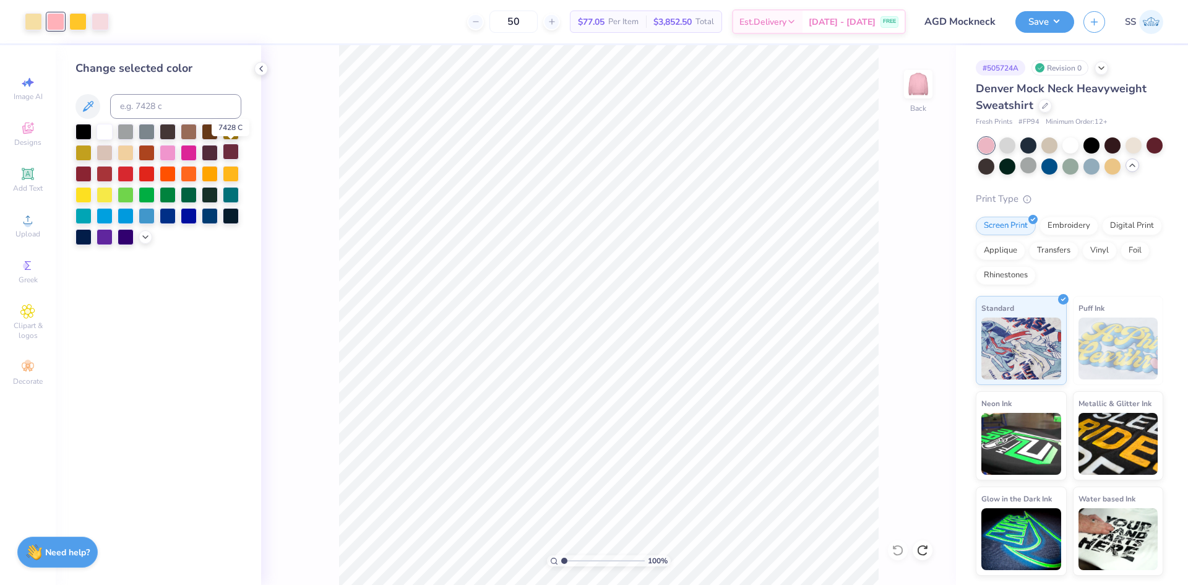
click at [234, 155] on div at bounding box center [231, 152] width 16 height 16
click at [906, 544] on div at bounding box center [898, 550] width 20 height 20
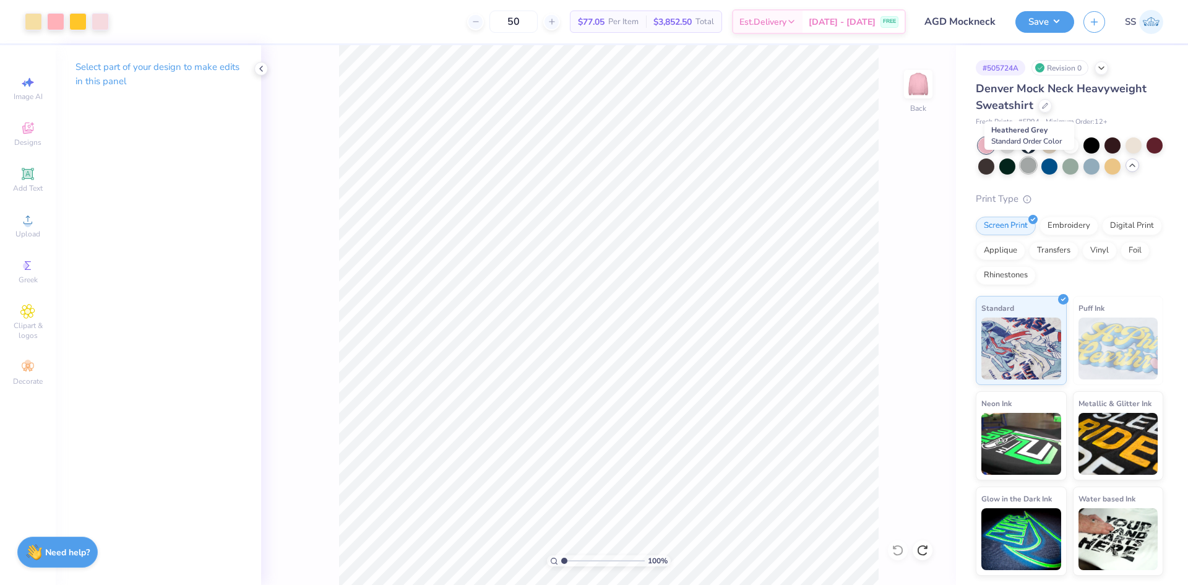
click at [1028, 164] on div at bounding box center [1028, 165] width 16 height 16
click at [1007, 145] on div at bounding box center [1007, 144] width 16 height 16
click at [1027, 166] on div at bounding box center [1028, 165] width 16 height 16
click at [1007, 143] on div at bounding box center [1007, 144] width 16 height 16
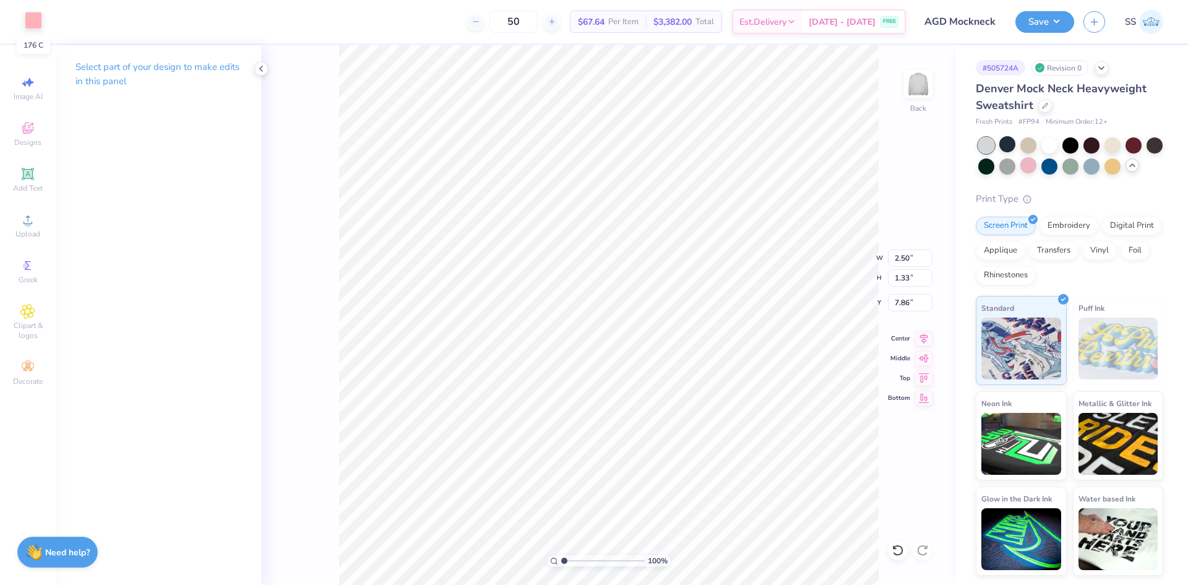
click at [36, 17] on div at bounding box center [33, 20] width 17 height 17
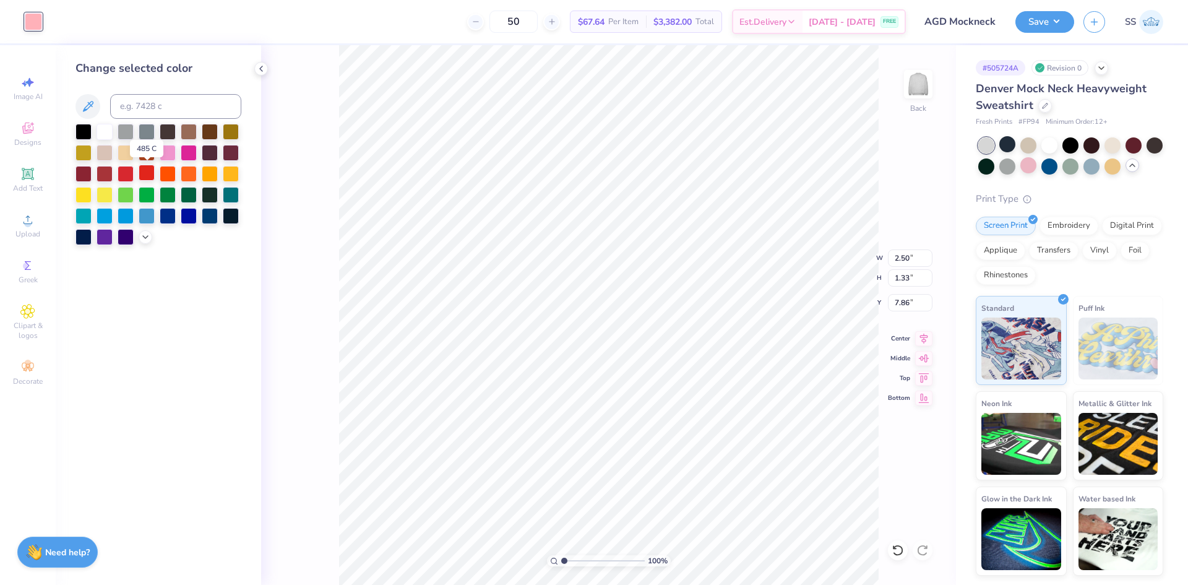
click at [151, 166] on div at bounding box center [147, 173] width 16 height 16
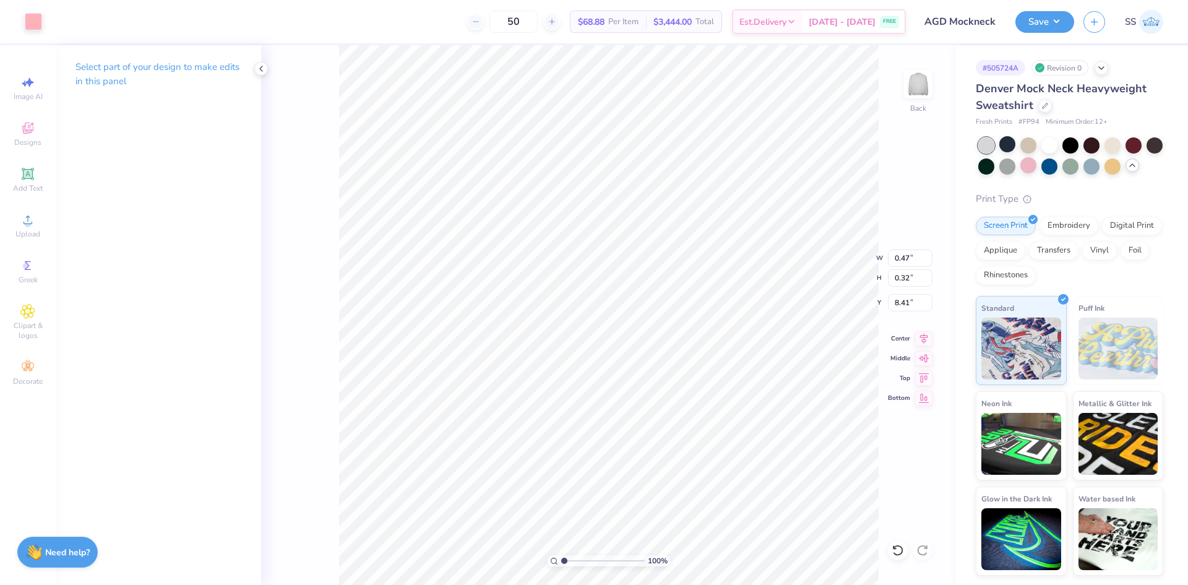
type input "0.47"
type input "0.32"
type input "8.41"
click at [35, 19] on div at bounding box center [33, 20] width 17 height 17
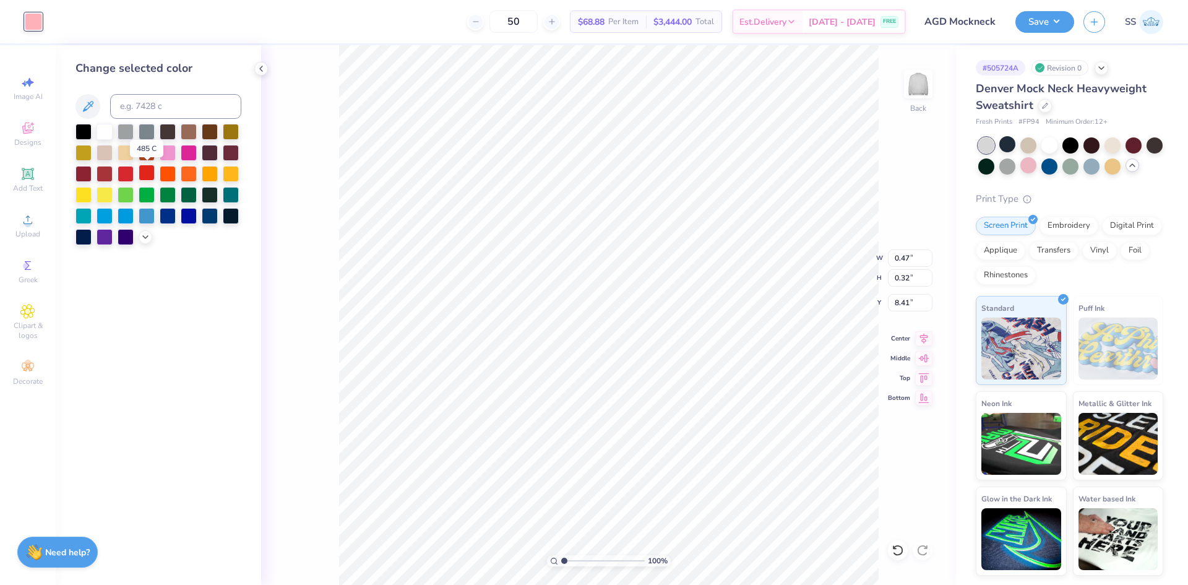
click at [145, 172] on div at bounding box center [147, 173] width 16 height 16
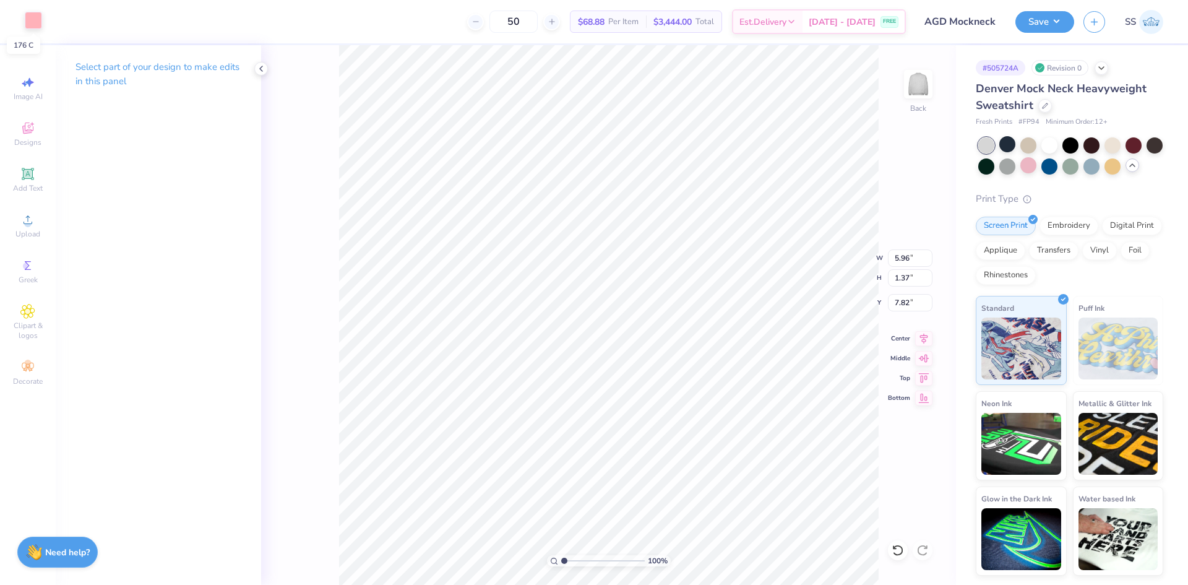
click at [38, 19] on div at bounding box center [33, 20] width 17 height 17
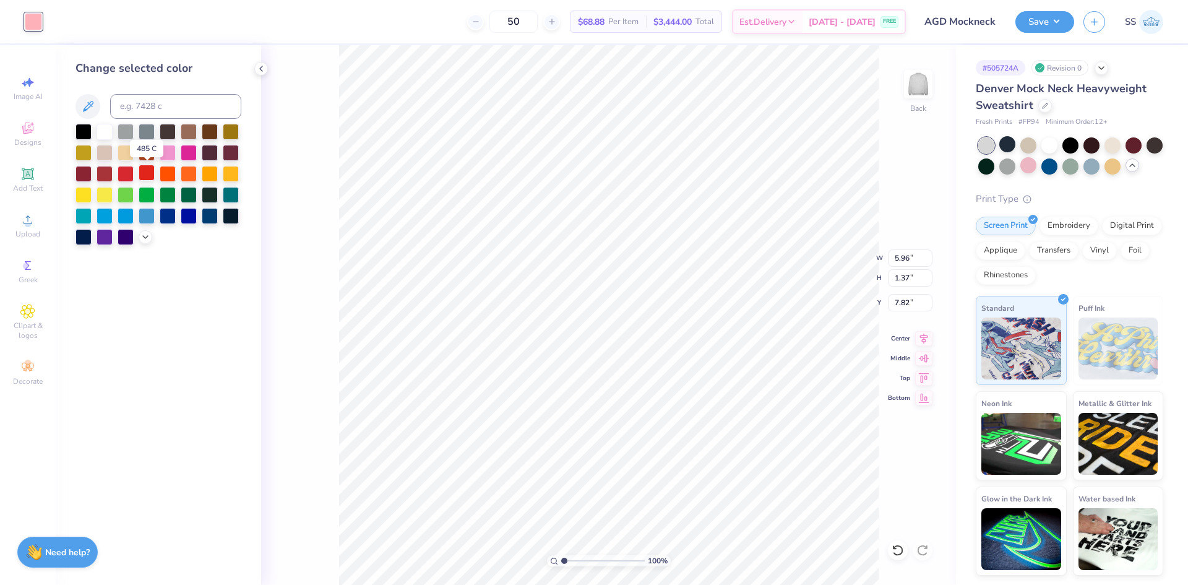
click at [150, 170] on div at bounding box center [147, 173] width 16 height 16
click at [333, 181] on div "100 % Back W 5.96 5.96 " H 1.37 1.37 " Y 7.82 7.82 " Center Middle Top Bottom" at bounding box center [608, 314] width 695 height 539
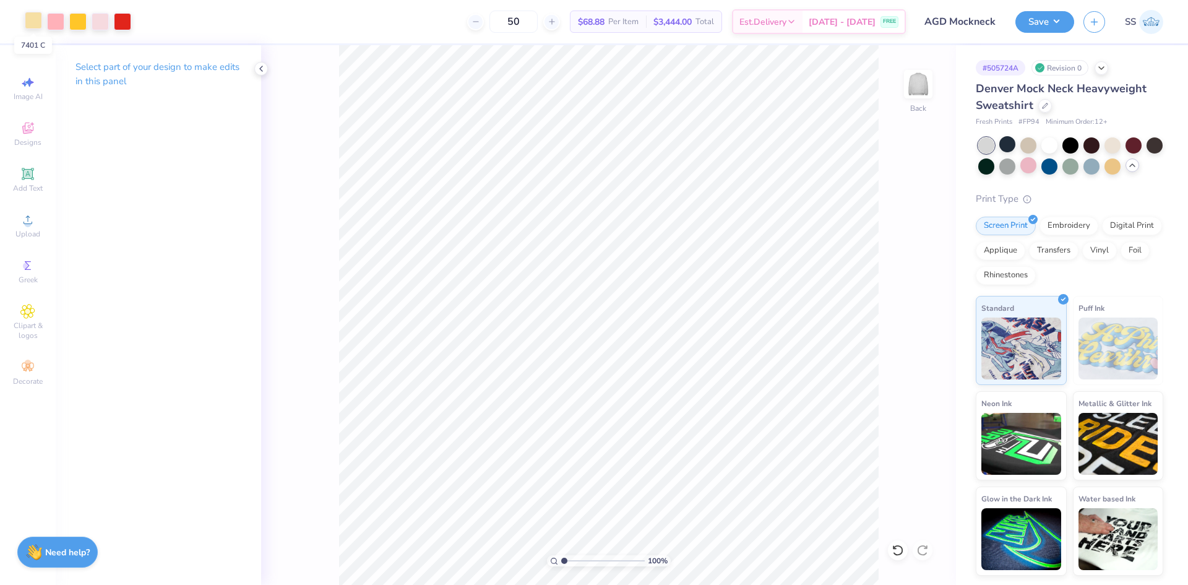
click at [39, 22] on div at bounding box center [33, 20] width 17 height 17
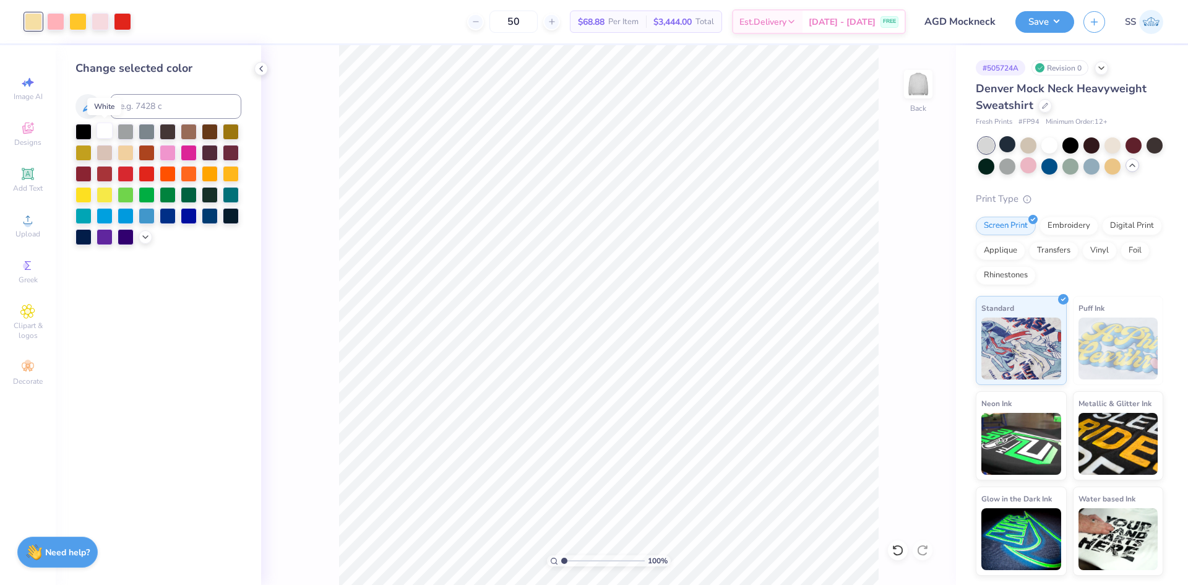
click at [97, 127] on div at bounding box center [105, 131] width 16 height 16
click at [234, 217] on div at bounding box center [231, 215] width 16 height 16
click at [126, 240] on div at bounding box center [126, 236] width 16 height 16
click at [101, 240] on div at bounding box center [105, 236] width 16 height 16
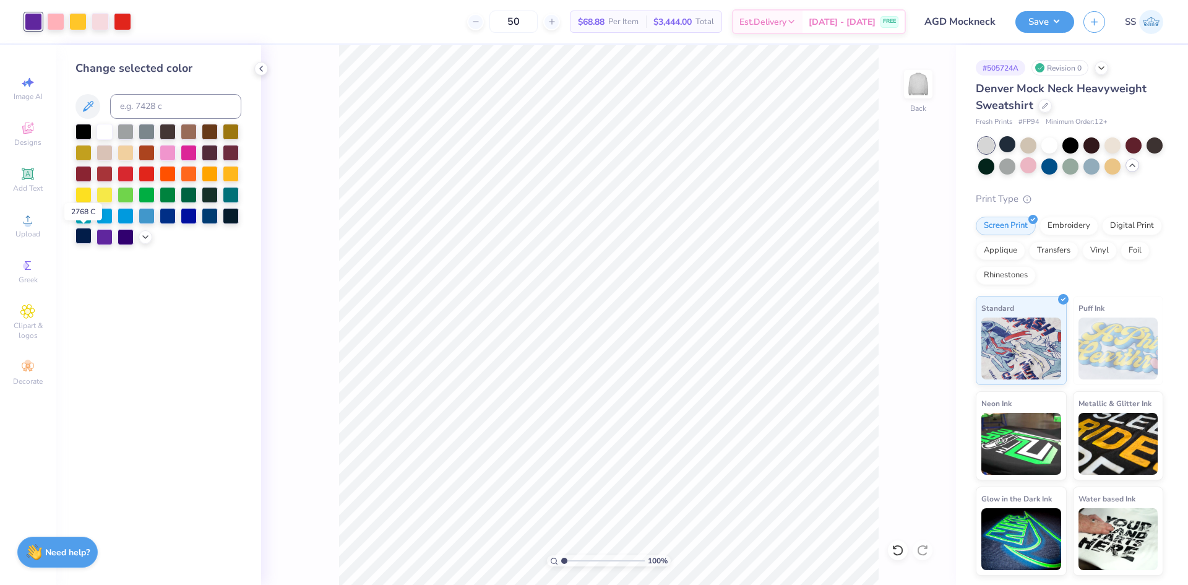
click at [89, 238] on div at bounding box center [83, 236] width 16 height 16
click at [165, 153] on div at bounding box center [168, 152] width 16 height 16
click at [187, 153] on div at bounding box center [189, 152] width 16 height 16
click at [202, 151] on div at bounding box center [210, 152] width 16 height 16
click at [236, 153] on div at bounding box center [231, 152] width 16 height 16
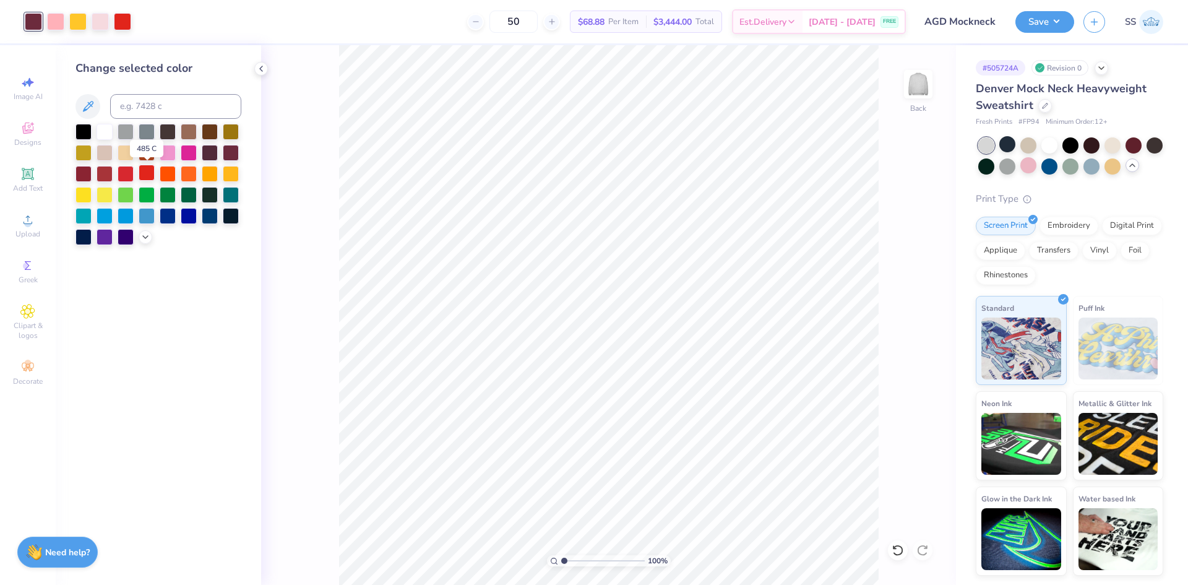
click at [150, 173] on div at bounding box center [147, 173] width 16 height 16
click at [165, 171] on div at bounding box center [168, 173] width 16 height 16
click at [183, 172] on div at bounding box center [189, 173] width 16 height 16
click at [892, 551] on icon at bounding box center [898, 550] width 12 height 12
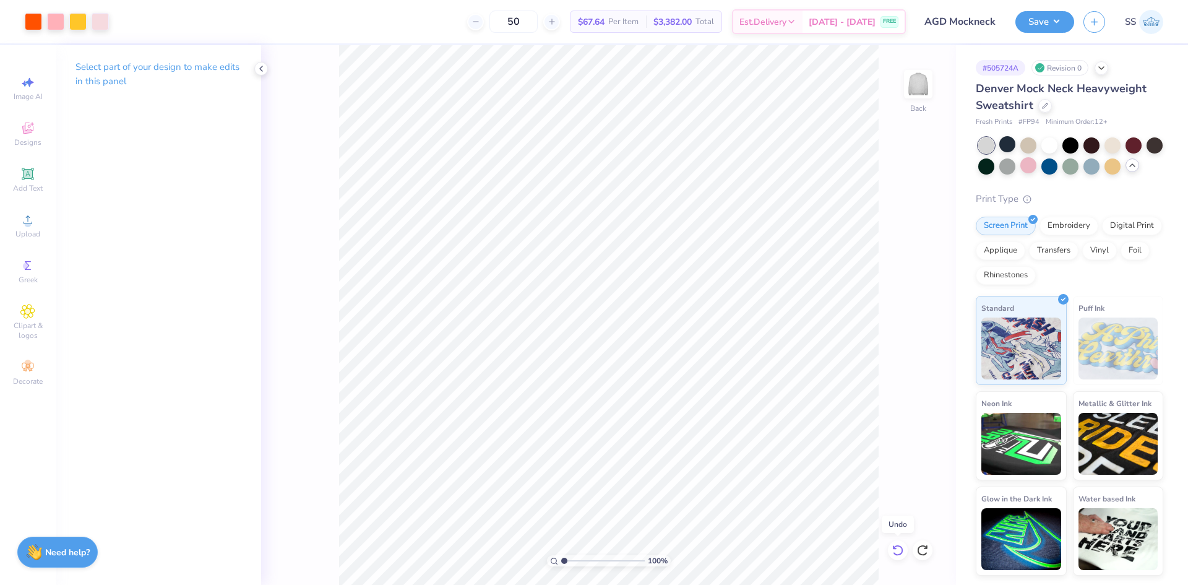
click at [892, 551] on icon at bounding box center [898, 550] width 12 height 12
click at [32, 17] on div at bounding box center [33, 20] width 17 height 17
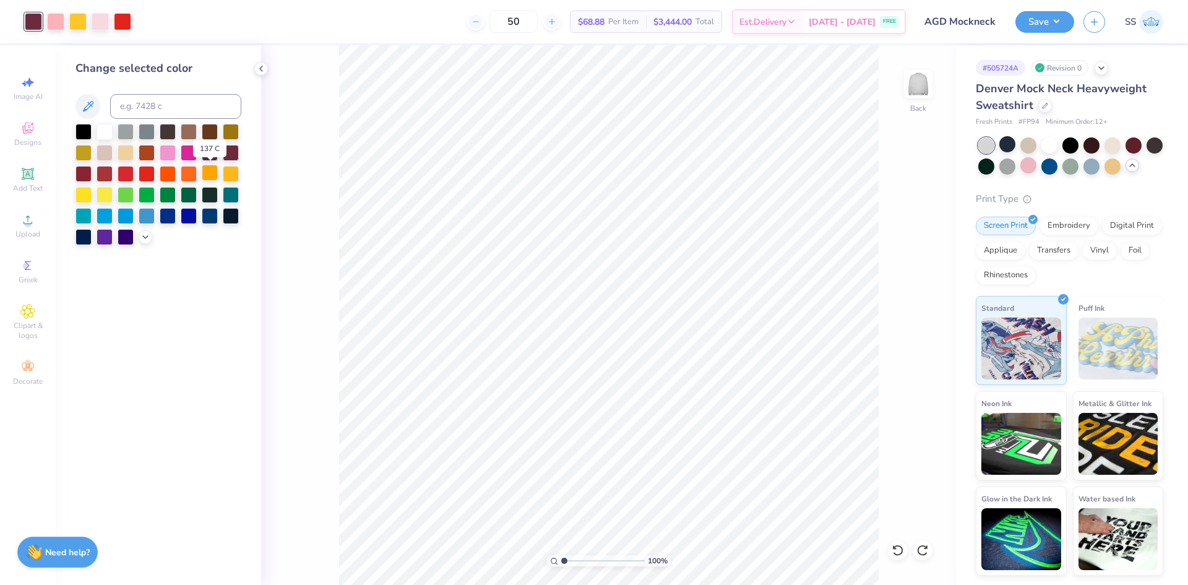
click at [212, 174] on div at bounding box center [210, 173] width 16 height 16
click at [97, 146] on div at bounding box center [105, 152] width 16 height 16
click at [73, 158] on div "Change selected color" at bounding box center [158, 314] width 205 height 539
click at [80, 153] on div at bounding box center [83, 152] width 16 height 16
click at [105, 128] on div at bounding box center [105, 131] width 16 height 16
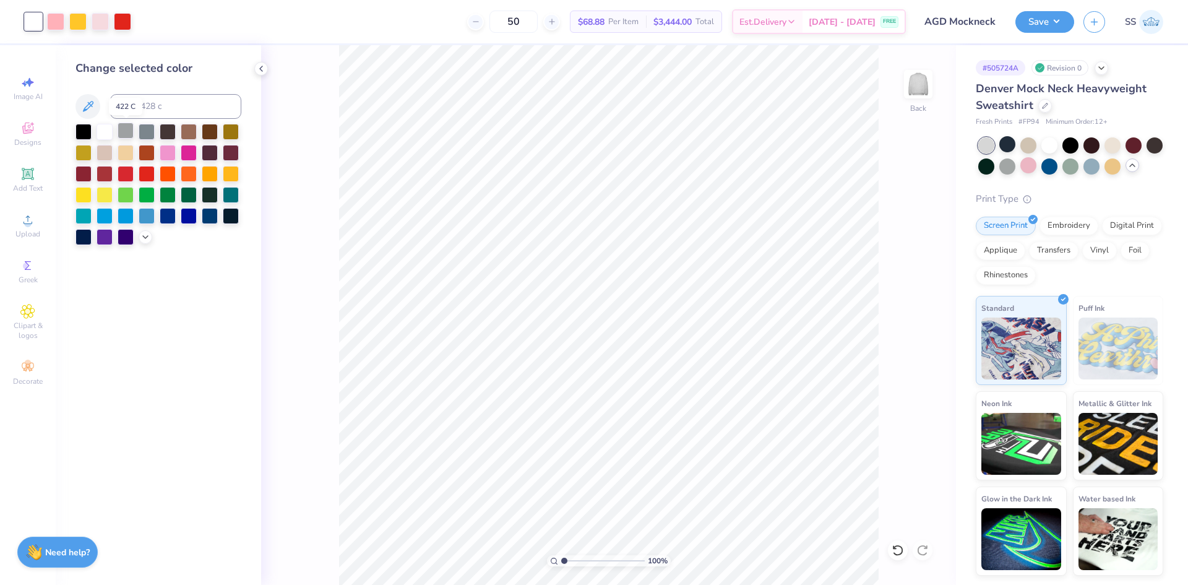
click at [122, 130] on div at bounding box center [126, 131] width 16 height 16
click at [139, 129] on div at bounding box center [147, 131] width 16 height 16
click at [165, 131] on div at bounding box center [168, 131] width 16 height 16
click at [186, 131] on div at bounding box center [189, 131] width 16 height 16
click at [212, 128] on div at bounding box center [210, 131] width 16 height 16
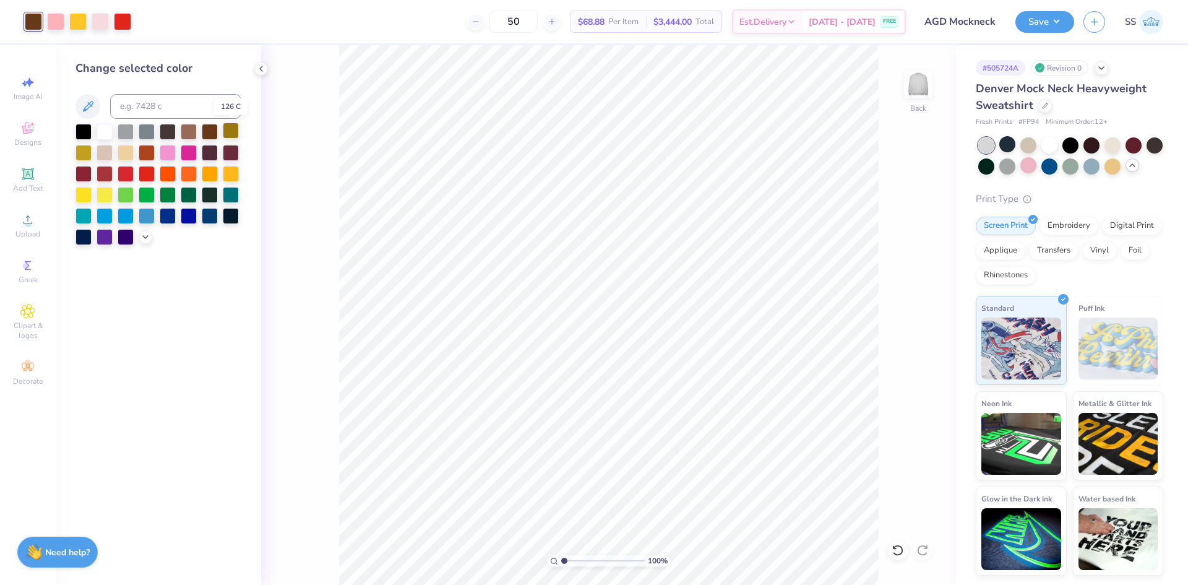
click at [227, 128] on div at bounding box center [231, 131] width 16 height 16
click at [106, 178] on div at bounding box center [105, 173] width 16 height 16
click at [86, 189] on div at bounding box center [83, 194] width 16 height 16
click at [99, 191] on div at bounding box center [105, 194] width 16 height 16
click at [120, 198] on div at bounding box center [126, 194] width 16 height 16
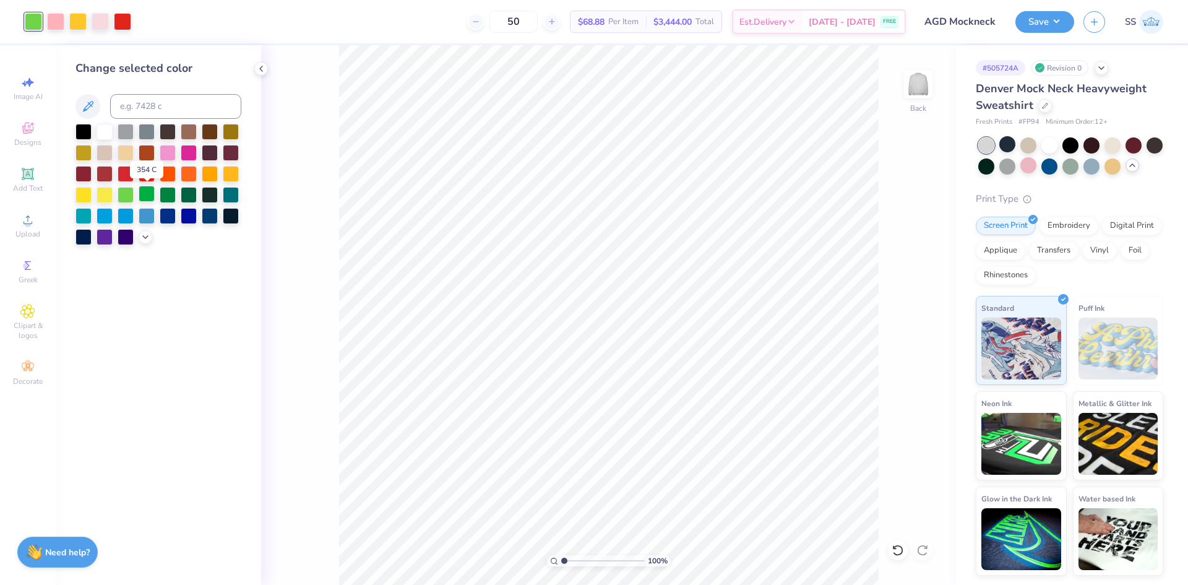
click at [147, 194] on div at bounding box center [147, 194] width 16 height 16
click at [186, 194] on div at bounding box center [189, 194] width 16 height 16
click at [213, 194] on div at bounding box center [210, 194] width 16 height 16
click at [227, 194] on div at bounding box center [231, 194] width 16 height 16
click at [118, 218] on div at bounding box center [126, 215] width 16 height 16
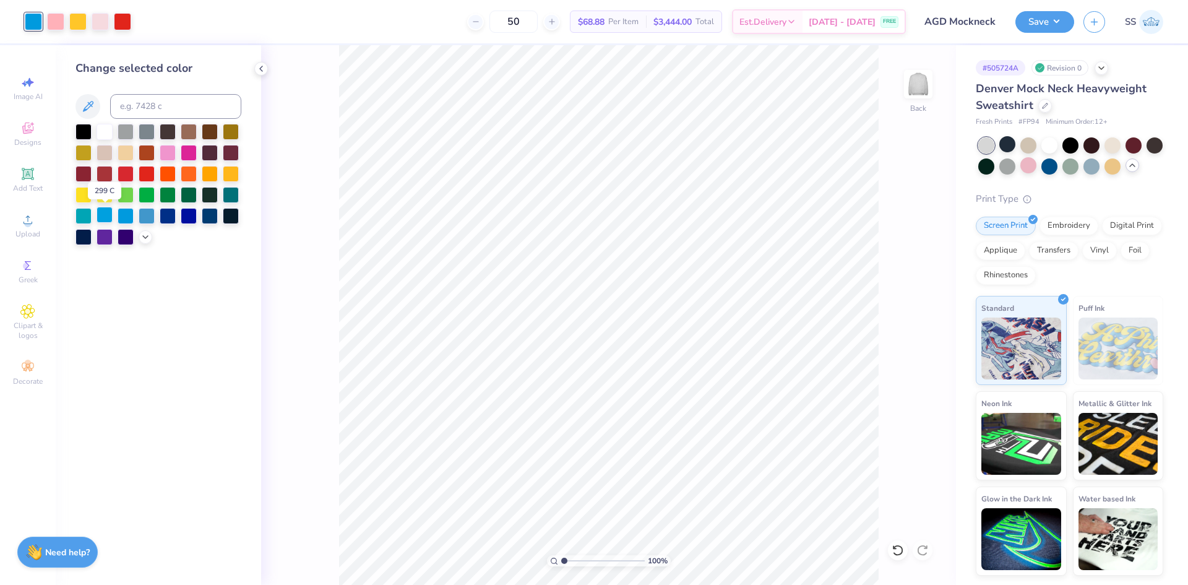
click at [102, 215] on div at bounding box center [105, 215] width 16 height 16
click at [90, 217] on div at bounding box center [83, 215] width 16 height 16
click at [103, 170] on div at bounding box center [105, 173] width 16 height 16
click at [231, 155] on div at bounding box center [231, 152] width 16 height 16
click at [58, 25] on div at bounding box center [55, 20] width 17 height 17
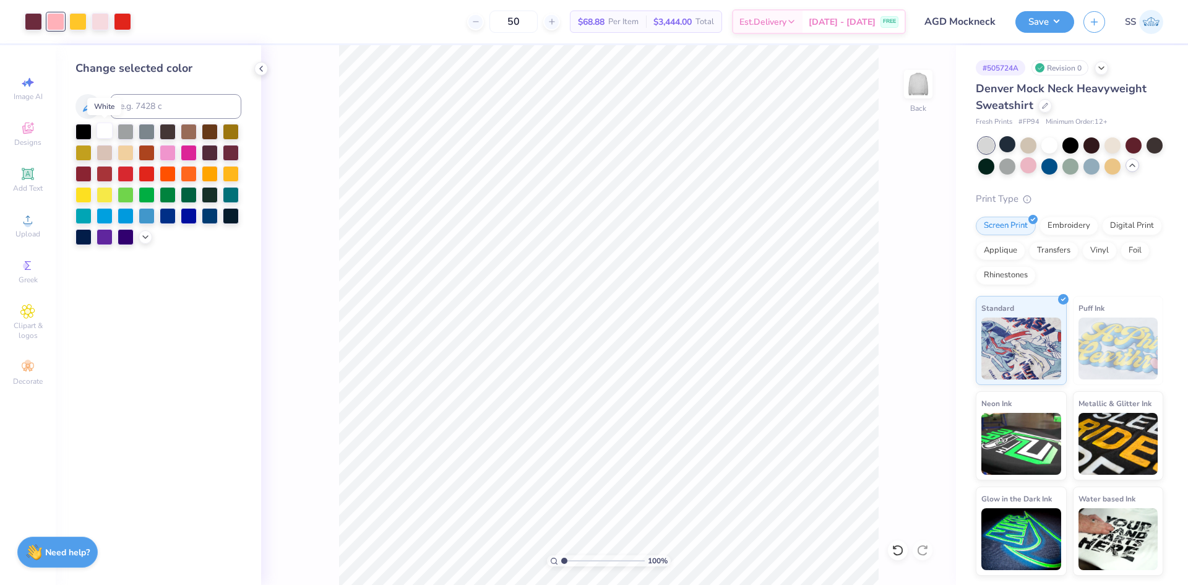
click at [103, 132] on div at bounding box center [105, 131] width 16 height 16
click at [103, 17] on div at bounding box center [100, 20] width 17 height 17
click at [101, 132] on div at bounding box center [105, 131] width 16 height 16
click at [127, 133] on div at bounding box center [126, 131] width 16 height 16
click at [900, 552] on icon at bounding box center [898, 550] width 12 height 12
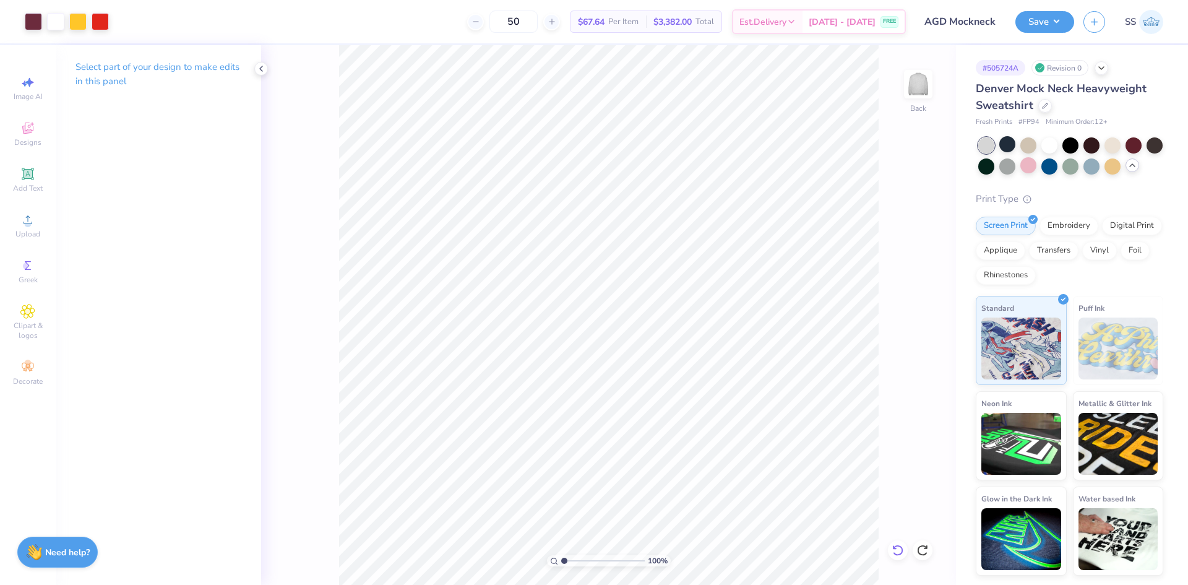
click at [888, 551] on div at bounding box center [898, 550] width 20 height 20
click at [93, 19] on div at bounding box center [100, 20] width 17 height 17
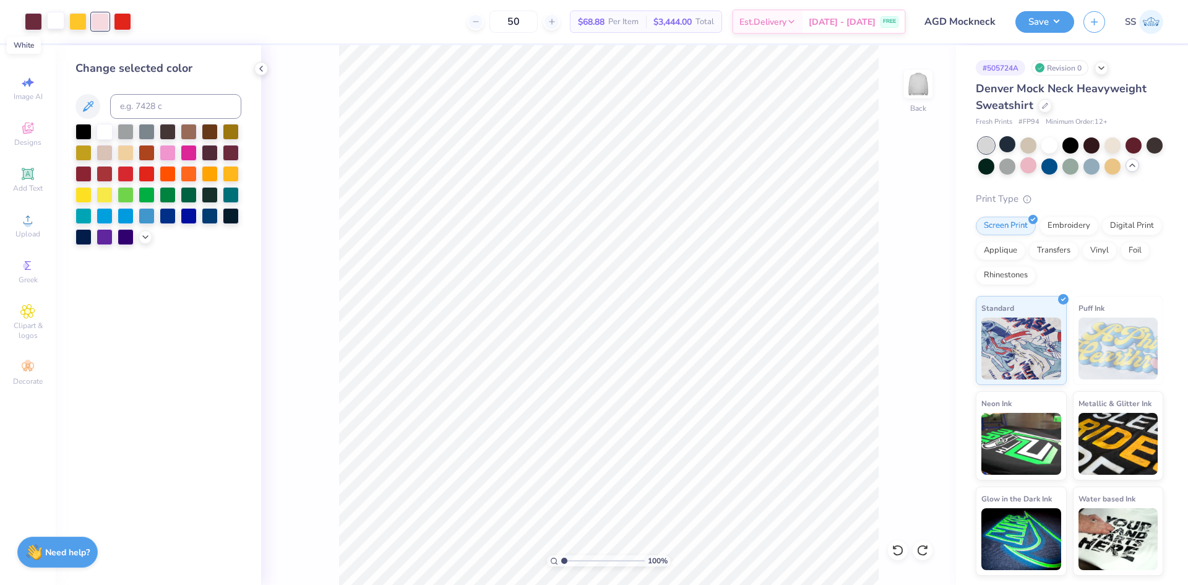
click at [63, 27] on div at bounding box center [55, 20] width 17 height 17
click at [150, 151] on div at bounding box center [147, 152] width 16 height 16
click at [96, 21] on div at bounding box center [100, 20] width 17 height 17
click at [105, 132] on div at bounding box center [105, 131] width 16 height 16
click at [59, 12] on div at bounding box center [55, 20] width 17 height 17
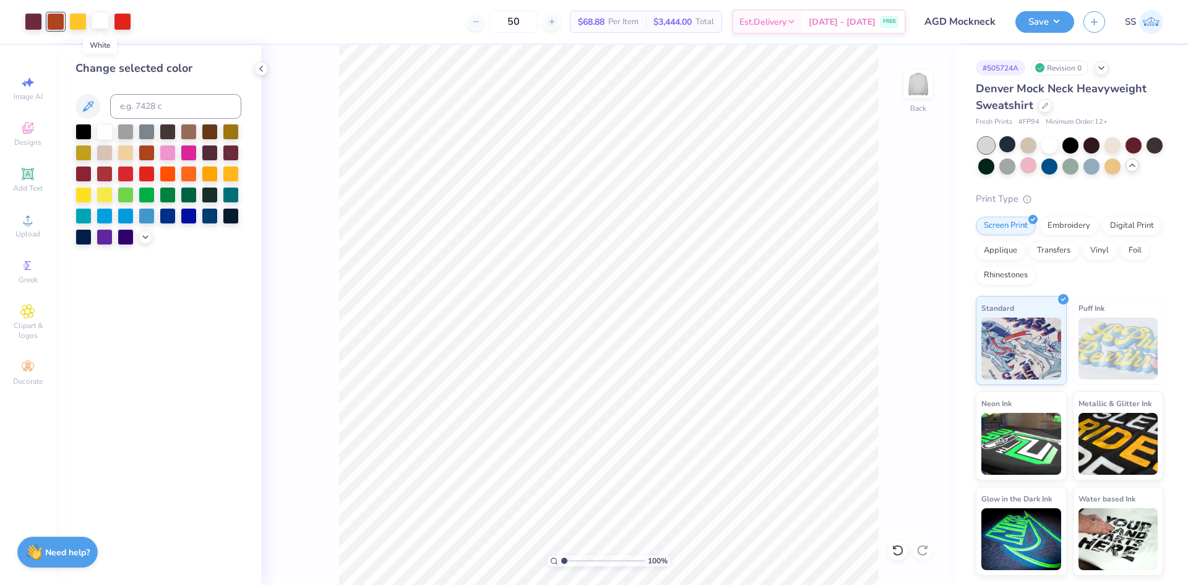
click at [103, 16] on div at bounding box center [100, 20] width 17 height 17
click at [192, 166] on div at bounding box center [189, 173] width 16 height 16
click at [56, 22] on div at bounding box center [55, 20] width 17 height 17
click at [110, 131] on div at bounding box center [105, 131] width 16 height 16
click at [97, 20] on div at bounding box center [100, 20] width 17 height 17
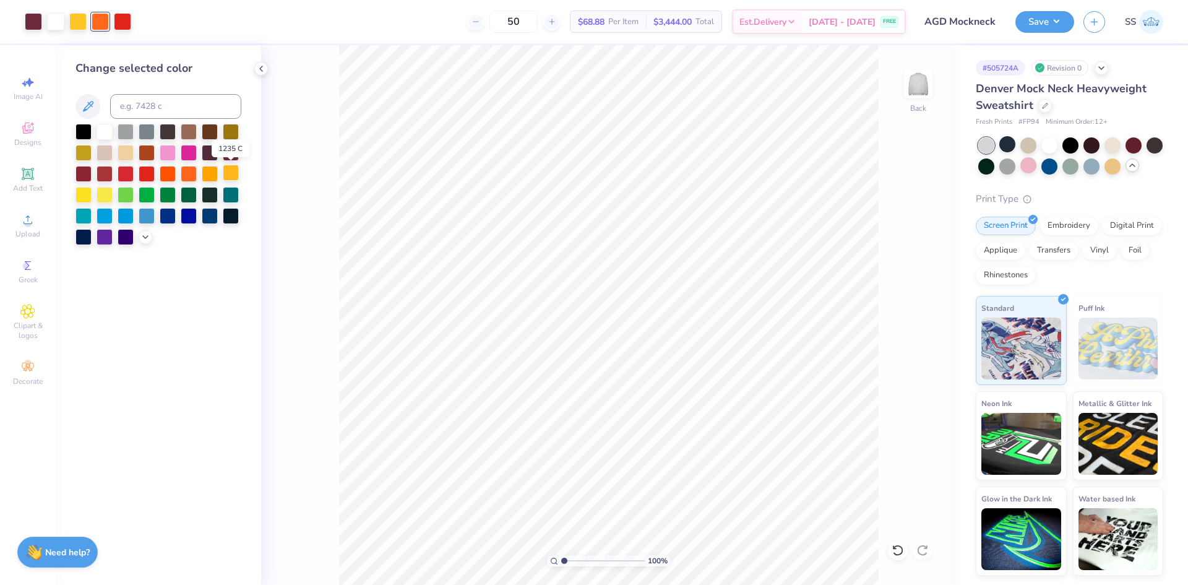
click at [229, 176] on div at bounding box center [231, 173] width 16 height 16
click at [235, 192] on div at bounding box center [231, 194] width 16 height 16
click at [228, 210] on div at bounding box center [231, 215] width 16 height 16
click at [211, 217] on div at bounding box center [210, 215] width 16 height 16
click at [185, 216] on div at bounding box center [189, 215] width 16 height 16
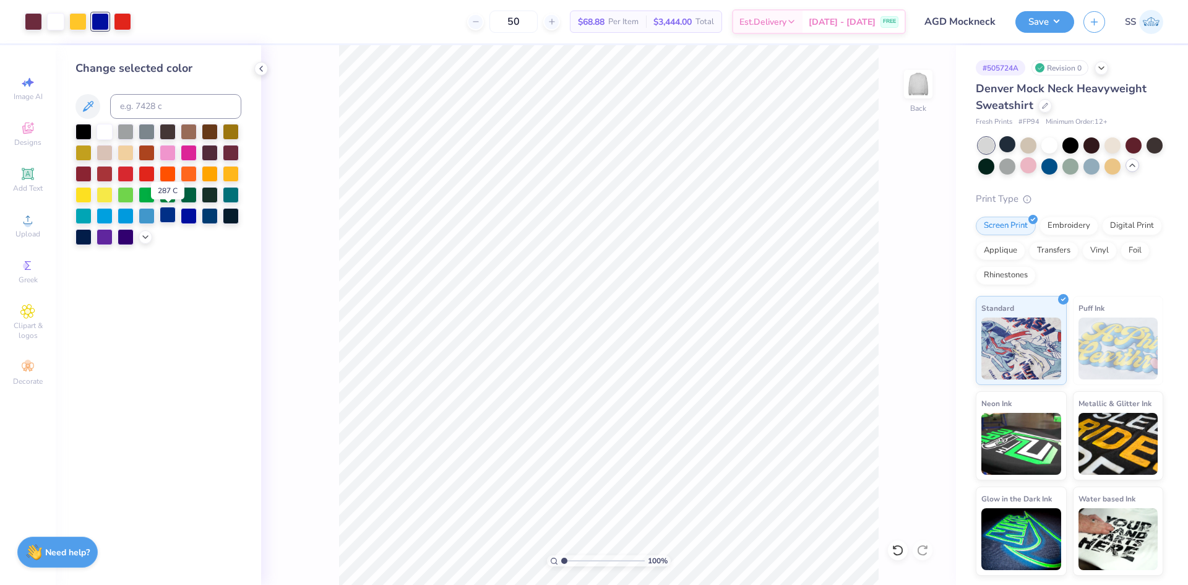
click at [173, 215] on div at bounding box center [168, 215] width 16 height 16
click at [183, 216] on div at bounding box center [189, 215] width 16 height 16
click at [174, 216] on div at bounding box center [168, 215] width 16 height 16
click at [150, 215] on div at bounding box center [147, 215] width 16 height 16
click at [118, 214] on div at bounding box center [126, 215] width 16 height 16
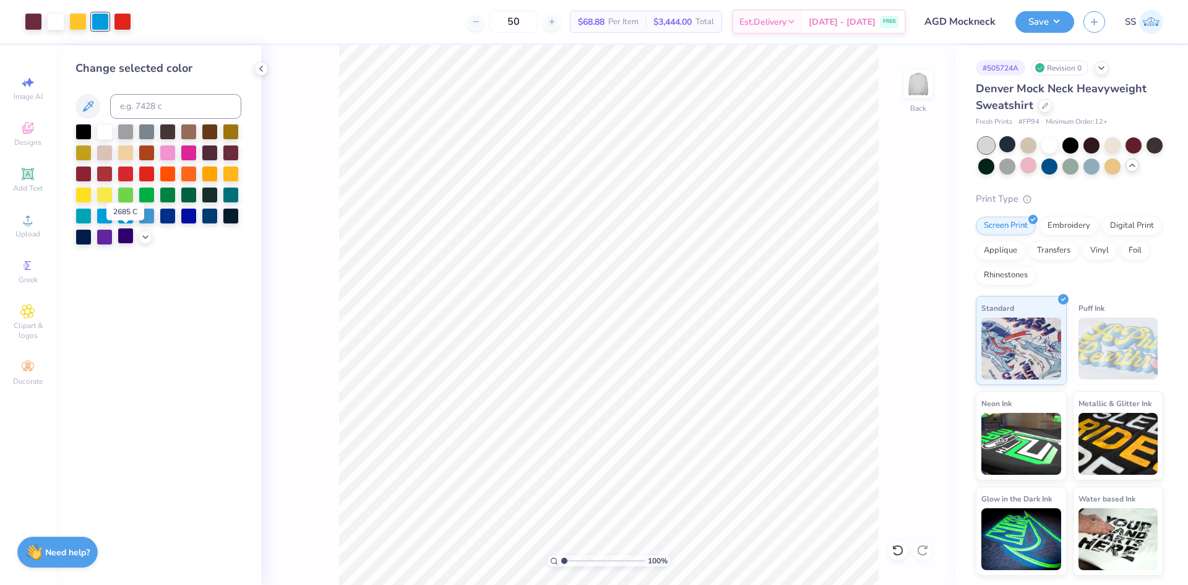
click at [123, 237] on div at bounding box center [126, 236] width 16 height 16
click at [113, 237] on div at bounding box center [105, 236] width 16 height 16
click at [92, 236] on div at bounding box center [83, 236] width 16 height 16
click at [105, 212] on div at bounding box center [105, 215] width 16 height 16
click at [85, 213] on div at bounding box center [83, 215] width 16 height 16
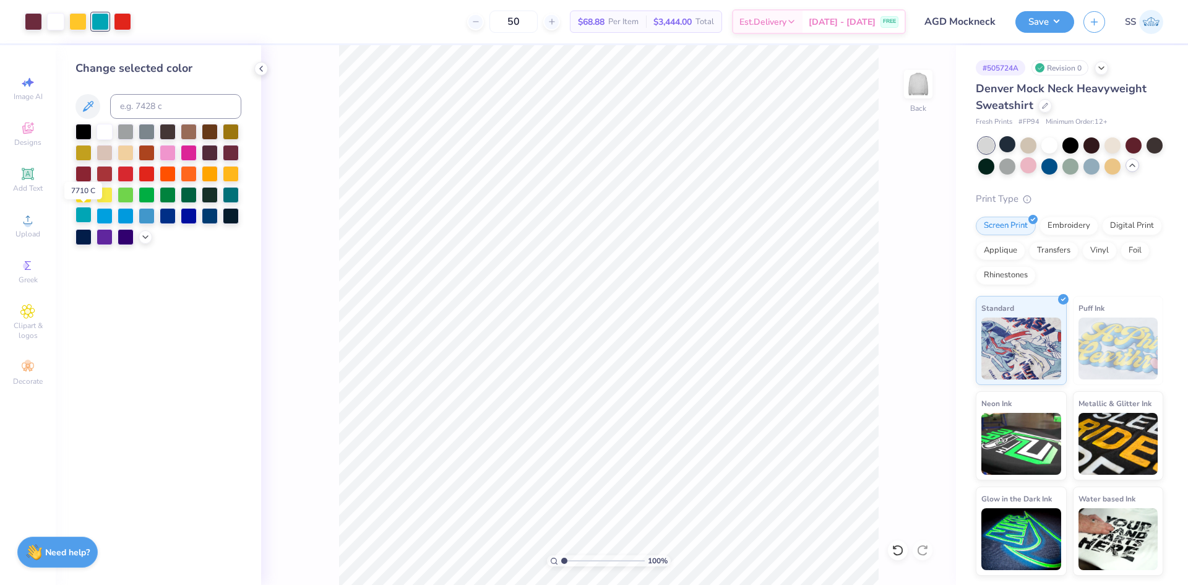
click at [85, 213] on div at bounding box center [83, 215] width 16 height 16
click at [107, 197] on div at bounding box center [105, 194] width 16 height 16
click at [88, 196] on div at bounding box center [83, 194] width 16 height 16
click at [197, 175] on div at bounding box center [189, 173] width 16 height 16
click at [166, 149] on div at bounding box center [168, 152] width 16 height 16
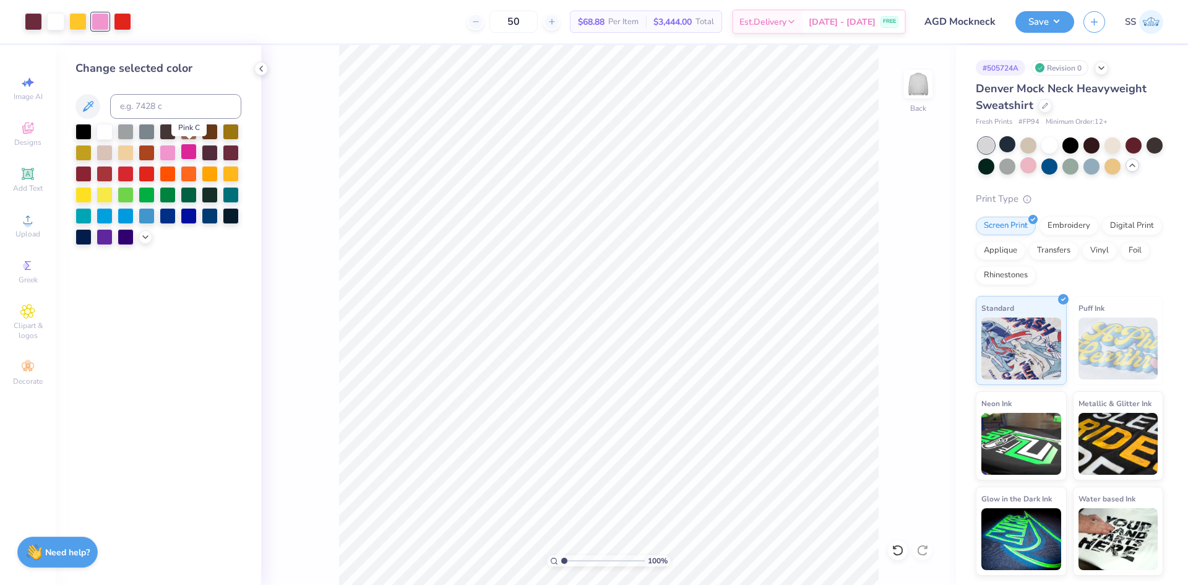
click at [191, 147] on div at bounding box center [189, 152] width 16 height 16
click at [207, 150] on div at bounding box center [210, 152] width 16 height 16
click at [187, 150] on div at bounding box center [189, 152] width 16 height 16
click at [144, 171] on div at bounding box center [147, 173] width 16 height 16
click at [54, 19] on div at bounding box center [55, 20] width 17 height 17
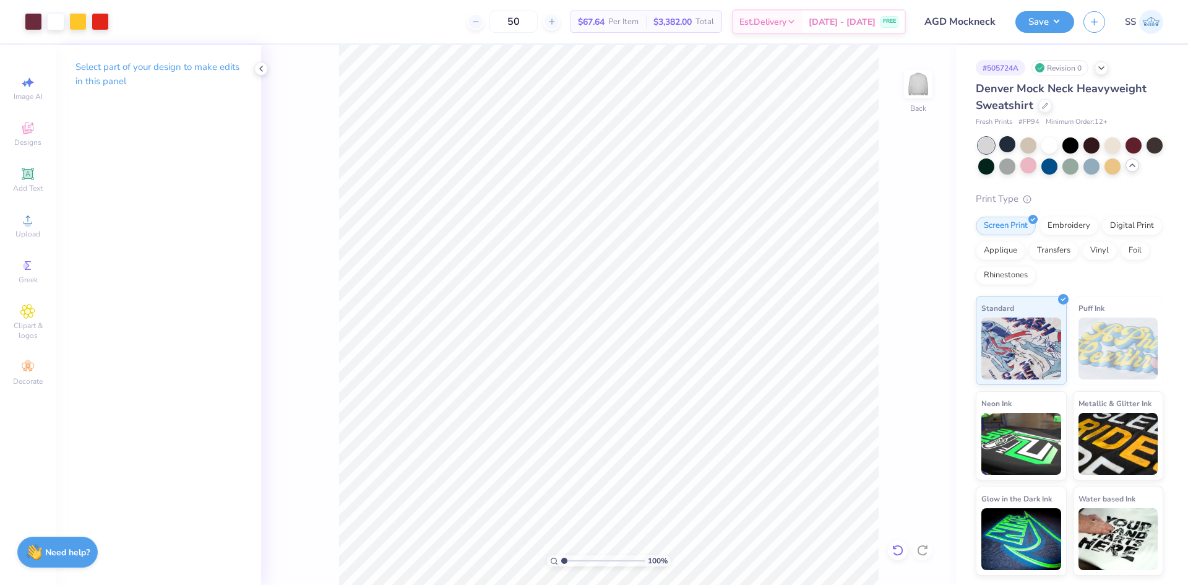
click at [901, 549] on icon at bounding box center [898, 550] width 12 height 12
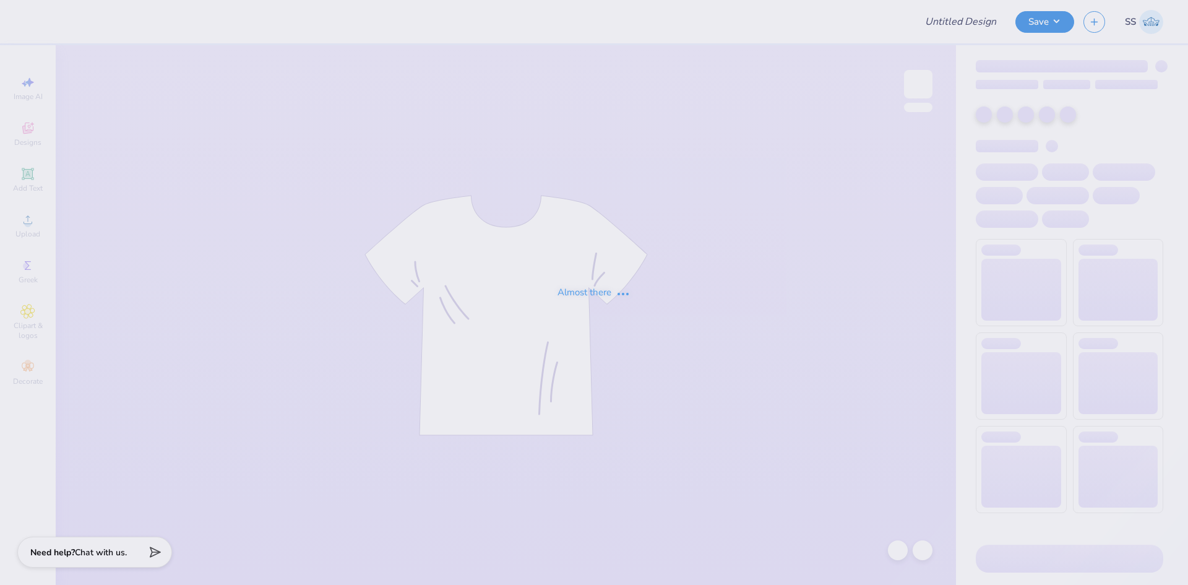
type input "AGD Mockneck"
